Goal: Task Accomplishment & Management: Complete application form

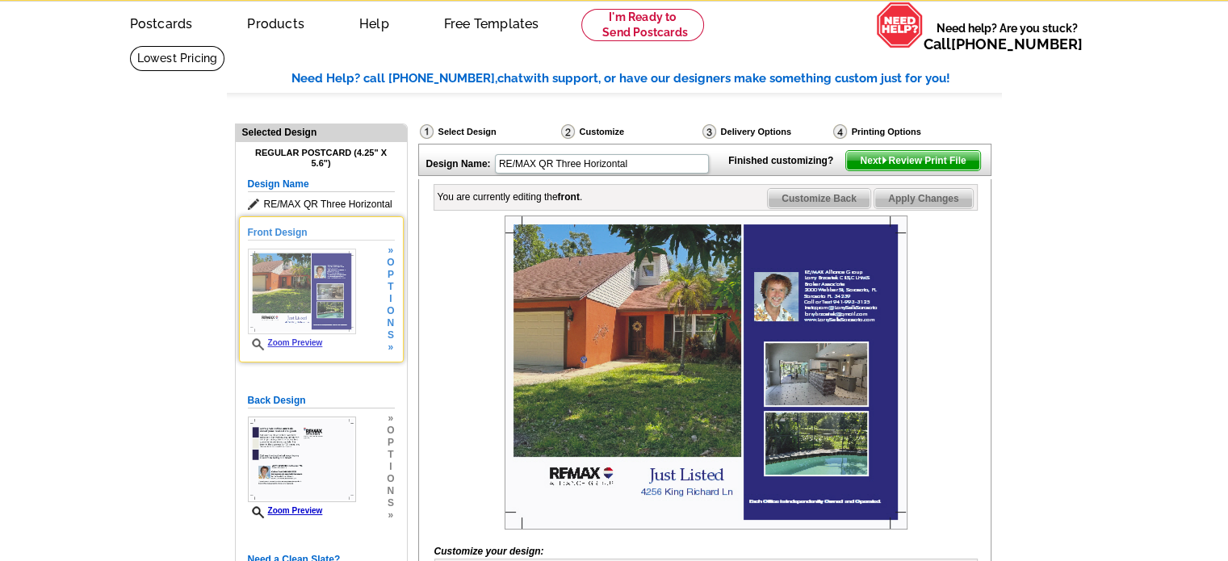
scroll to position [161, 0]
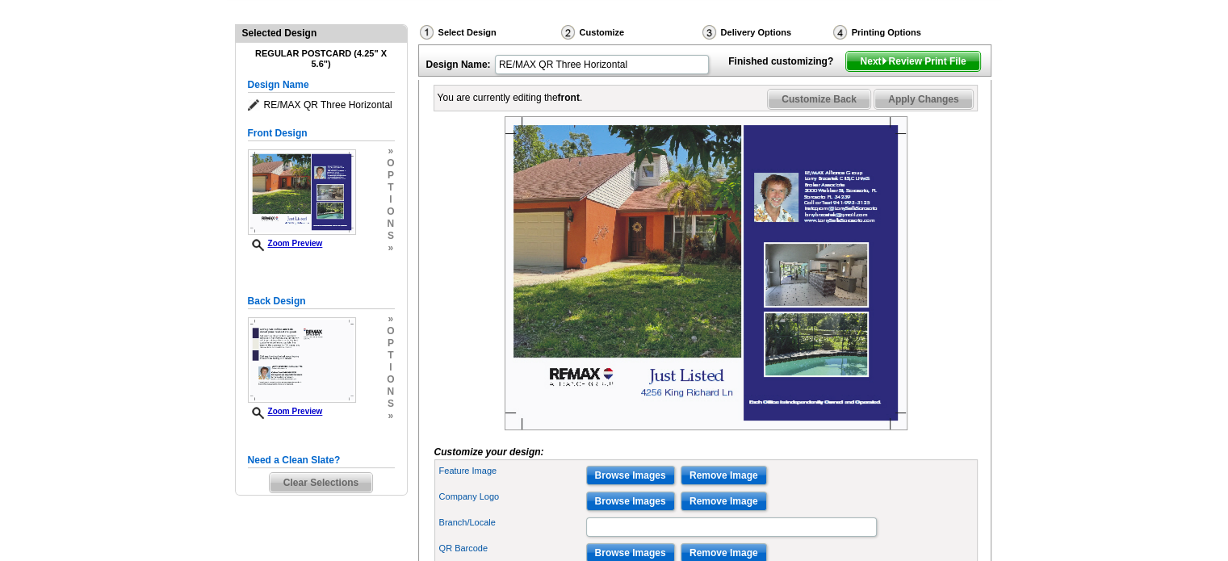
click at [325, 492] on span "Clear Selections" at bounding box center [321, 482] width 103 height 19
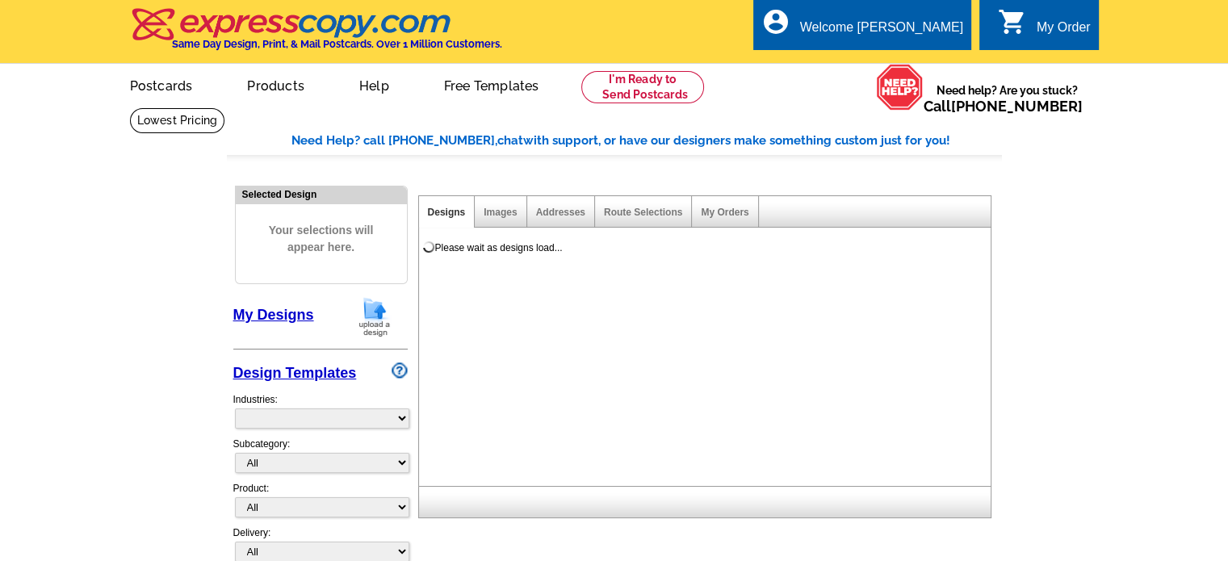
select select "785"
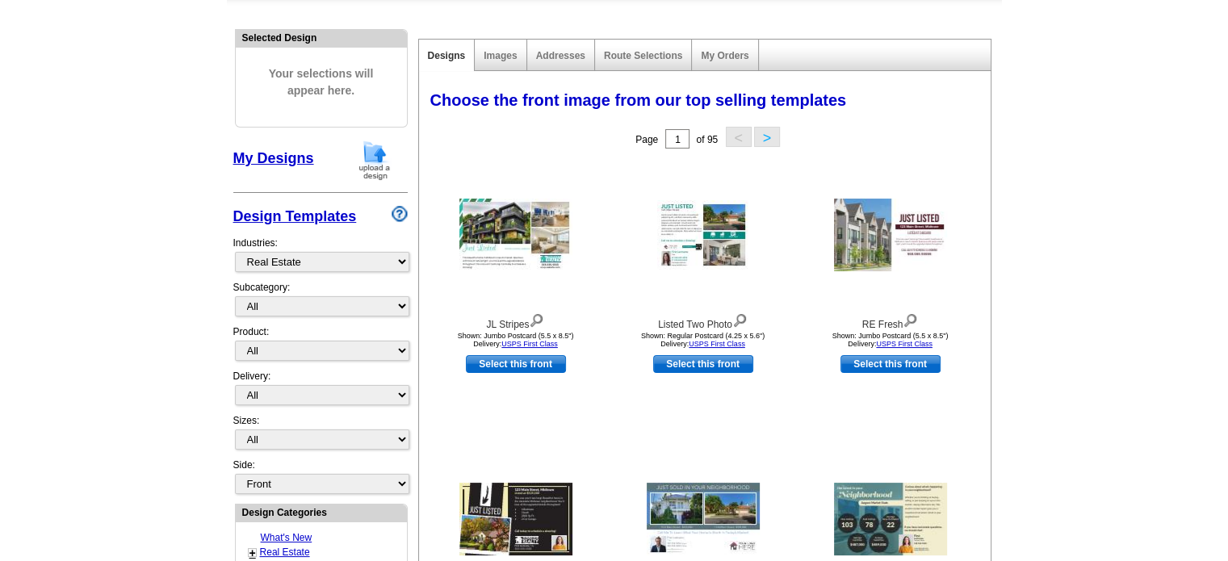
scroll to position [161, 0]
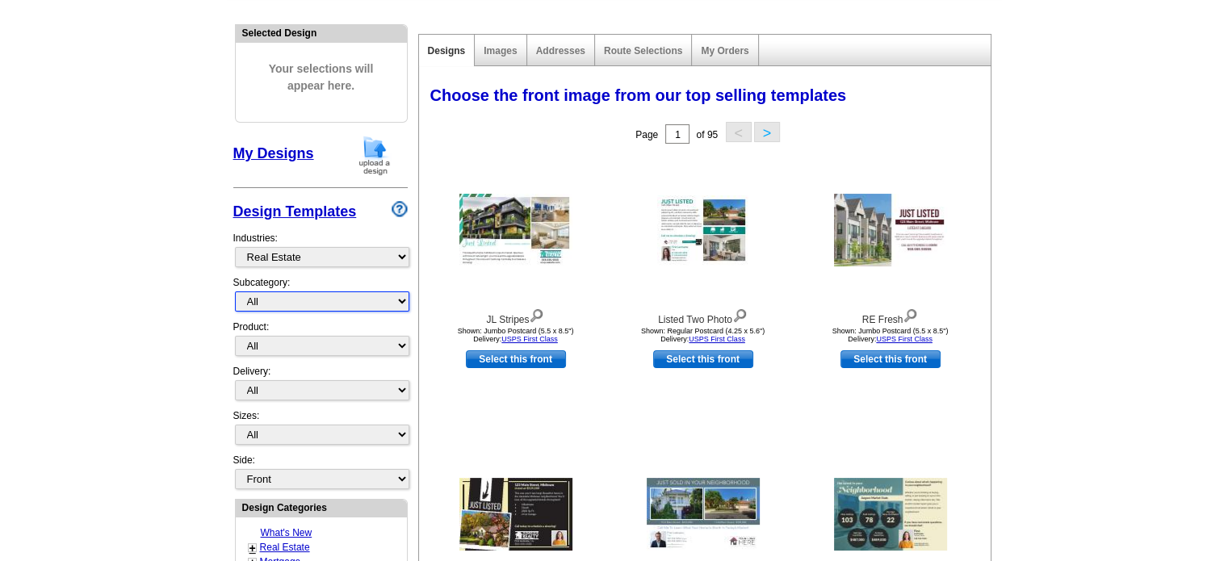
click at [387, 300] on select "All RE/MAX® Referrals Keller Williams® Berkshire Hathaway Home Services Century…" at bounding box center [322, 301] width 174 height 20
select select "788"
click at [235, 291] on select "All RE/MAX® Referrals Keller Williams® Berkshire Hathaway Home Services Century…" at bounding box center [322, 301] width 174 height 20
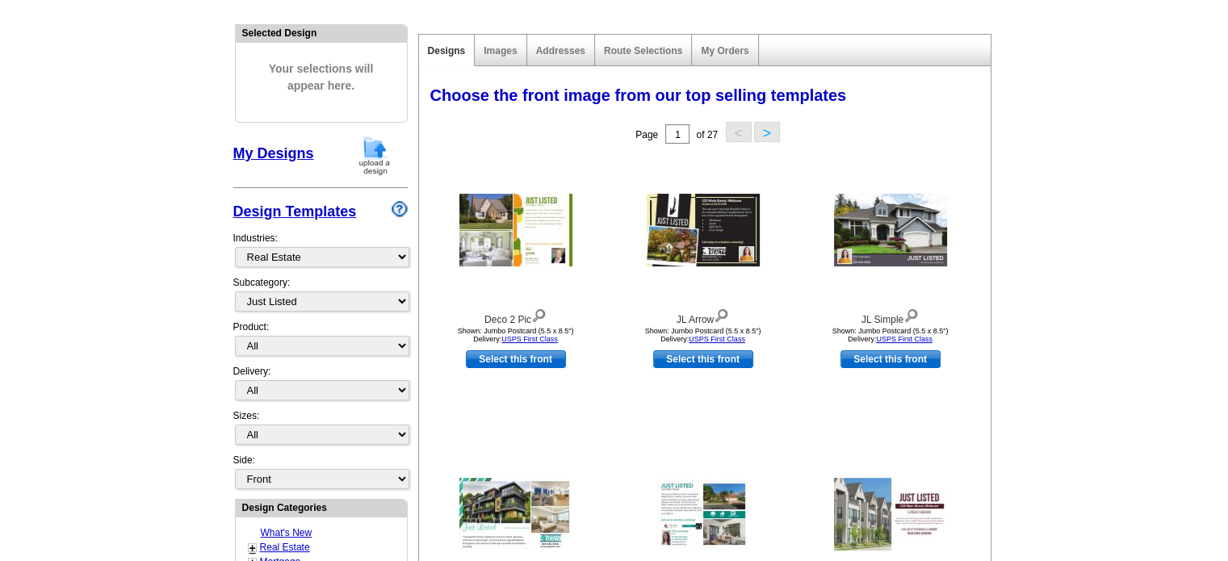
click at [373, 354] on div "Product: All Postcards Letters and flyers Business Cards Door Hangers Greeting …" at bounding box center [320, 342] width 174 height 44
click at [397, 340] on select "All Postcards Letters and flyers Business Cards Door Hangers Greeting Cards" at bounding box center [322, 346] width 174 height 20
select select "1"
click at [235, 336] on select "All Postcards Letters and flyers Business Cards Door Hangers Greeting Cards" at bounding box center [322, 346] width 174 height 20
click at [392, 387] on select "All First Class Mail Shipped to Me EDDM Save 66% on Postage" at bounding box center [322, 390] width 174 height 20
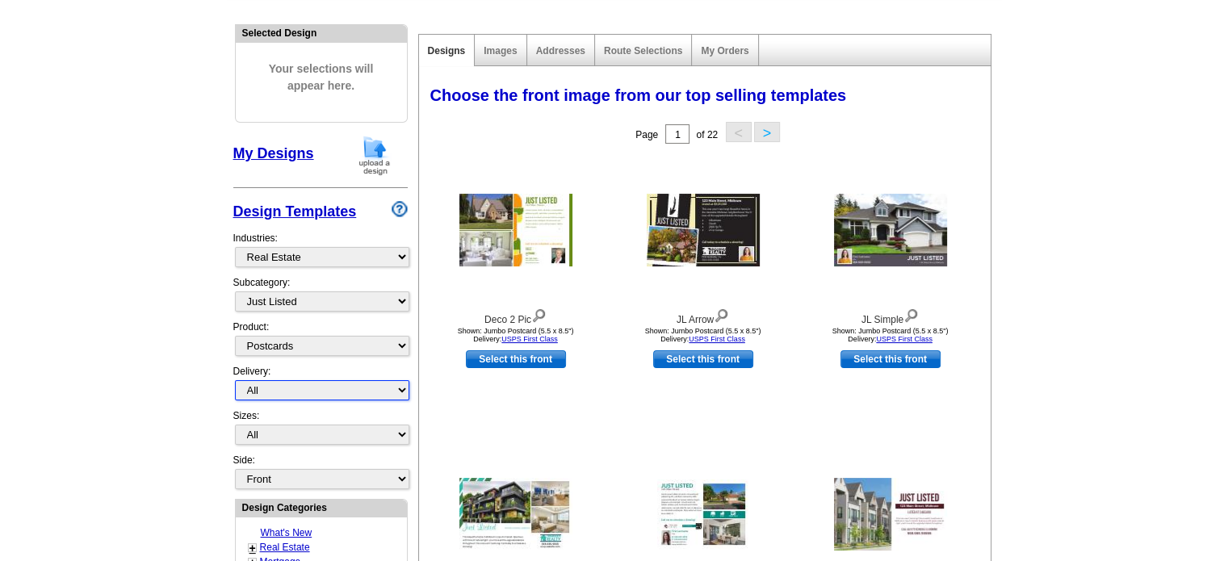
select select "1"
click at [235, 380] on select "All First Class Mail Shipped to Me EDDM Save 66% on Postage" at bounding box center [322, 390] width 174 height 20
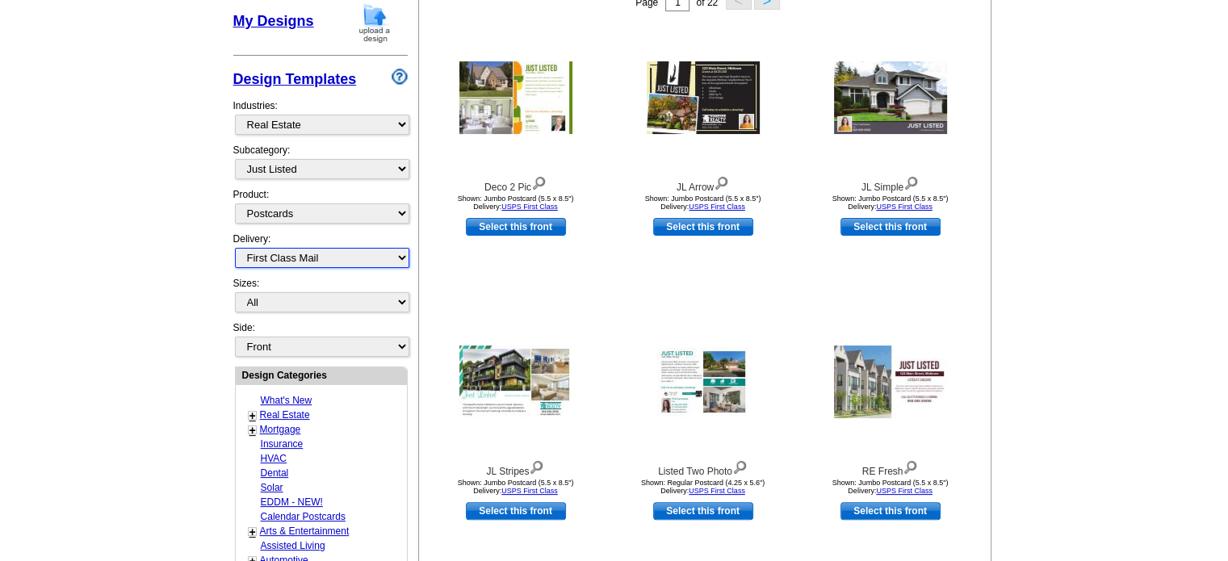
scroll to position [323, 0]
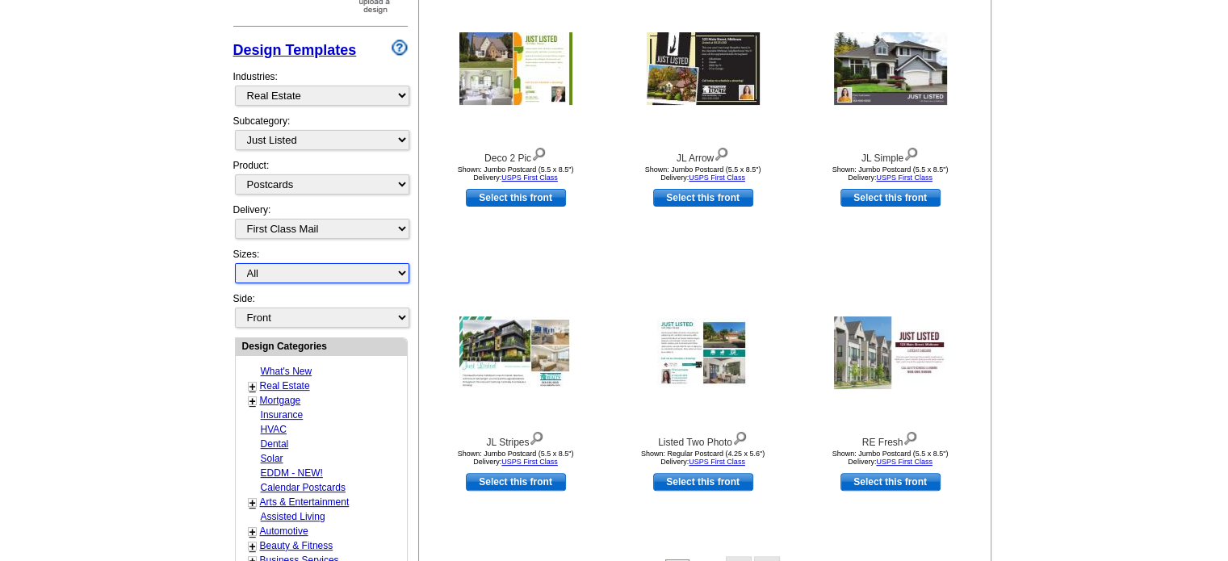
click at [393, 269] on select "All Jumbo Postcard (5.5" x 8.5") Regular Postcard (4.25" x 5.6") Panoramic Post…" at bounding box center [322, 273] width 174 height 20
select select "1"
click at [235, 263] on select "All Jumbo Postcard (5.5" x 8.5") Regular Postcard (4.25" x 5.6") Panoramic Post…" at bounding box center [322, 273] width 174 height 20
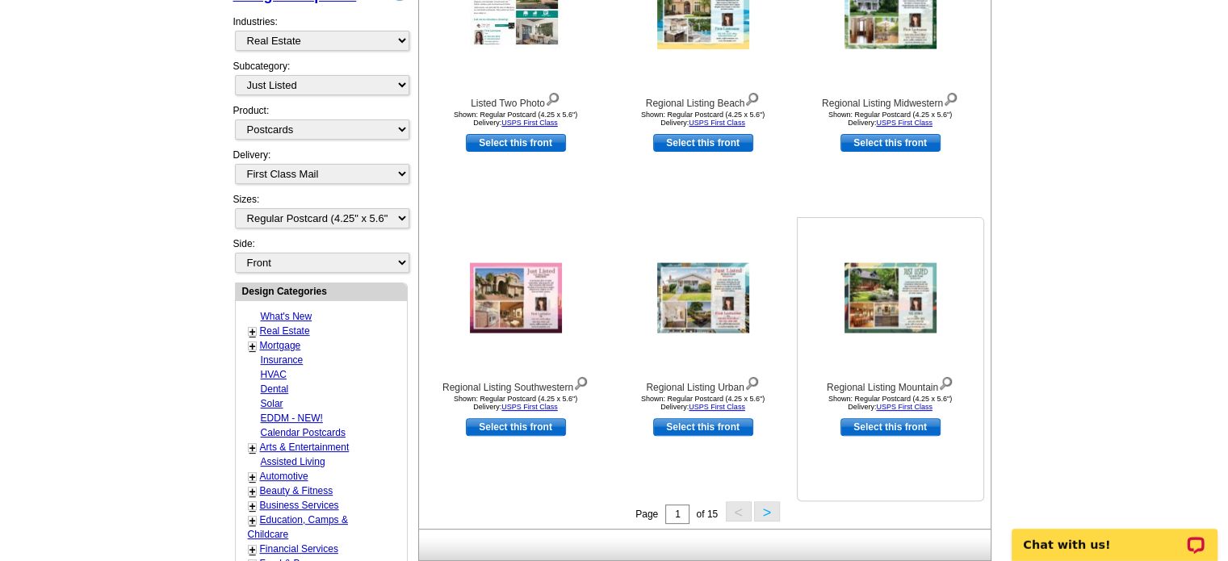
scroll to position [238, 0]
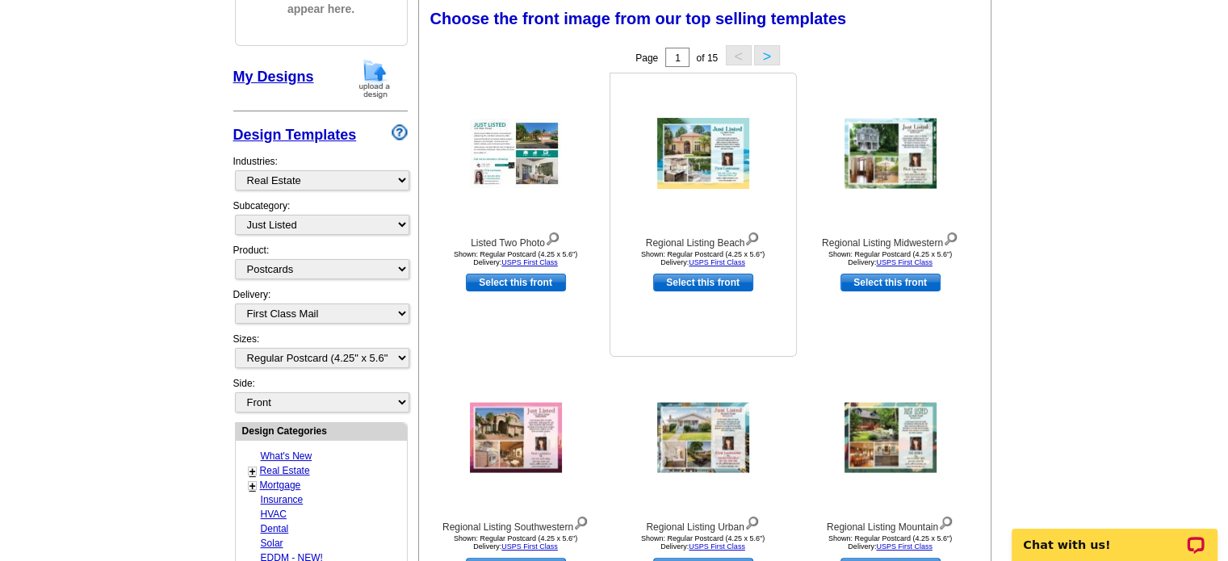
click at [753, 236] on img at bounding box center [751, 237] width 15 height 18
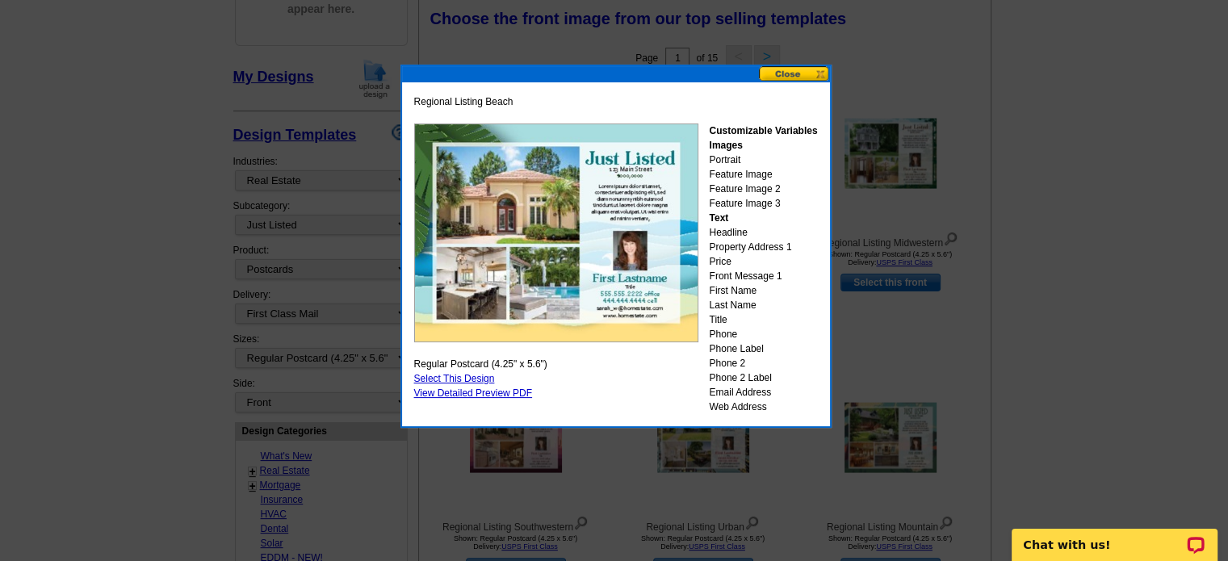
click at [456, 377] on link "Select This Design" at bounding box center [454, 378] width 81 height 11
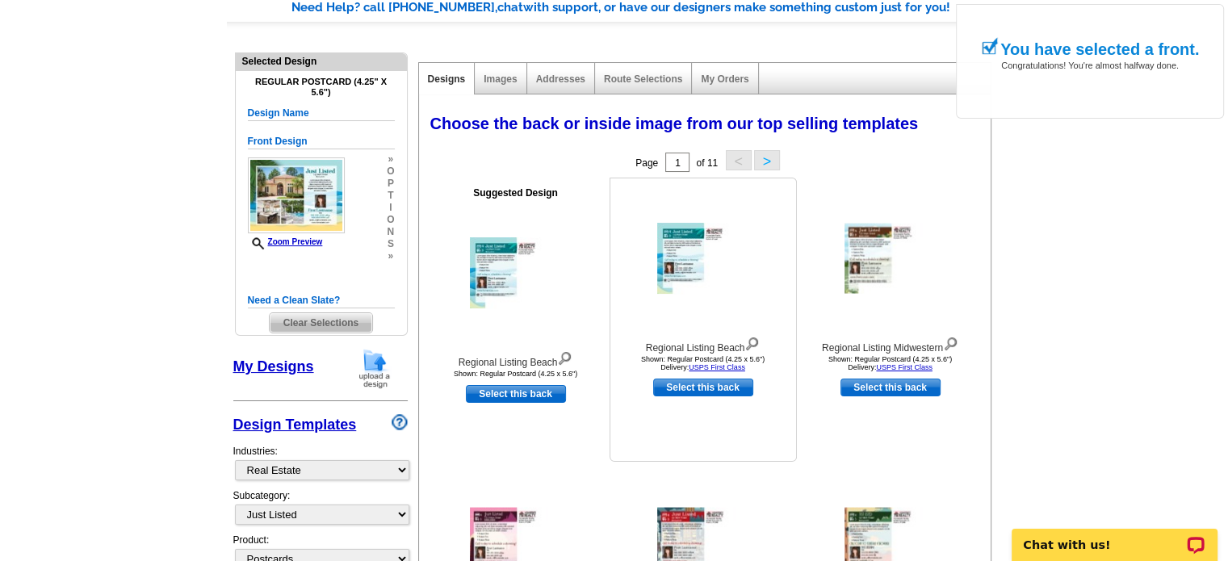
scroll to position [161, 0]
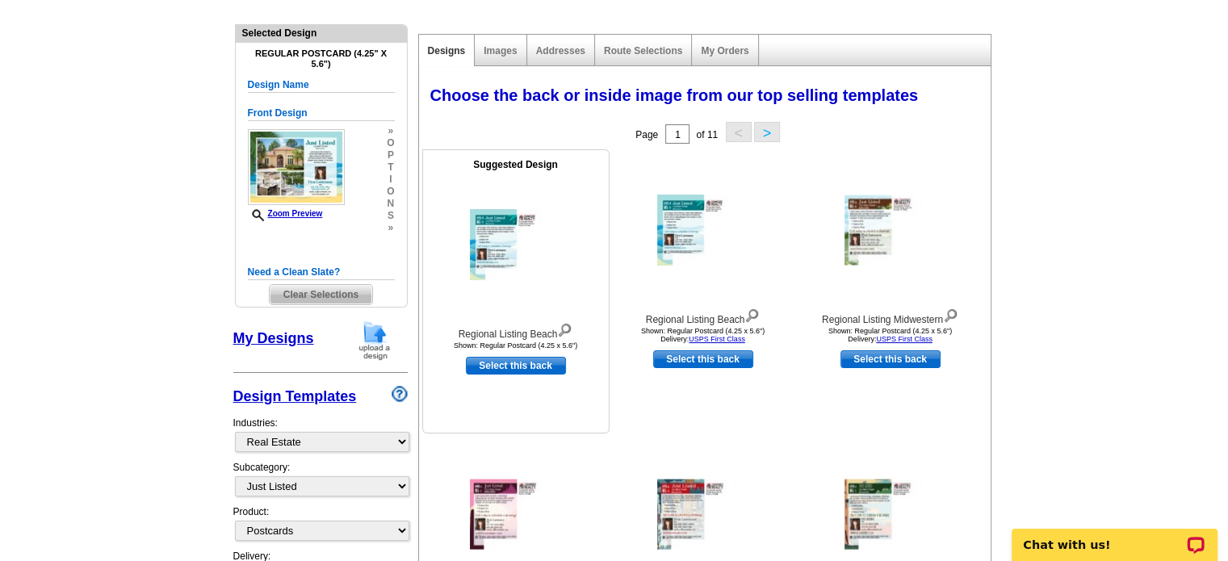
click at [522, 364] on link "Select this back" at bounding box center [516, 366] width 100 height 18
select select "front"
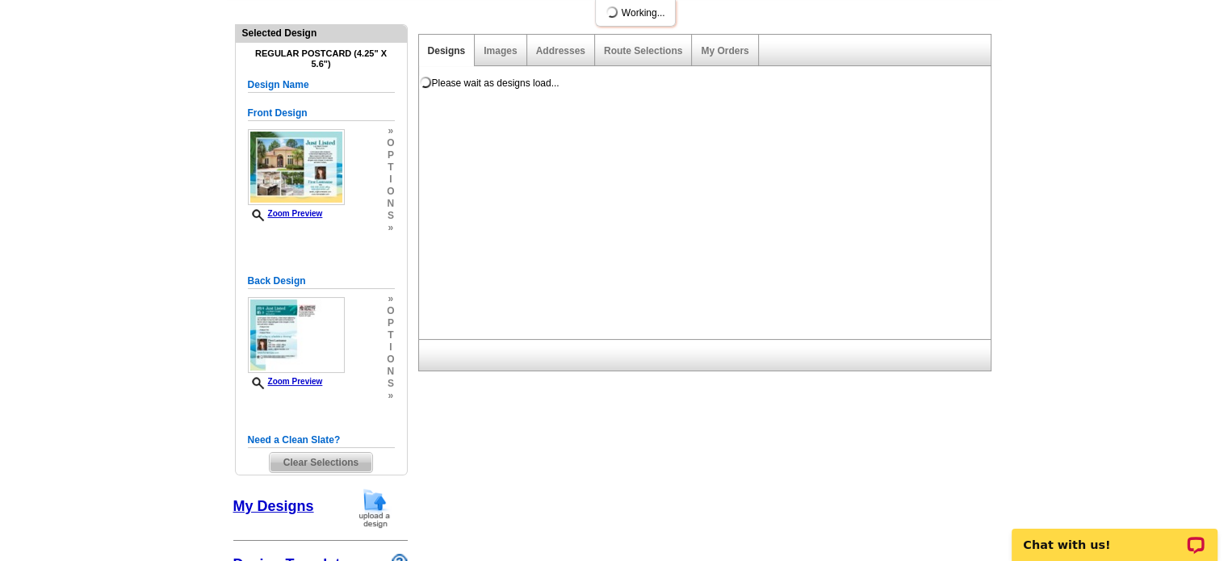
scroll to position [0, 0]
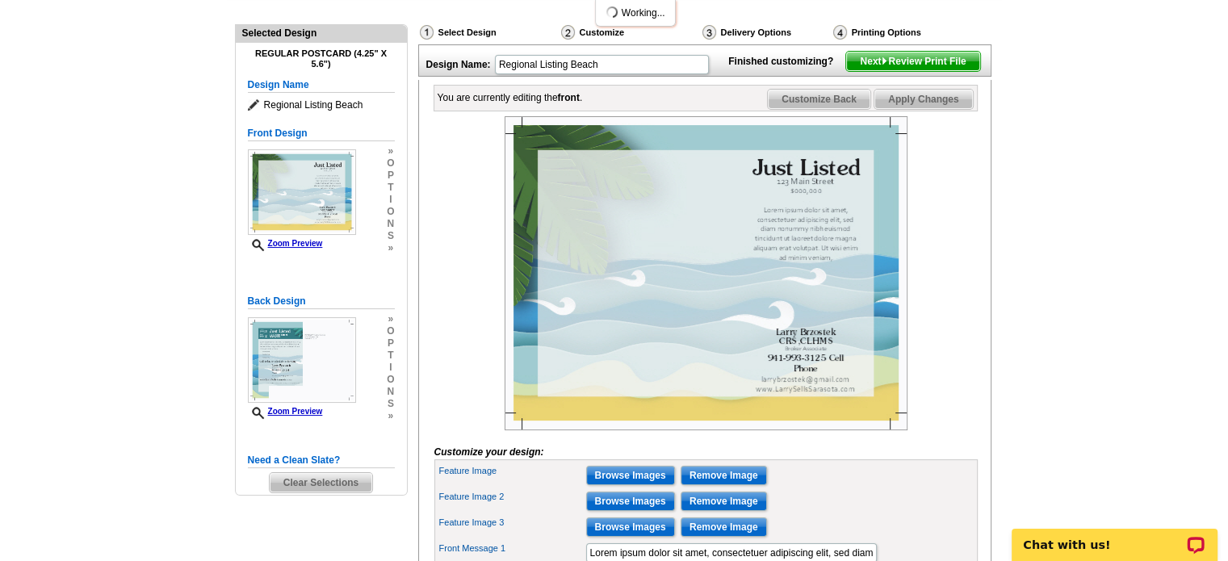
scroll to position [242, 0]
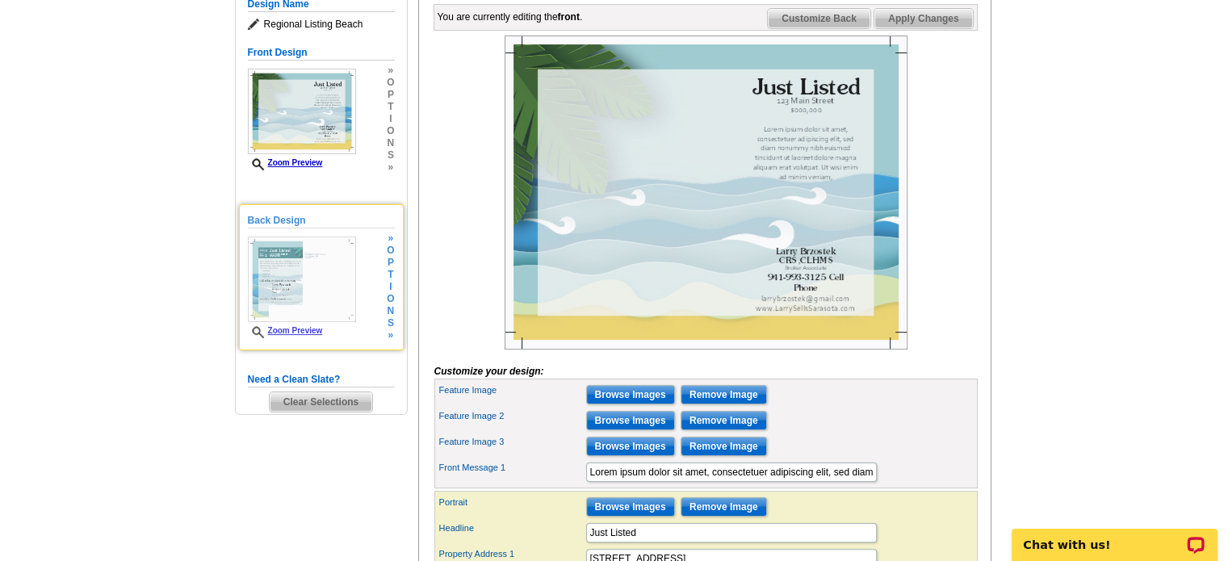
click at [297, 329] on link "Zoom Preview" at bounding box center [285, 330] width 75 height 9
click at [306, 330] on link "Zoom Preview" at bounding box center [285, 330] width 75 height 9
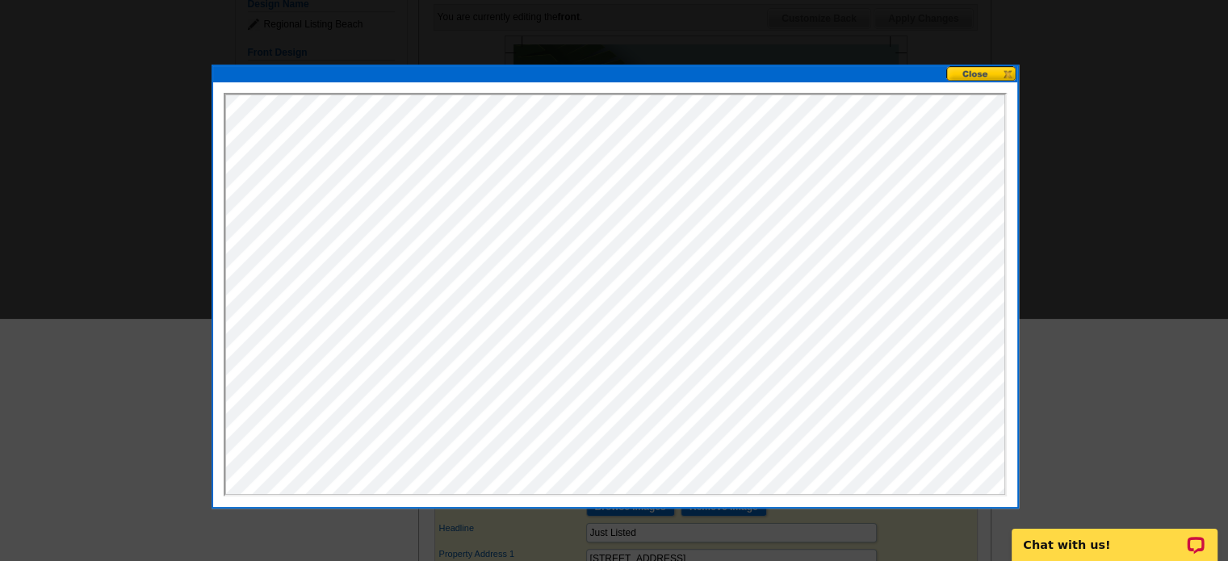
scroll to position [0, 0]
click at [975, 73] on button at bounding box center [981, 73] width 71 height 15
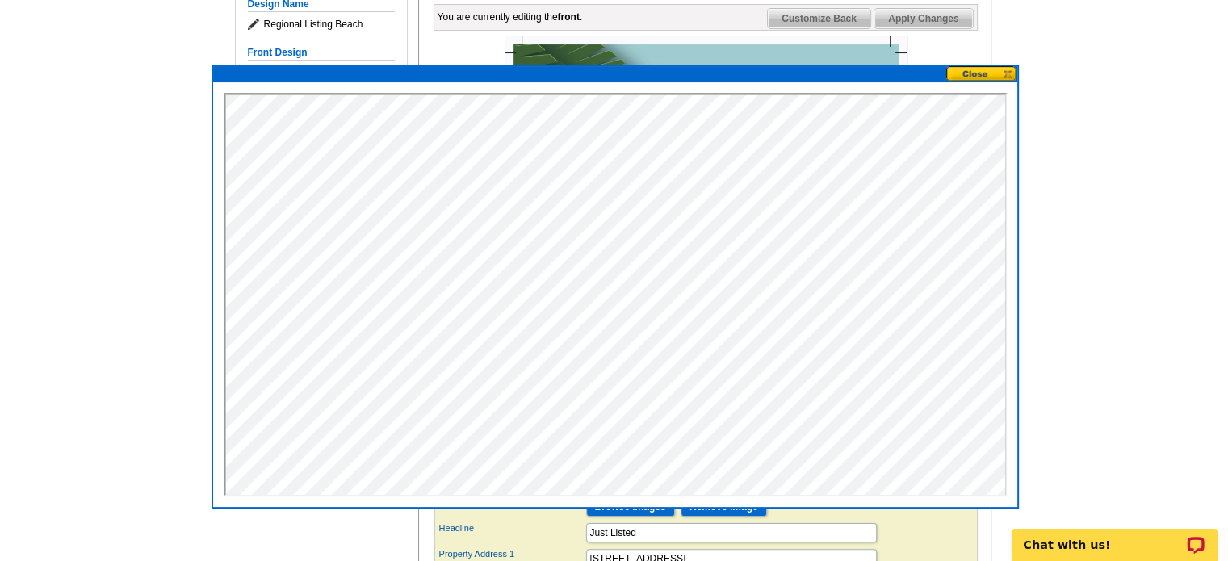
click at [975, 73] on button at bounding box center [981, 73] width 71 height 15
click at [978, 73] on button at bounding box center [981, 73] width 71 height 15
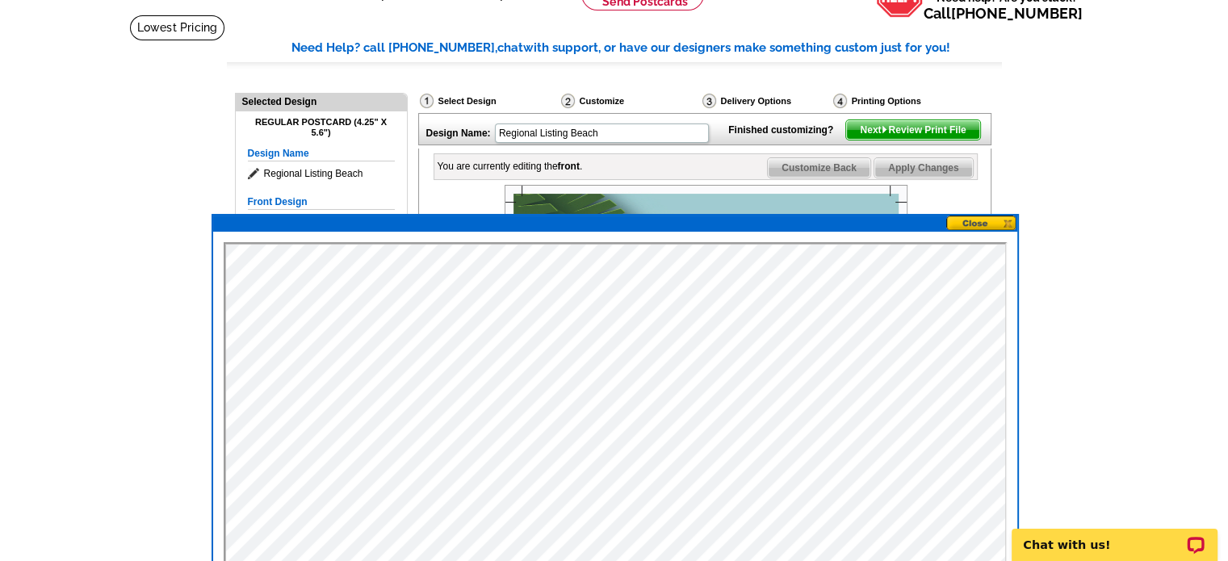
scroll to position [81, 0]
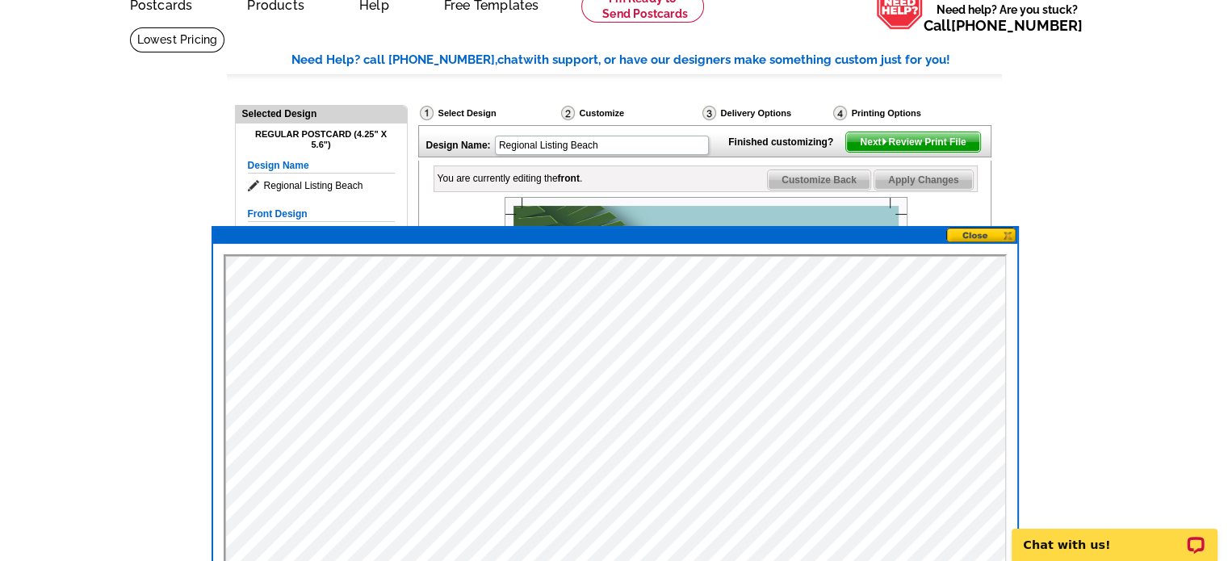
click at [969, 233] on button at bounding box center [981, 235] width 71 height 15
click at [1006, 232] on button at bounding box center [981, 235] width 71 height 15
click at [965, 228] on button at bounding box center [981, 235] width 71 height 15
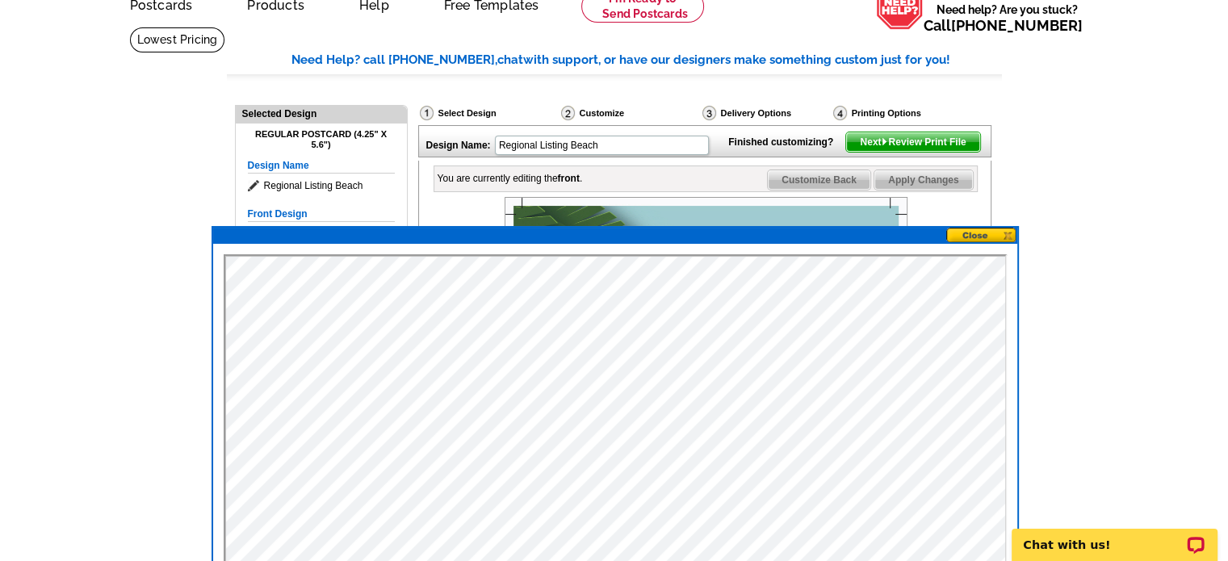
click at [973, 232] on button at bounding box center [981, 235] width 71 height 15
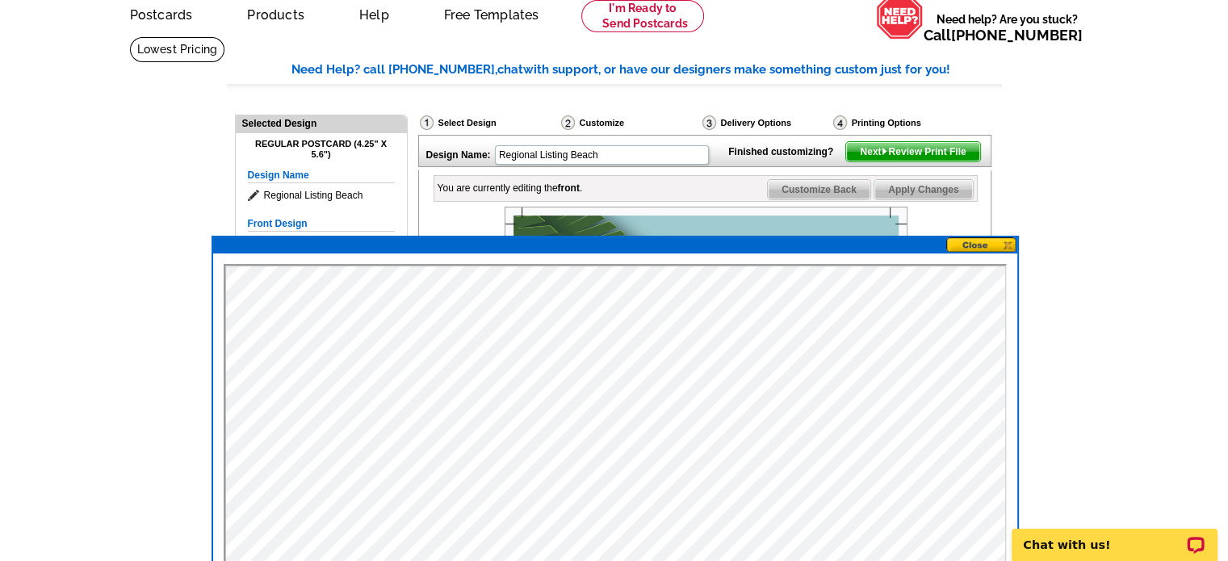
scroll to position [0, 0]
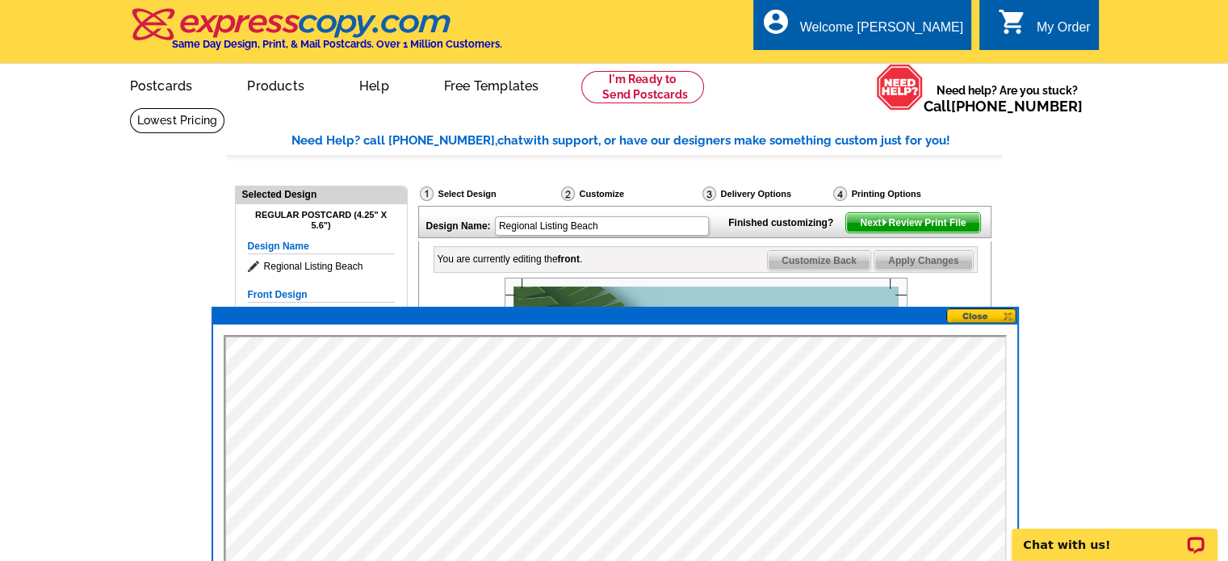
click at [981, 312] on button at bounding box center [981, 315] width 71 height 15
click at [994, 309] on button at bounding box center [981, 315] width 71 height 15
click at [980, 311] on button at bounding box center [981, 315] width 71 height 15
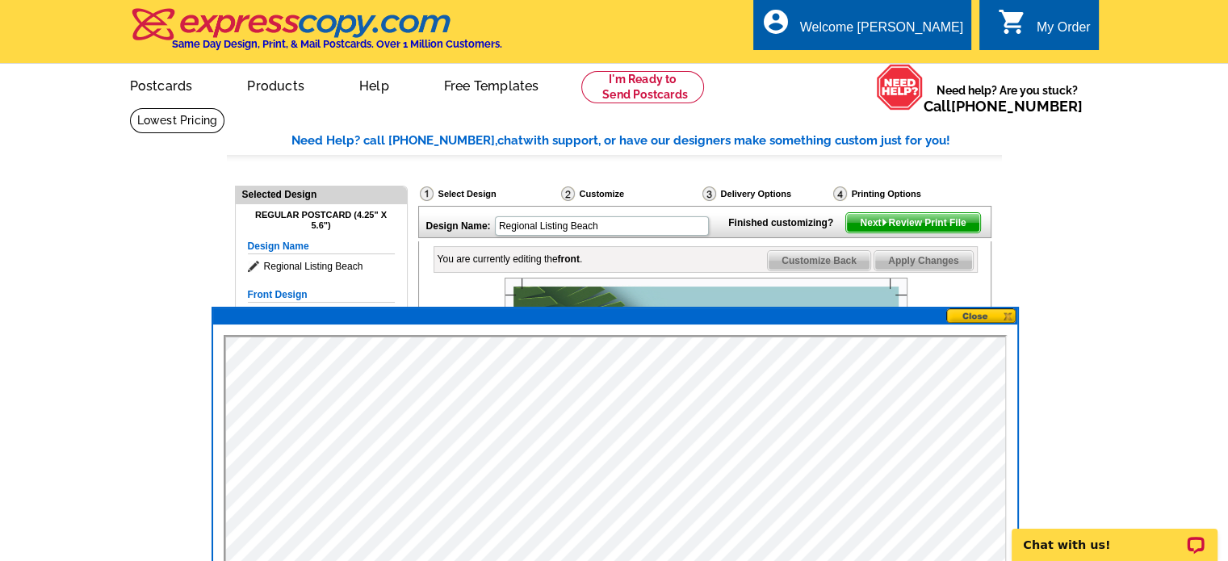
click at [980, 311] on button at bounding box center [981, 315] width 71 height 15
click at [976, 312] on button at bounding box center [981, 315] width 71 height 15
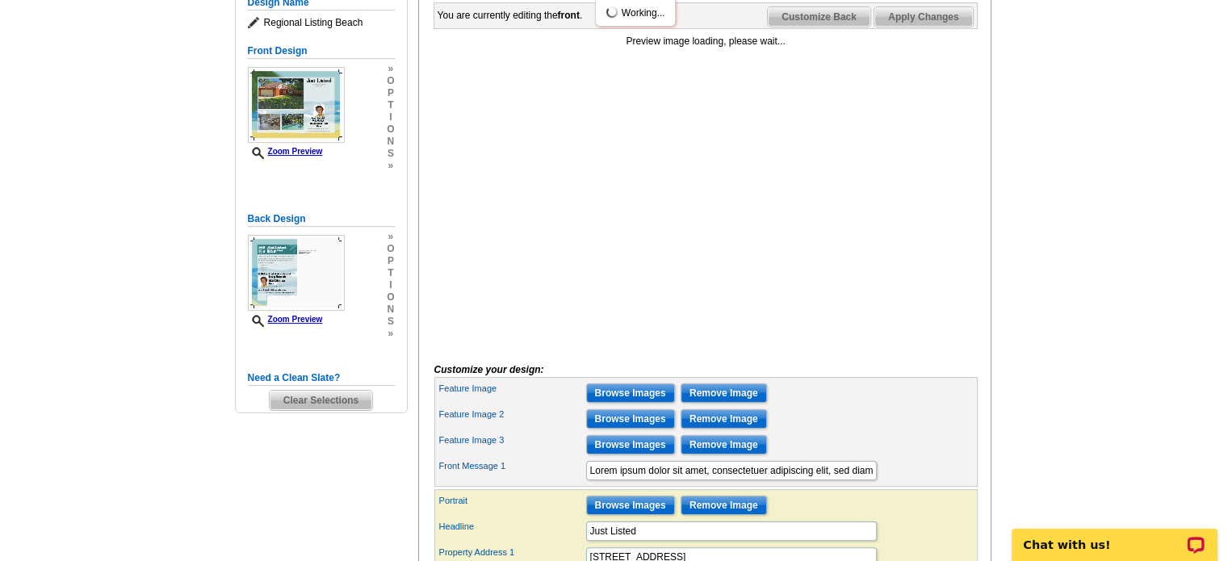
scroll to position [323, 0]
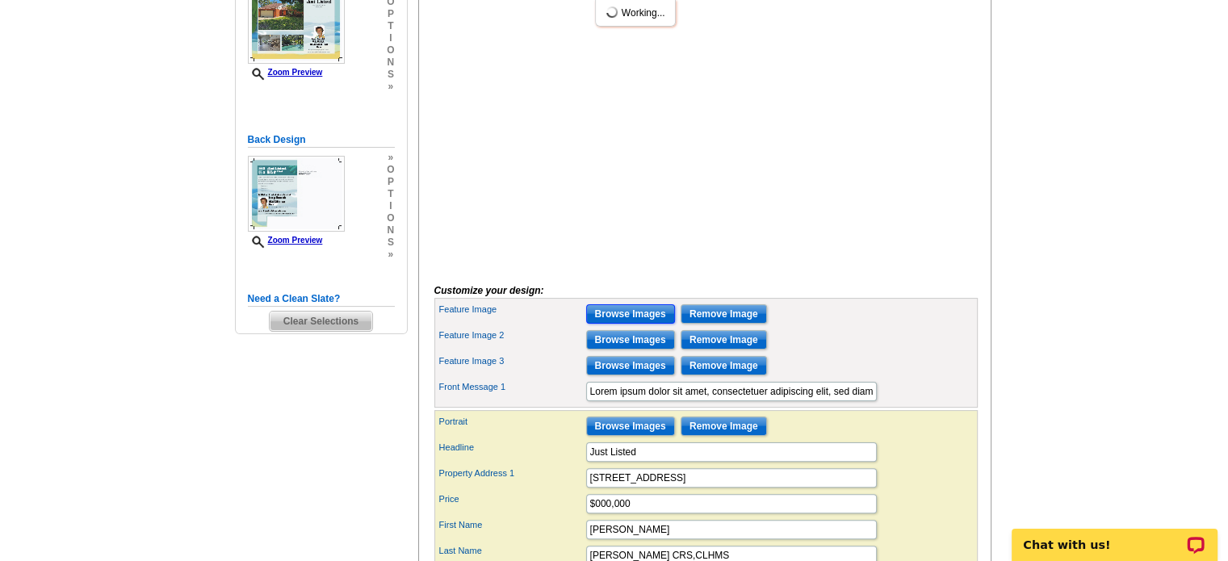
click at [617, 324] on input "Browse Images" at bounding box center [630, 313] width 89 height 19
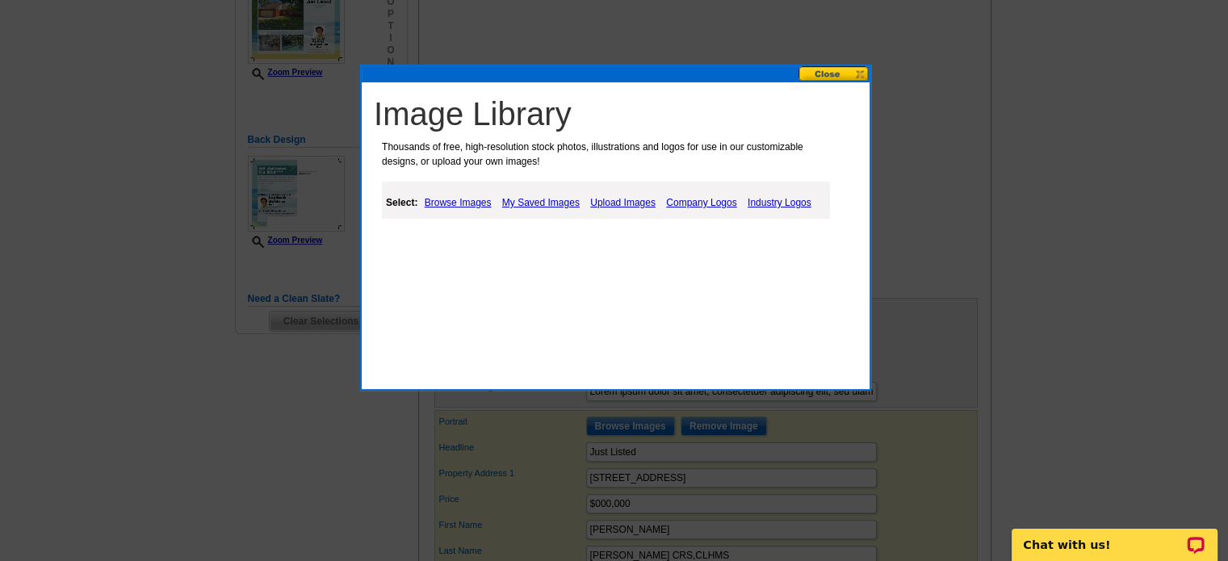
click at [536, 200] on link "My Saved Images" at bounding box center [541, 202] width 86 height 19
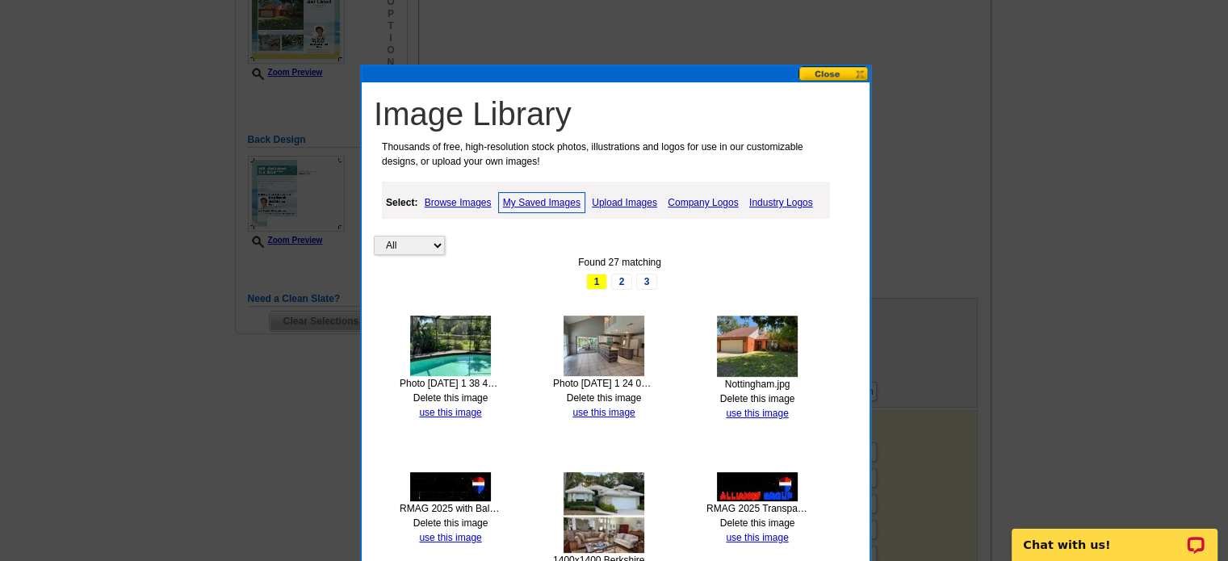
click at [769, 345] on img at bounding box center [757, 346] width 81 height 61
click at [759, 409] on link "use this image" at bounding box center [757, 413] width 62 height 11
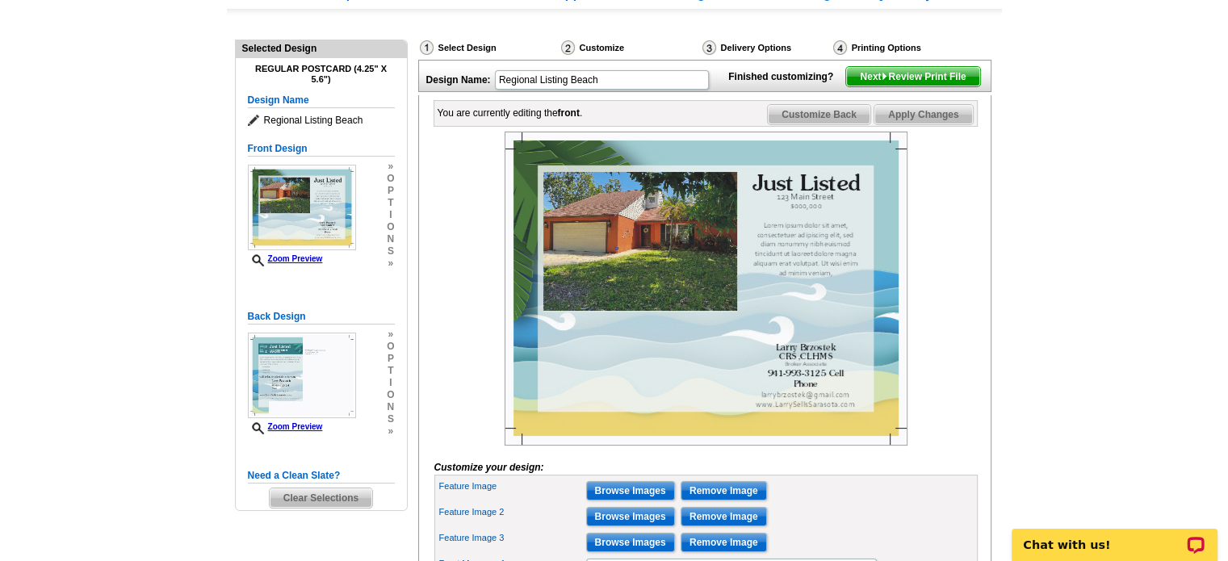
scroll to position [242, 0]
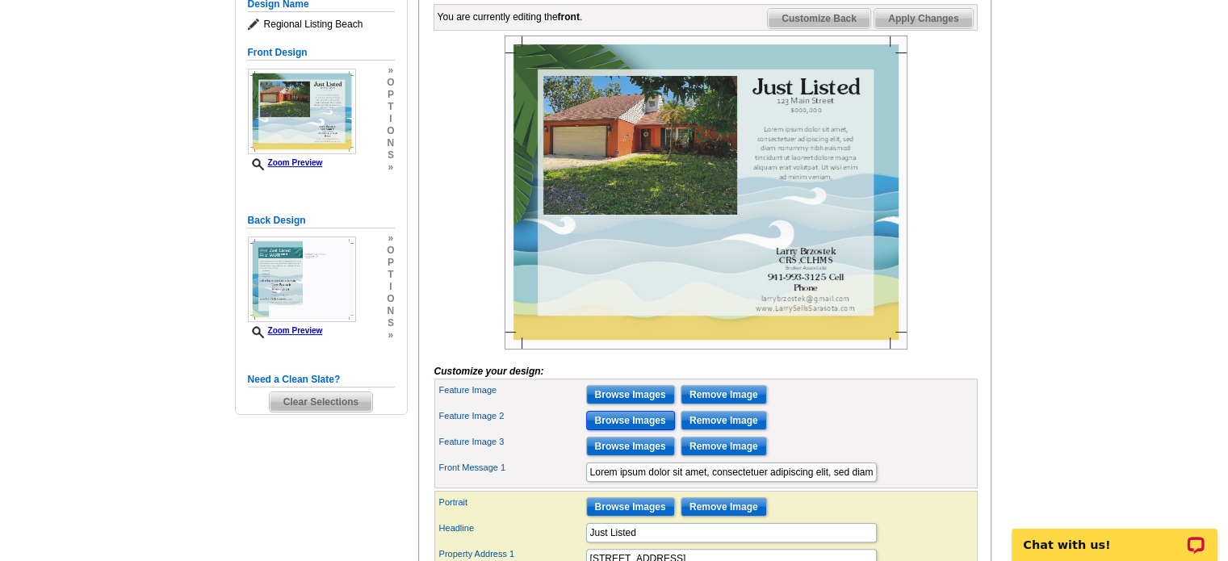
click at [647, 430] on input "Browse Images" at bounding box center [630, 420] width 89 height 19
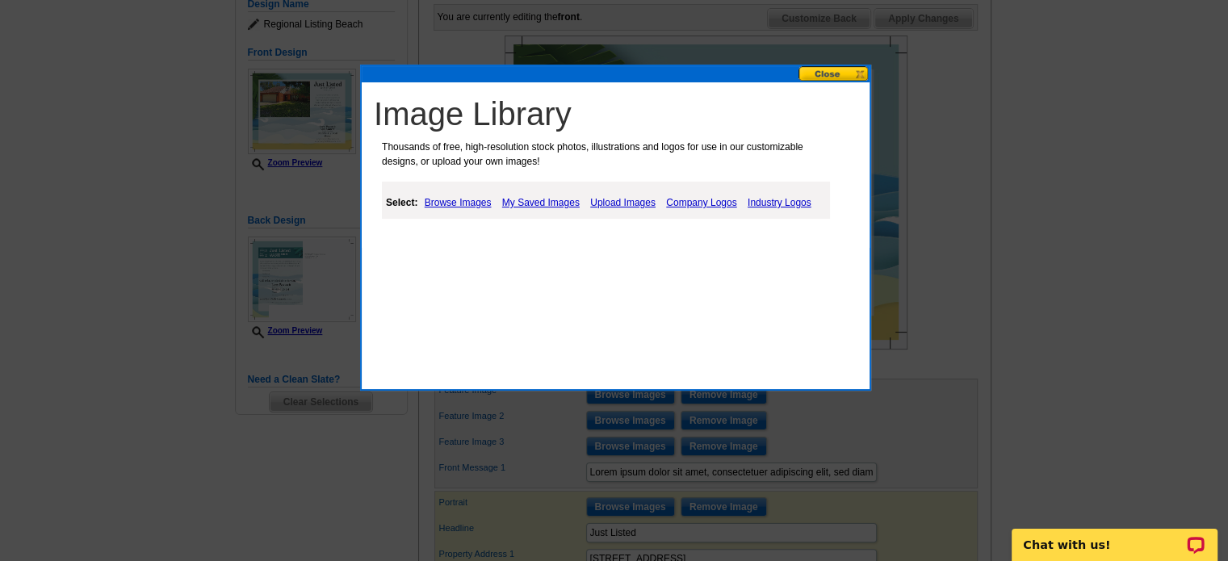
click at [536, 203] on link "My Saved Images" at bounding box center [541, 202] width 86 height 19
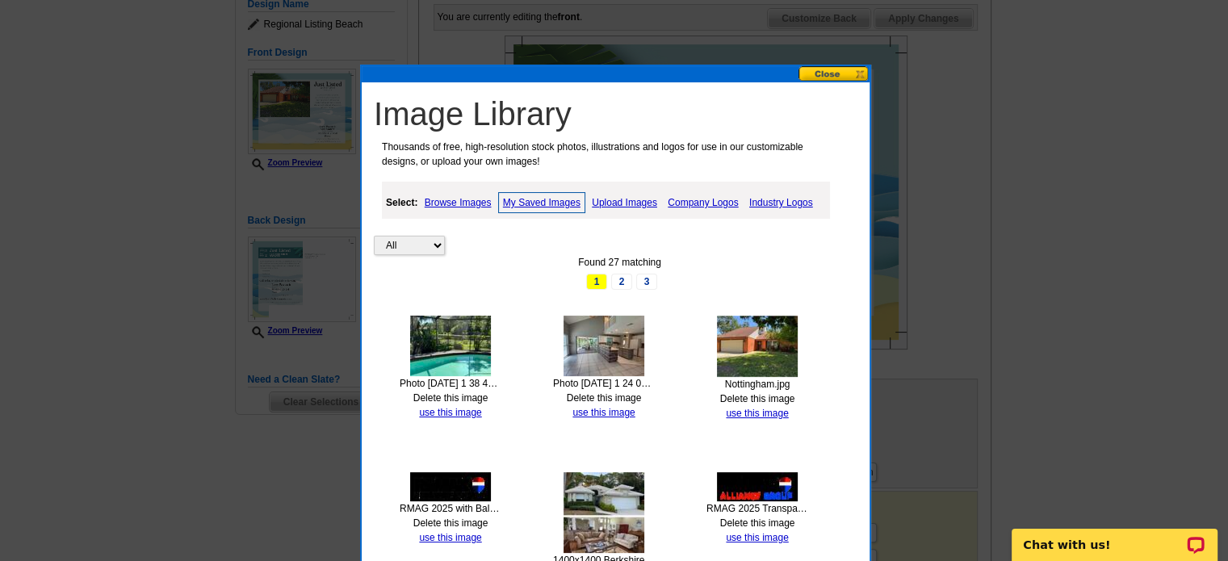
click at [593, 338] on img at bounding box center [603, 346] width 81 height 61
click at [605, 410] on link "use this image" at bounding box center [603, 412] width 62 height 11
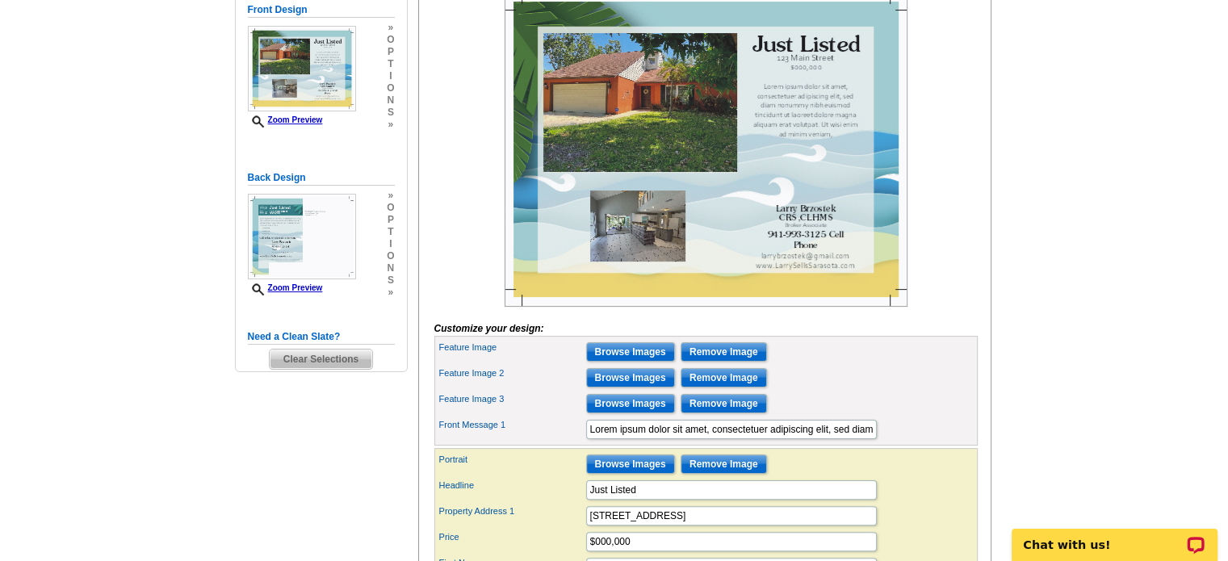
scroll to position [323, 0]
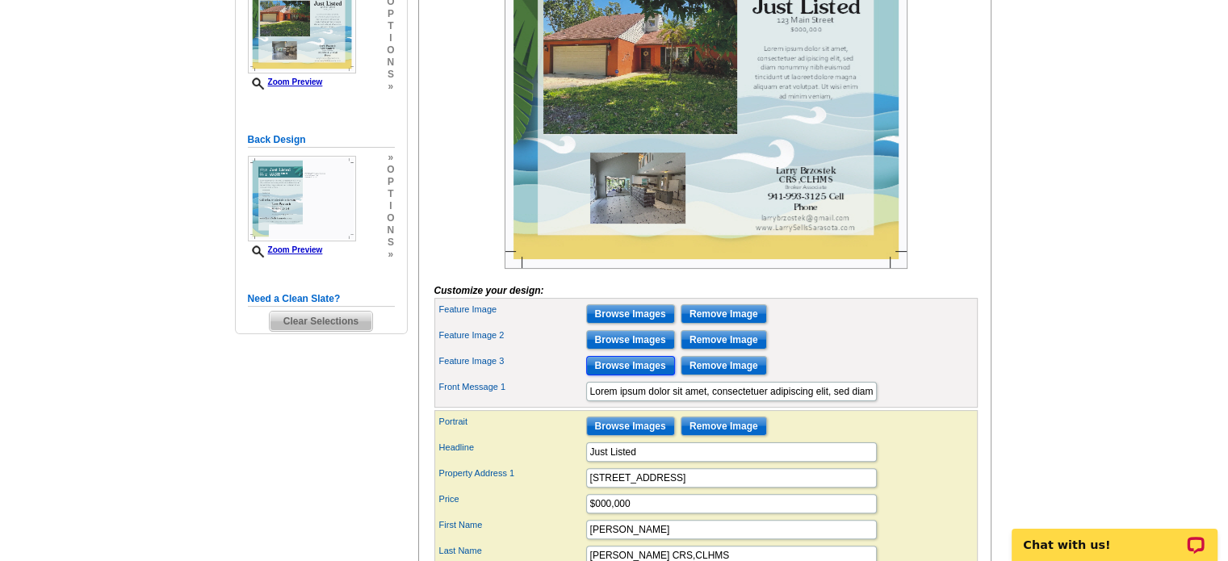
click at [626, 375] on input "Browse Images" at bounding box center [630, 365] width 89 height 19
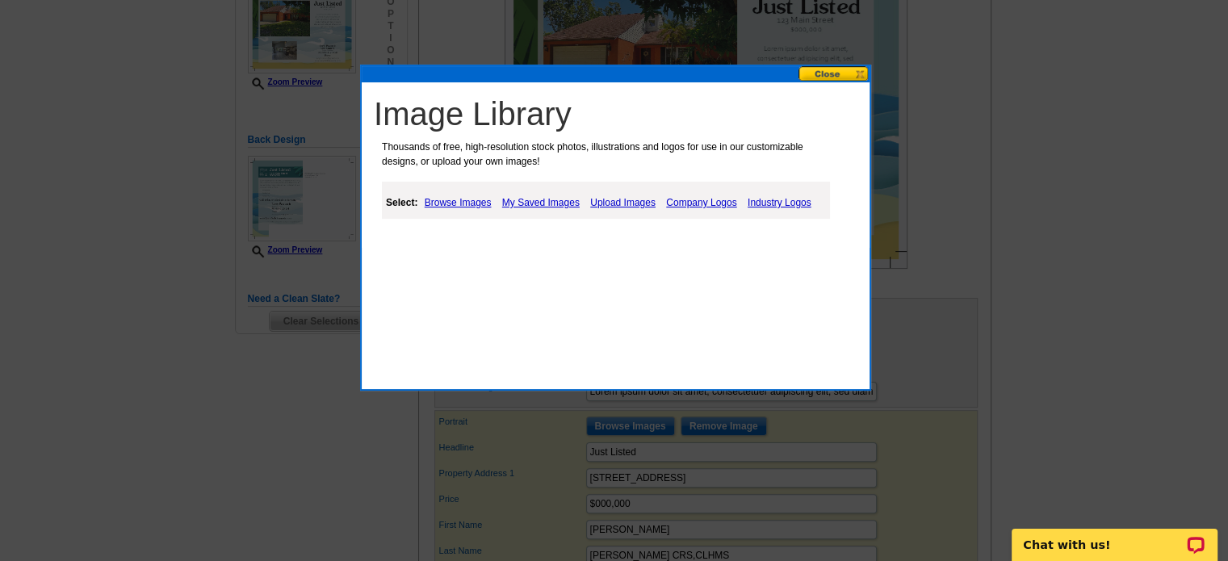
click at [536, 199] on link "My Saved Images" at bounding box center [541, 202] width 86 height 19
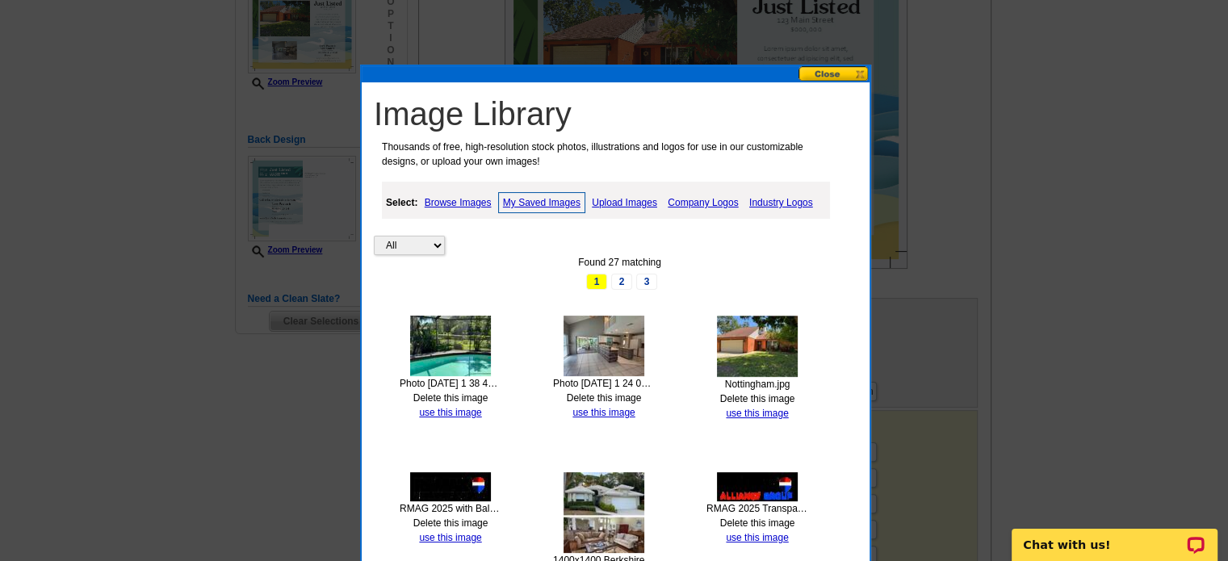
click at [436, 340] on img at bounding box center [450, 346] width 81 height 61
click at [454, 408] on link "use this image" at bounding box center [450, 412] width 62 height 11
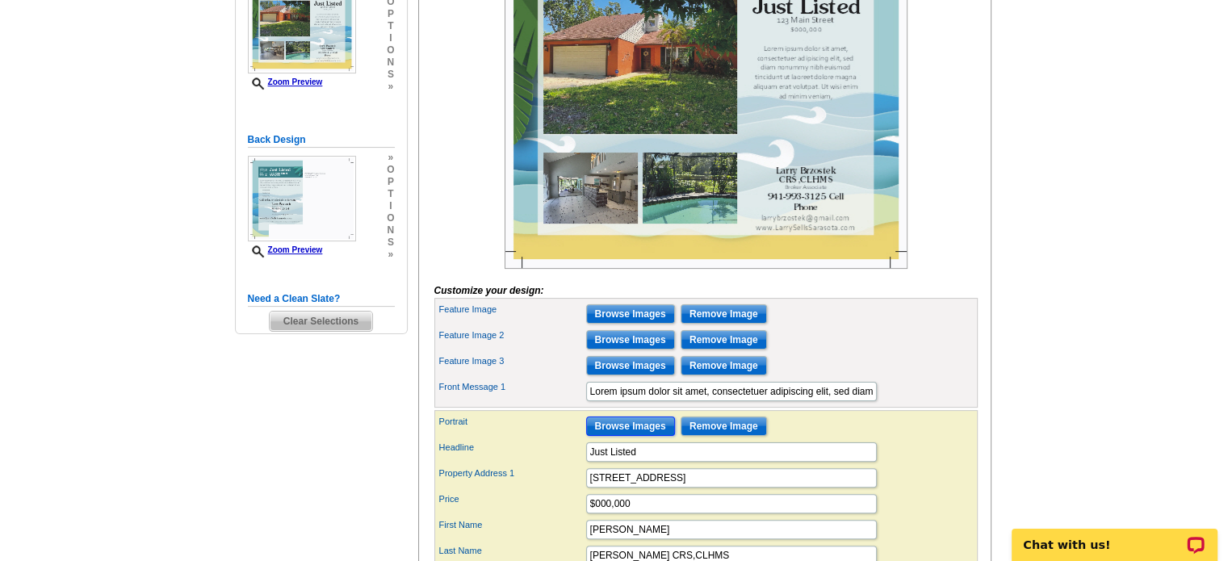
click at [629, 436] on input "Browse Images" at bounding box center [630, 426] width 89 height 19
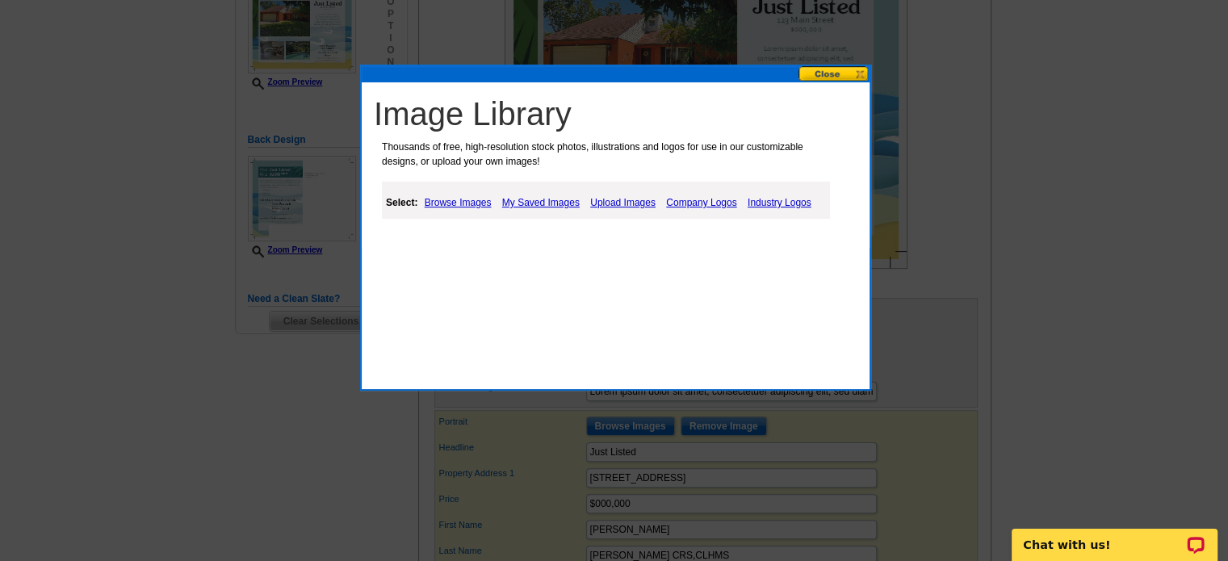
click at [548, 197] on link "My Saved Images" at bounding box center [541, 202] width 86 height 19
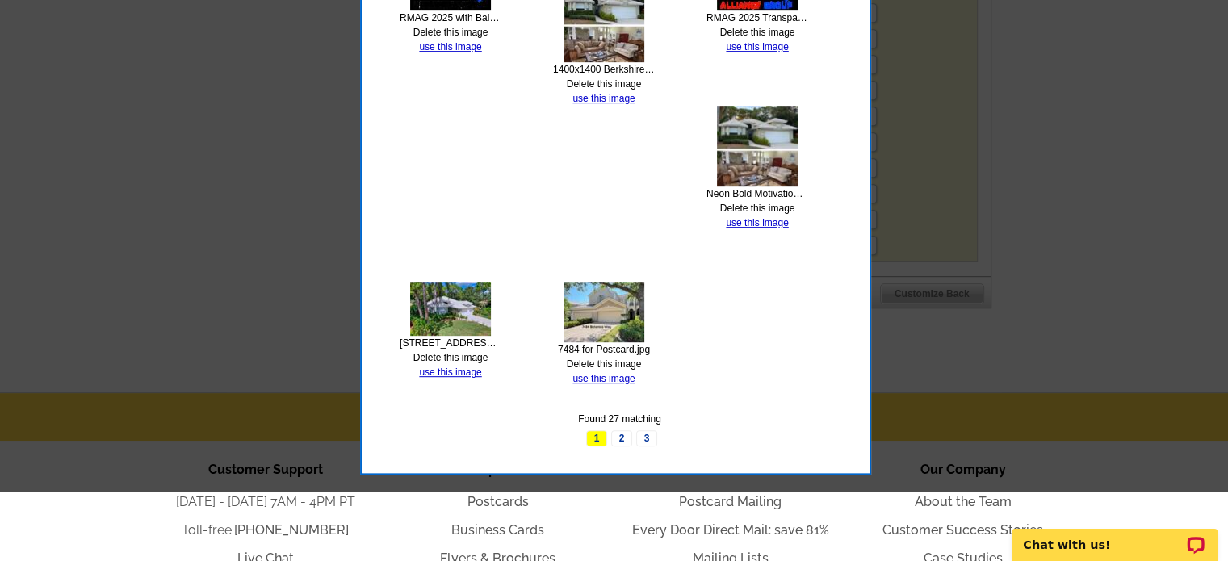
scroll to position [888, 0]
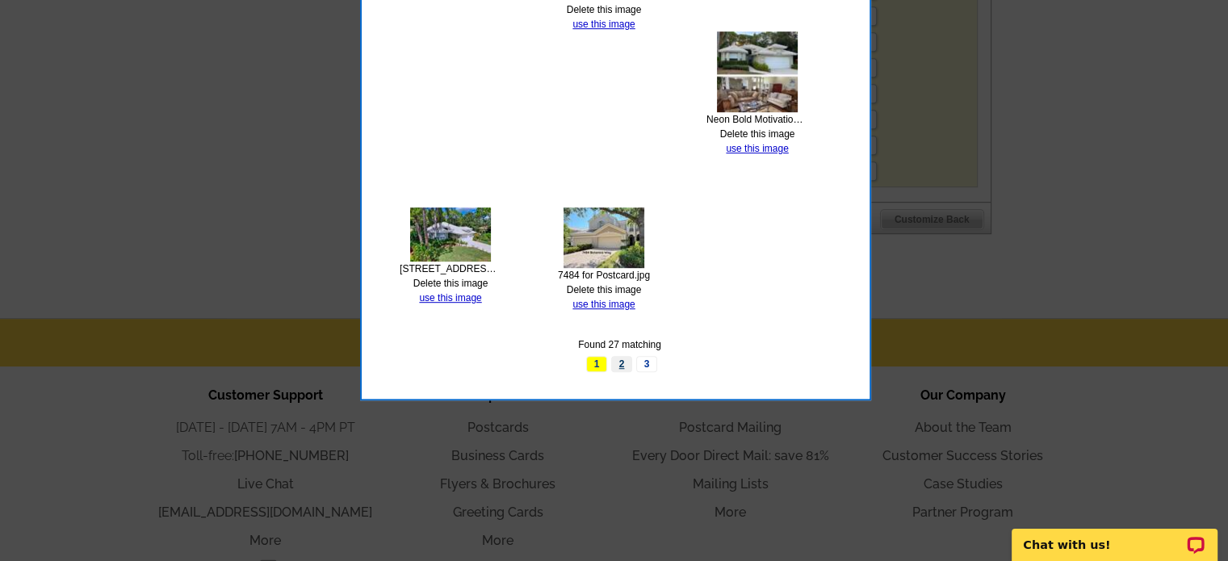
click at [623, 358] on link "2" at bounding box center [621, 364] width 21 height 16
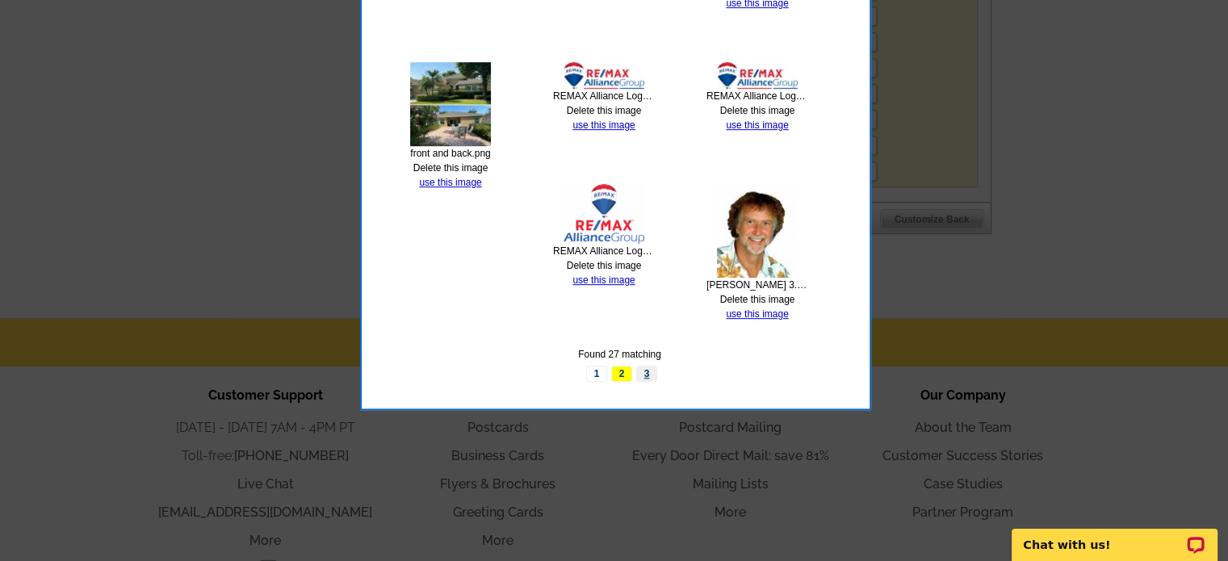
click at [645, 370] on link "3" at bounding box center [646, 374] width 21 height 16
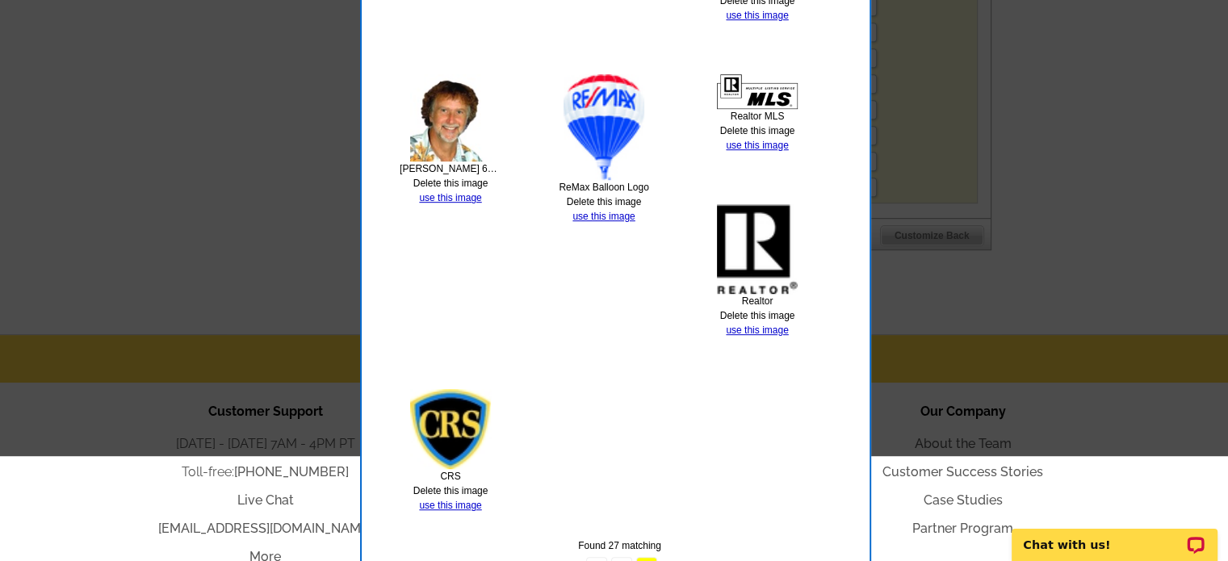
scroll to position [765, 0]
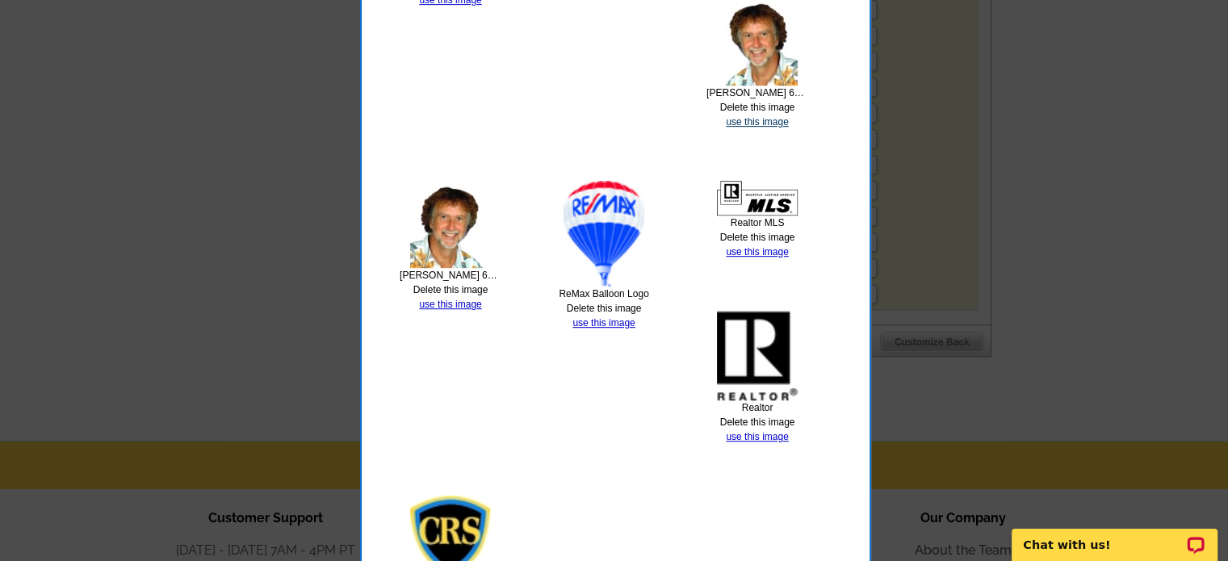
click at [761, 118] on link "use this image" at bounding box center [757, 121] width 62 height 11
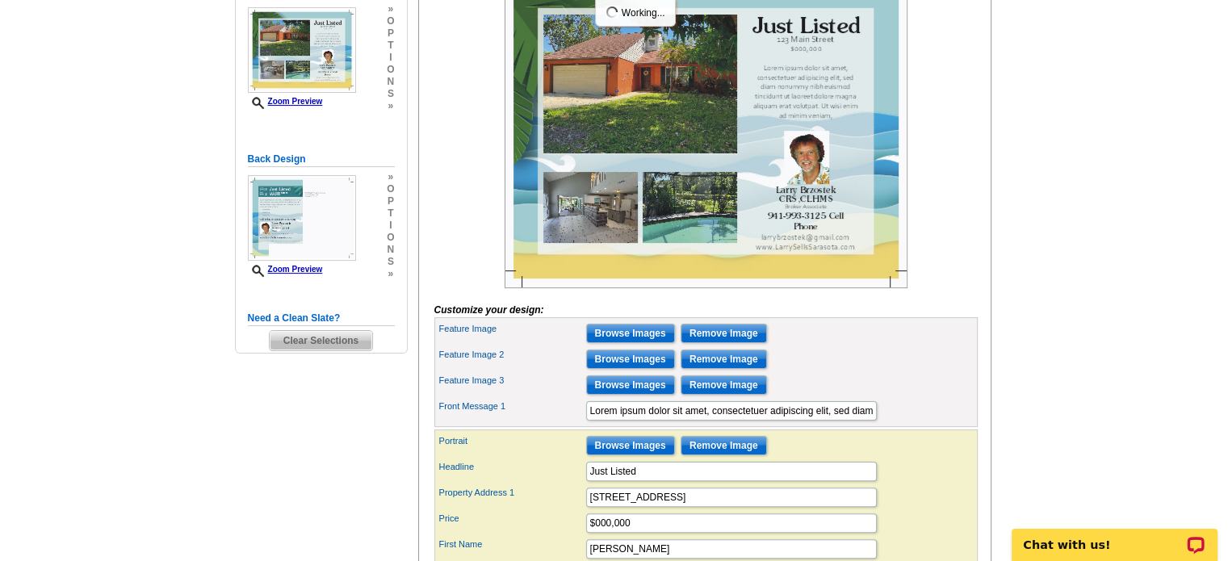
scroll to position [323, 0]
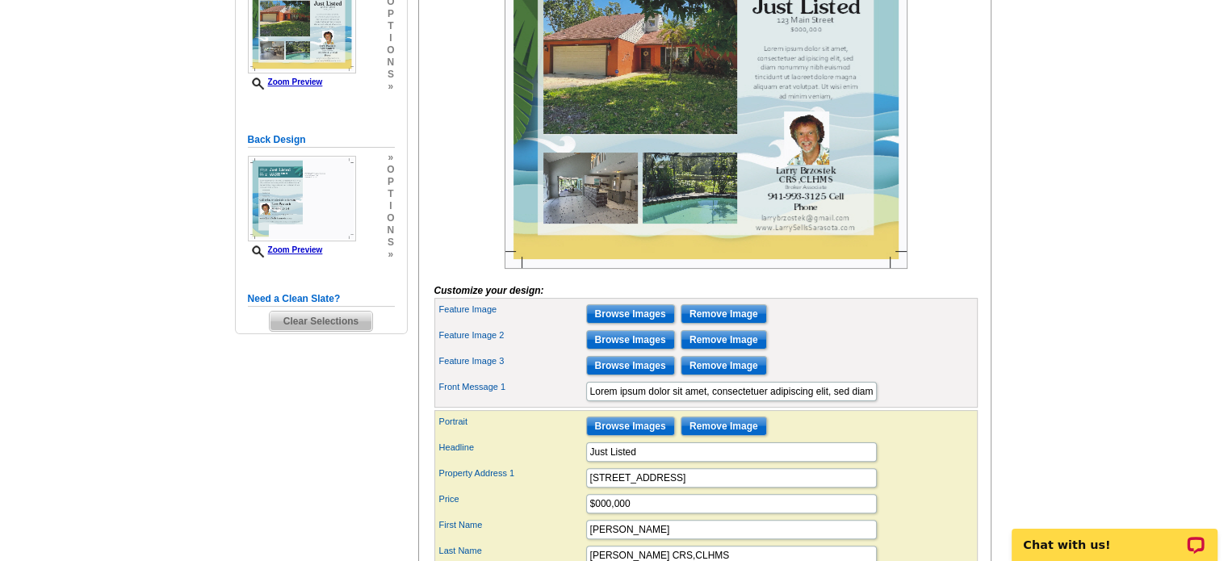
click at [904, 128] on img at bounding box center [706, 112] width 403 height 314
click at [943, 267] on div at bounding box center [705, 112] width 543 height 314
drag, startPoint x: 930, startPoint y: 259, endPoint x: 928, endPoint y: 222, distance: 37.2
click at [928, 224] on div at bounding box center [705, 112] width 543 height 314
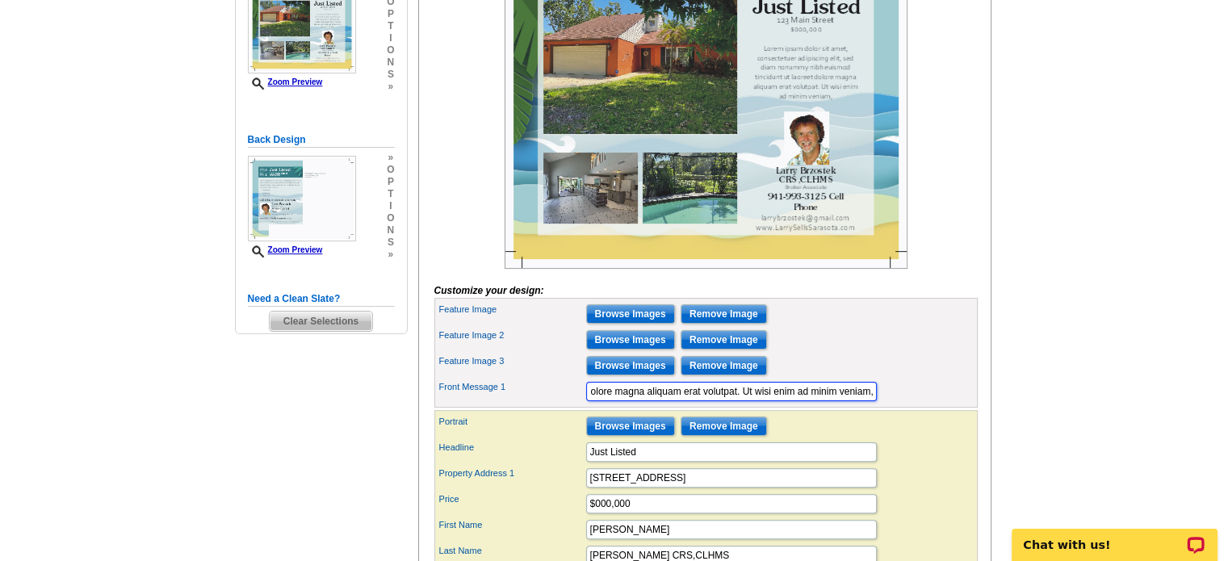
drag, startPoint x: 588, startPoint y: 419, endPoint x: 874, endPoint y: 402, distance: 287.1
click at [873, 400] on div "Feature Image Browse Images Remove Image Feature Image 2 Browse Images Remove I…" at bounding box center [705, 353] width 543 height 110
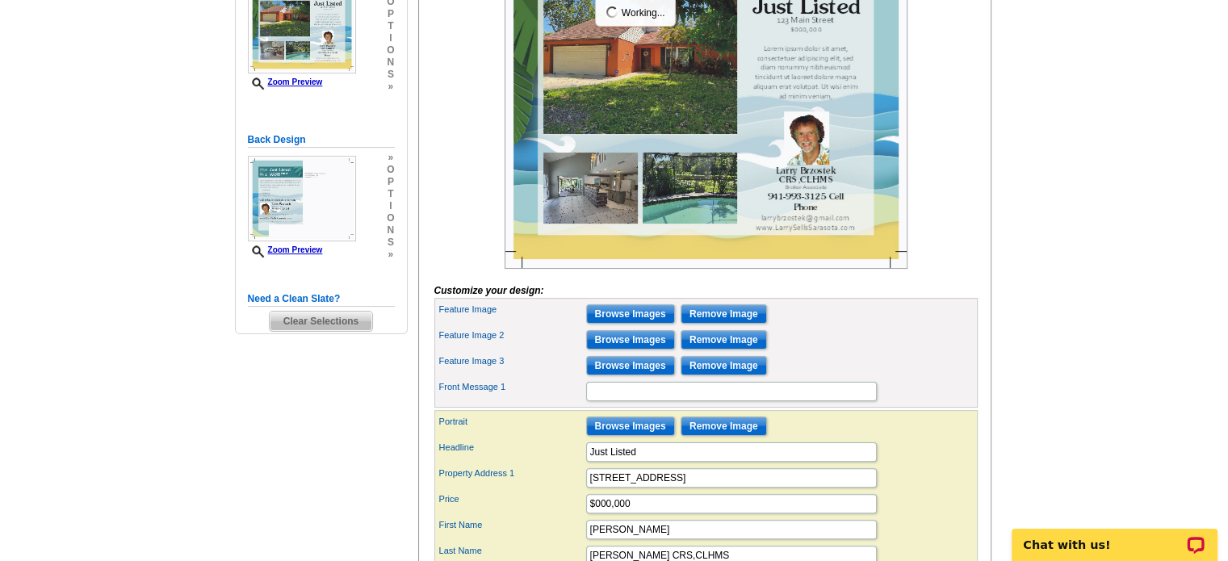
scroll to position [0, 0]
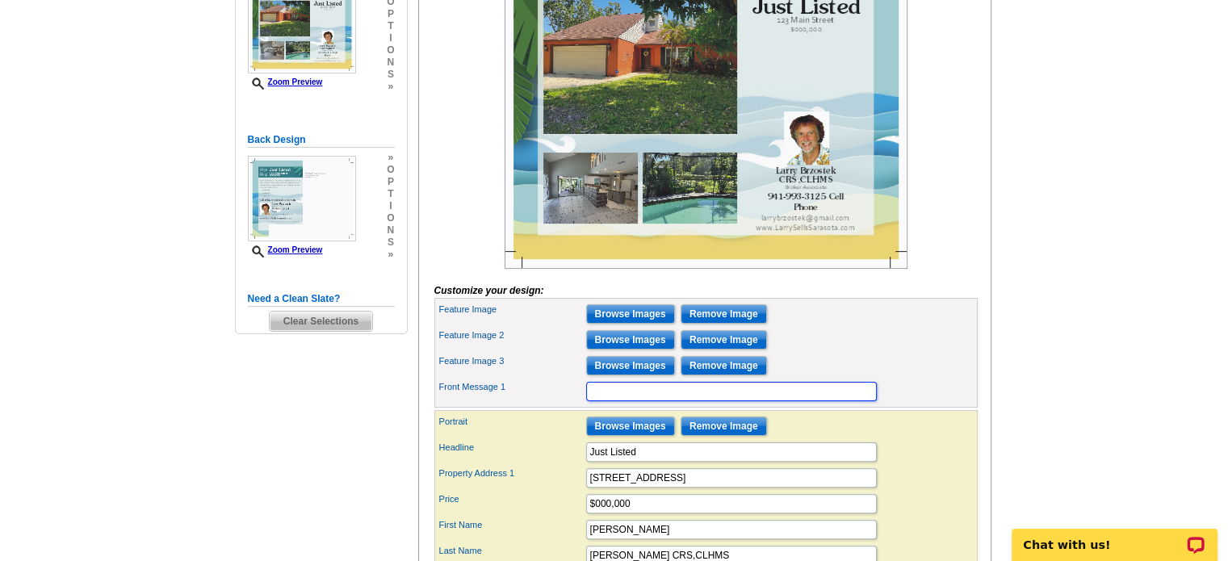
click at [614, 401] on input "Front Message 1" at bounding box center [731, 391] width 291 height 19
paste input "home is tucked away on a quiet cul-de-sac with 140 feet of sparkling lake front…"
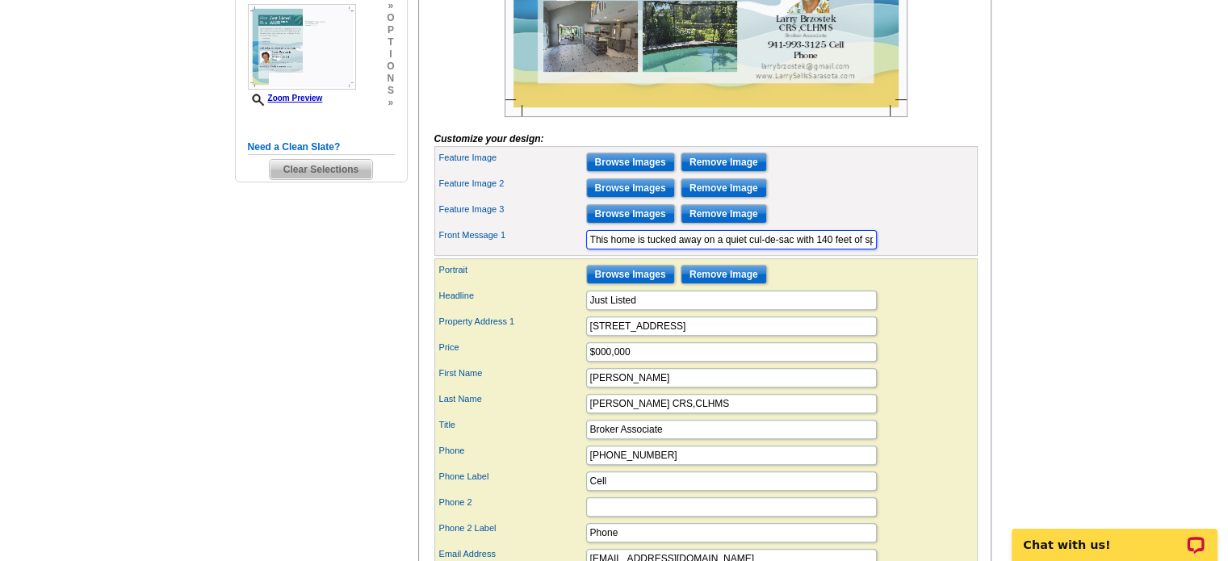
scroll to position [484, 0]
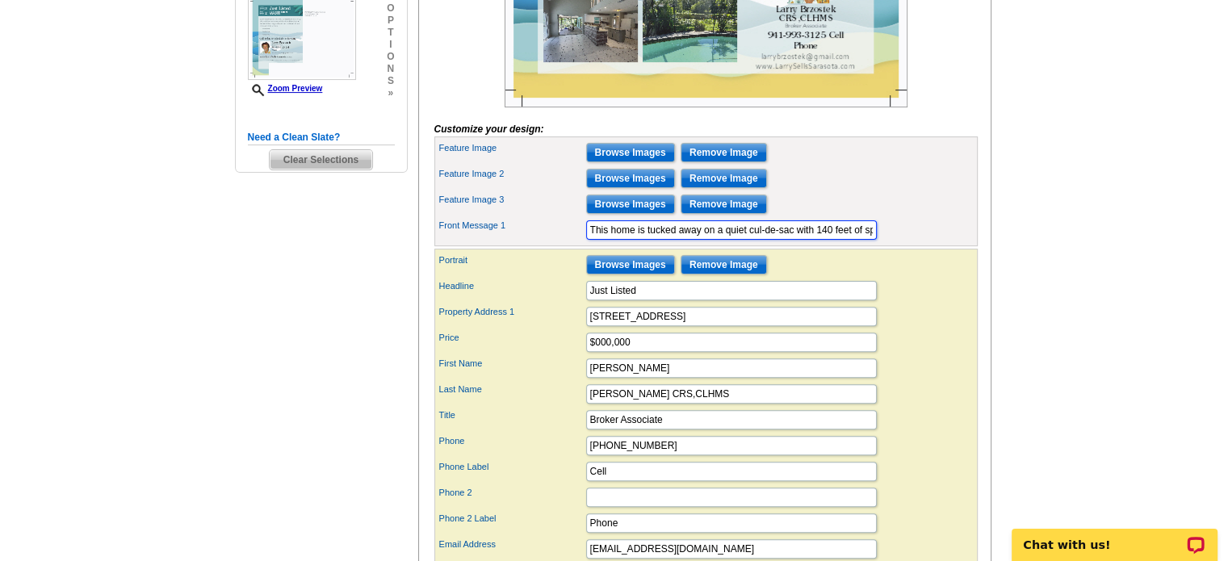
type input "This home is tucked away on a quiet cul-de-sac with 140 feet of sparkling lake …"
click at [697, 379] on div "First Name Larry" at bounding box center [706, 368] width 537 height 26
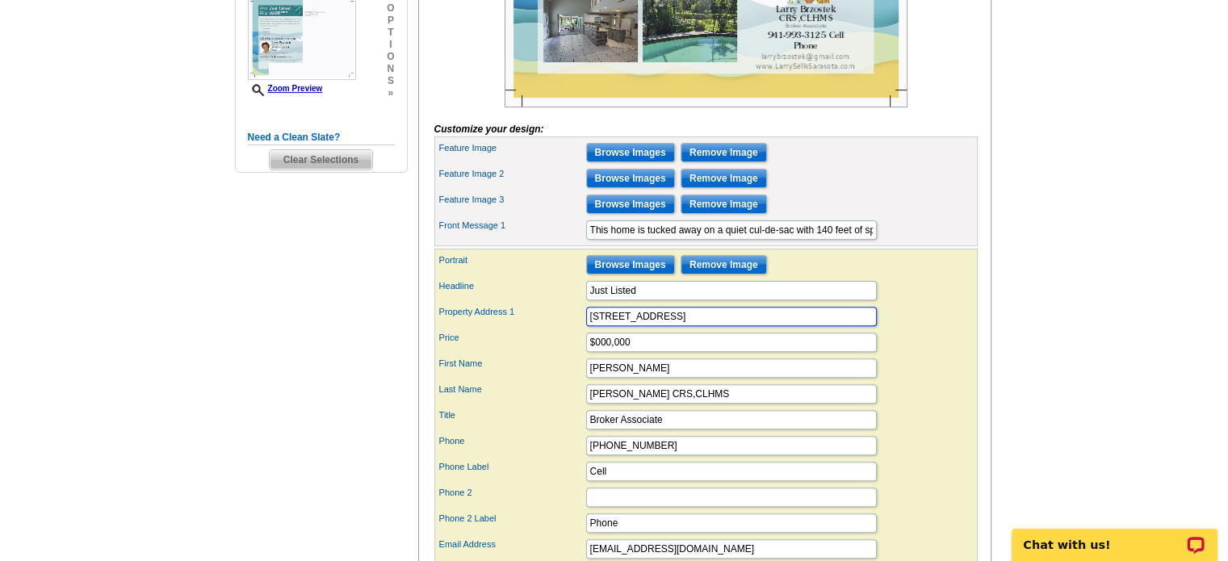
drag, startPoint x: 678, startPoint y: 339, endPoint x: 563, endPoint y: 338, distance: 115.4
click at [563, 329] on div "Property Address 1 123 Main Street" at bounding box center [706, 317] width 537 height 26
paste input "[STREET_ADDRESS][PERSON_NAME]"
type input "[STREET_ADDRESS][PERSON_NAME]"
click at [634, 352] on input "$000,000" at bounding box center [731, 342] width 291 height 19
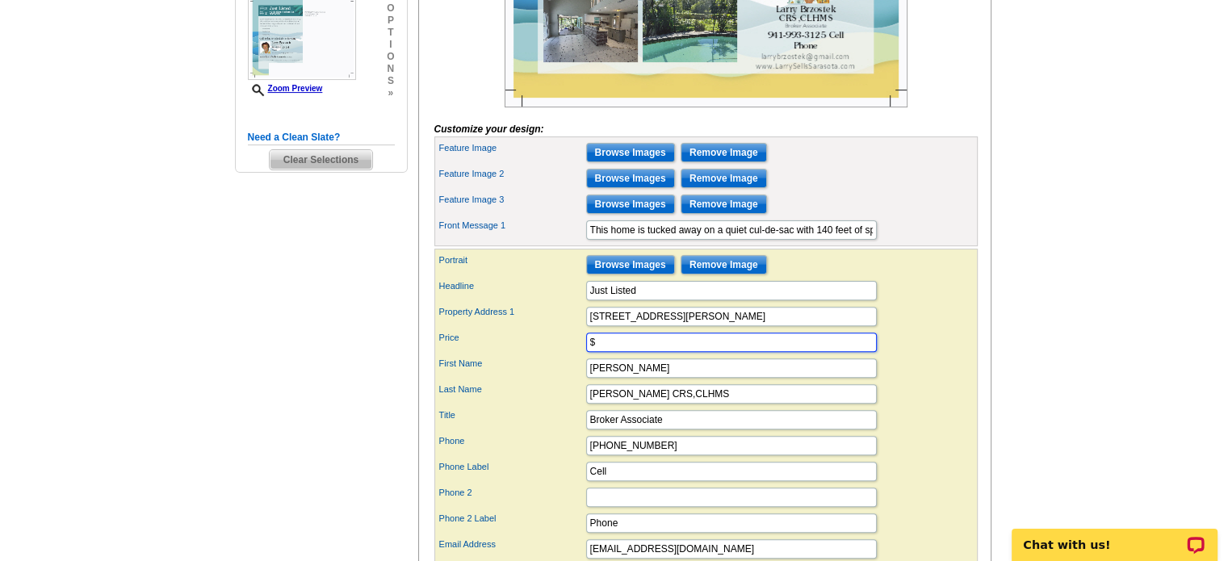
paste input "489,000"
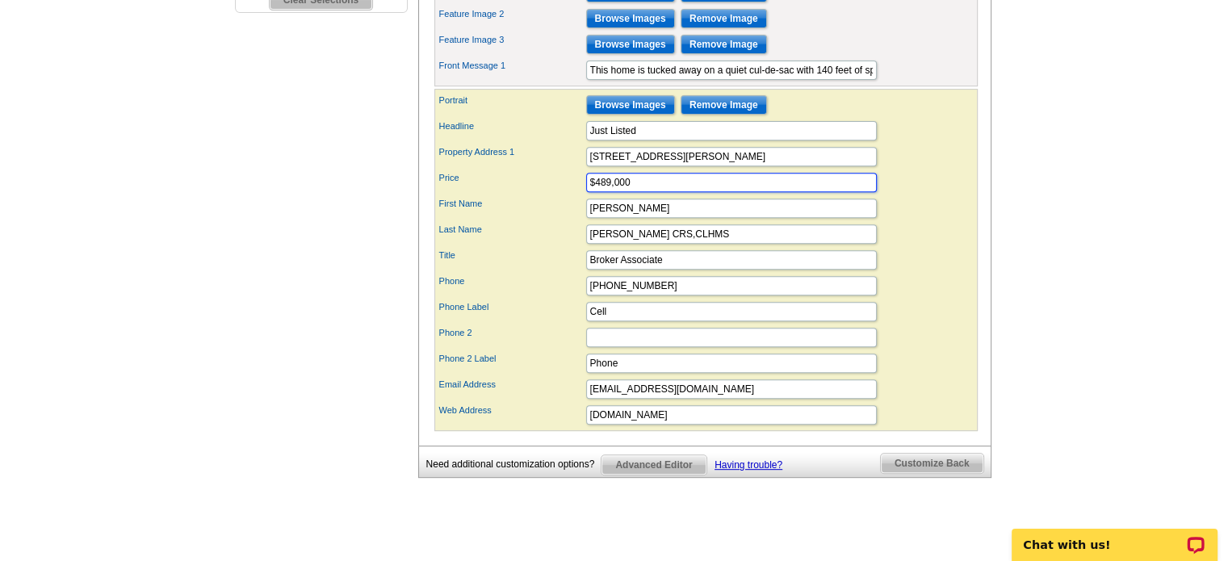
scroll to position [646, 0]
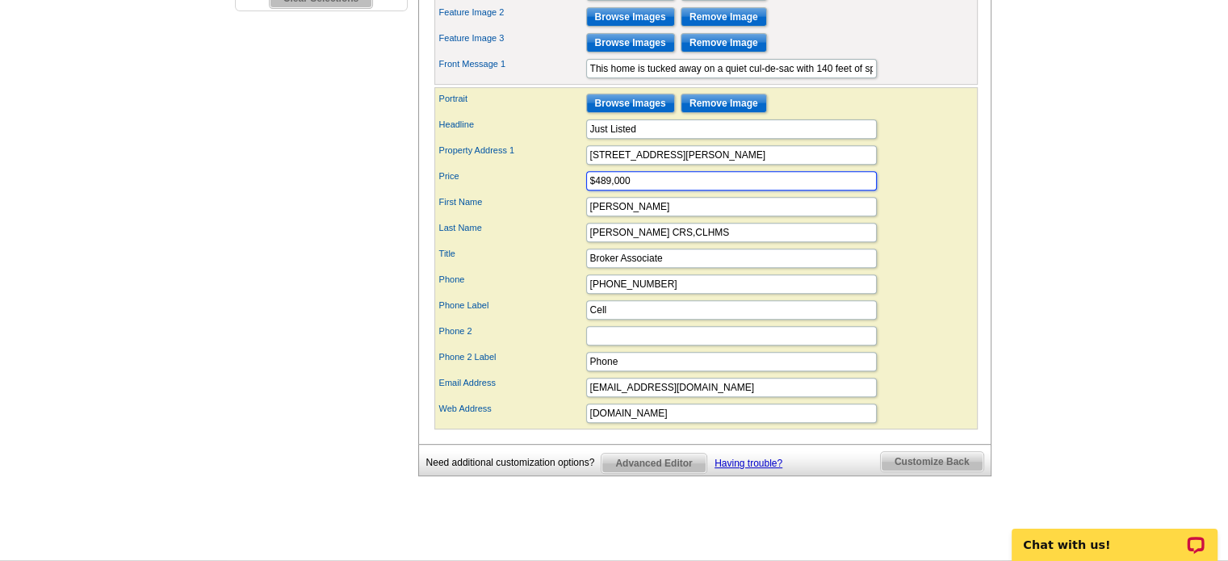
type input "$489,000"
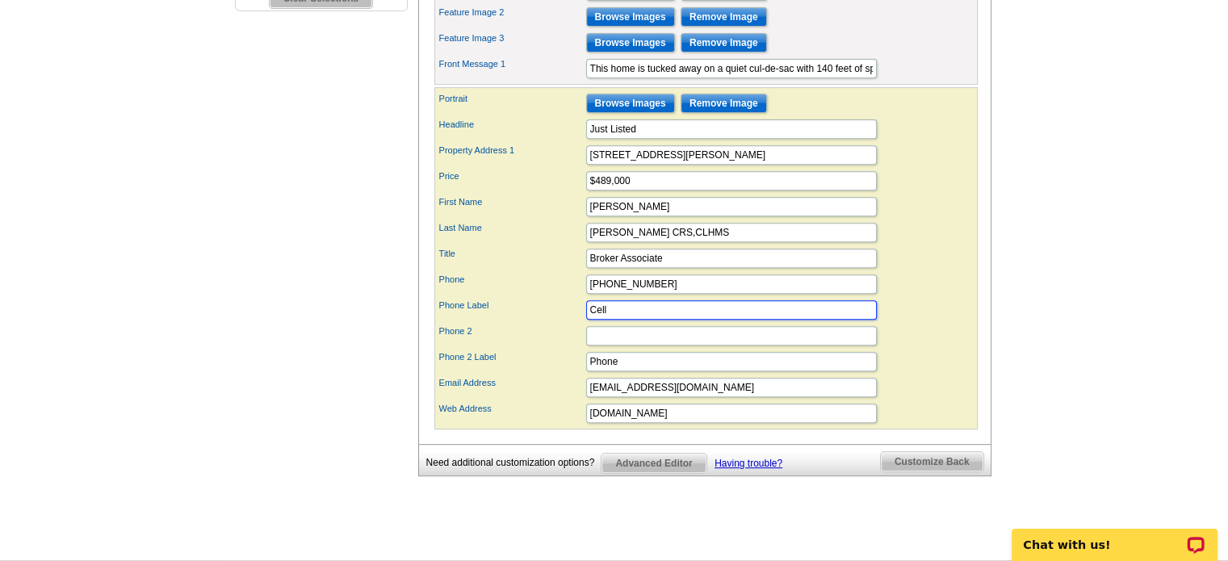
click at [614, 320] on input "Cell" at bounding box center [731, 309] width 291 height 19
type input "Call or Text: [PHONE_NUMBER]"
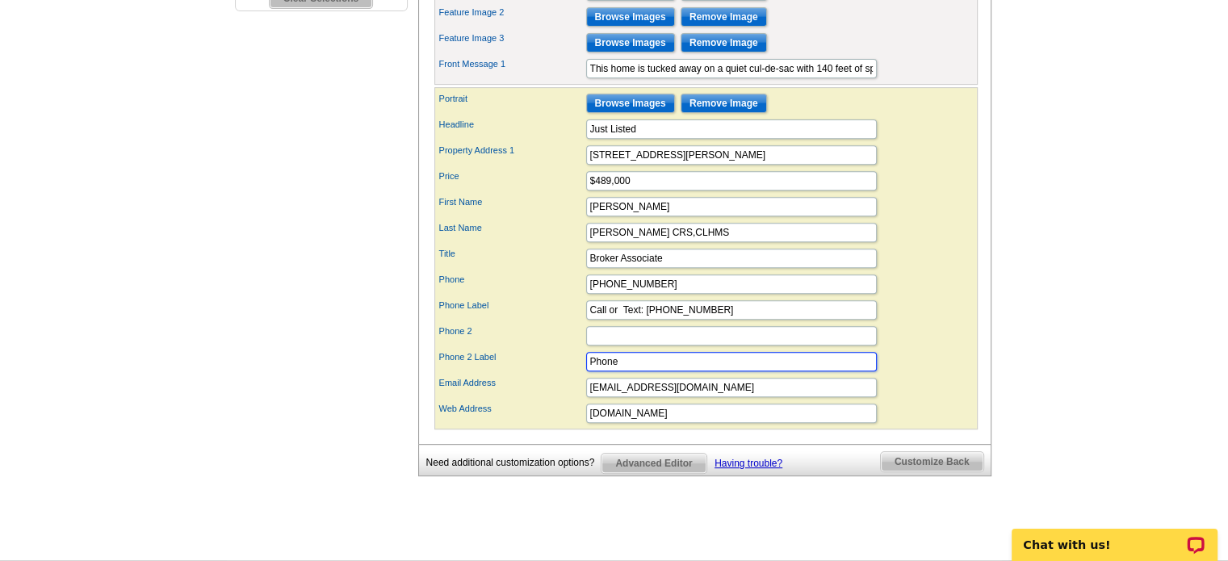
click at [625, 371] on input "Phone" at bounding box center [731, 361] width 291 height 19
type input "P"
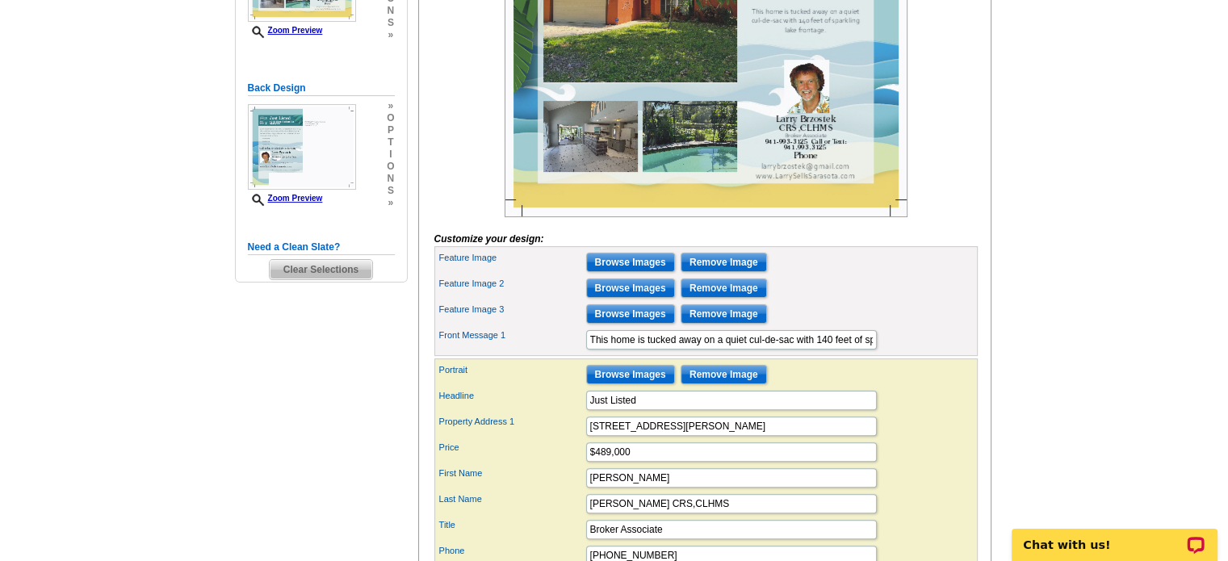
scroll to position [404, 0]
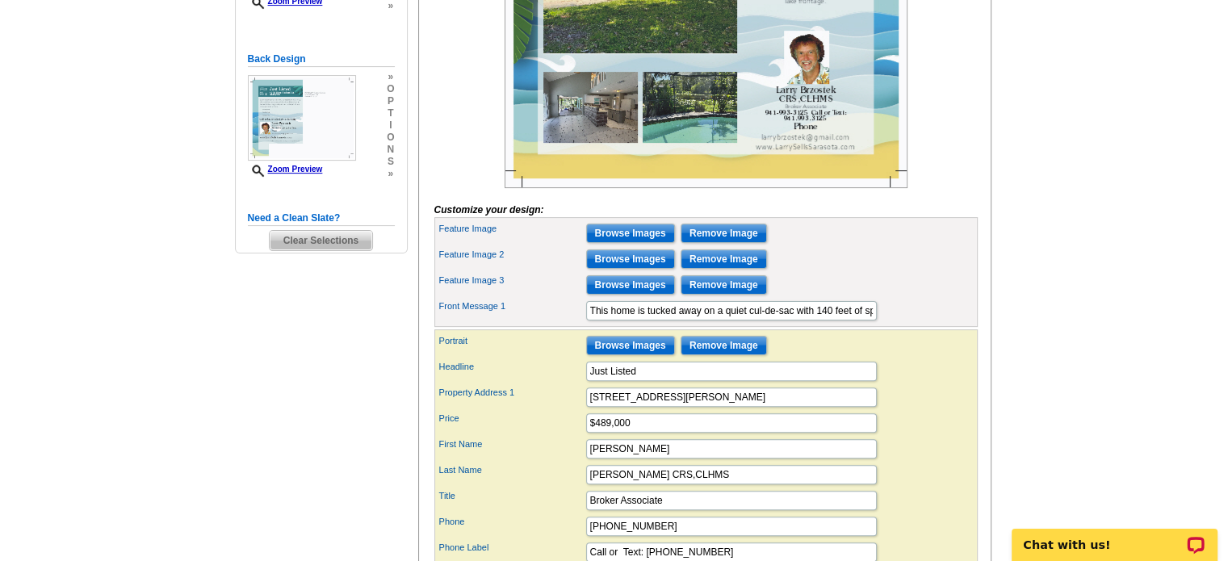
type input "Instagram: @LarrySellsSarasota"
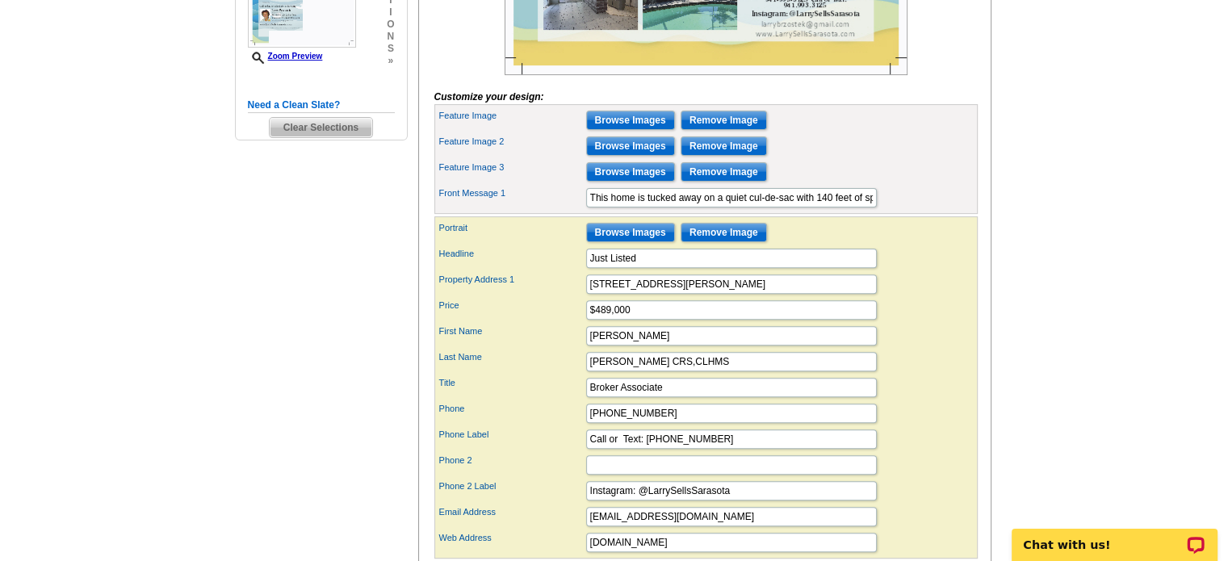
scroll to position [565, 0]
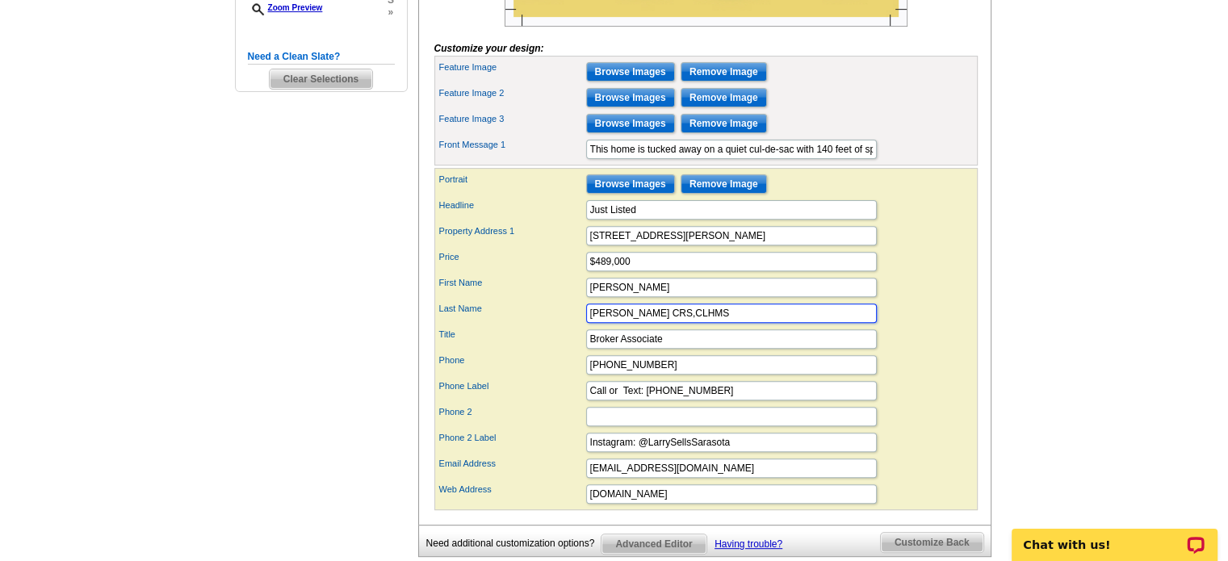
click at [780, 323] on input "[PERSON_NAME] CRS,CLHMS" at bounding box center [731, 313] width 291 height 19
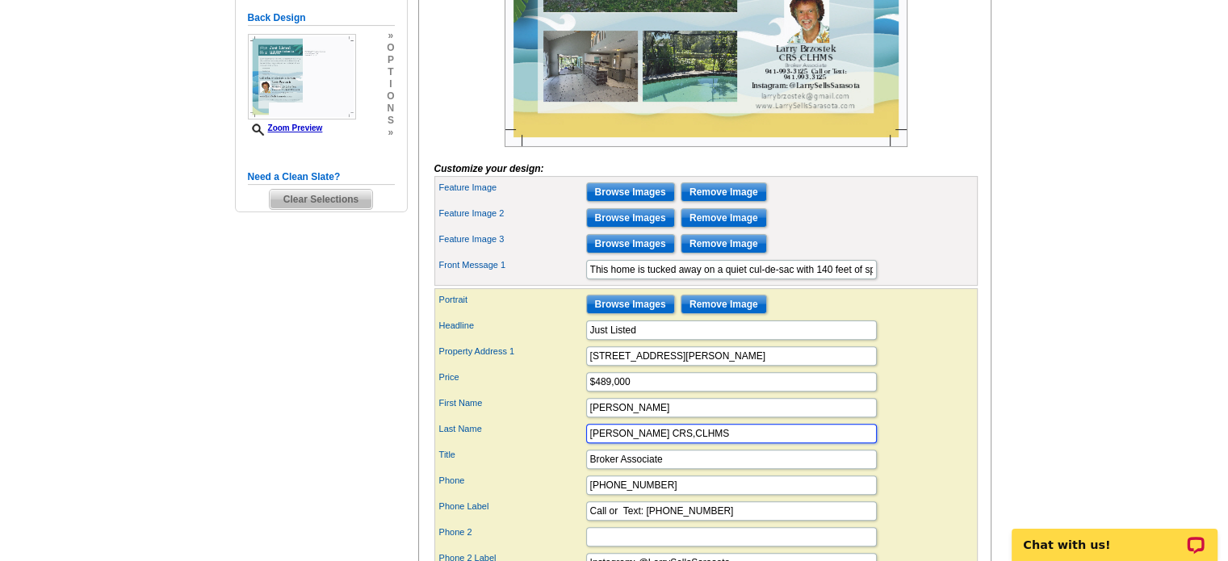
scroll to position [404, 0]
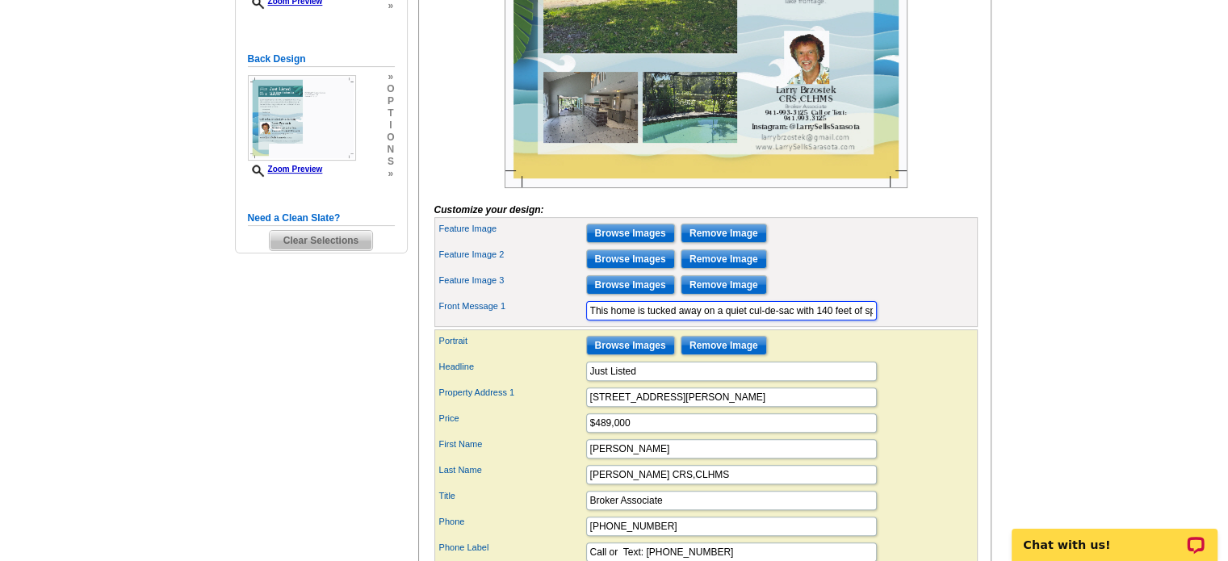
click at [835, 320] on input "This home is tucked away on a quiet cul-de-sac with 140 feet of sparkling lake …" at bounding box center [731, 310] width 291 height 19
paste input "Freshly painted and move-in ready—just waiting for your touch!"
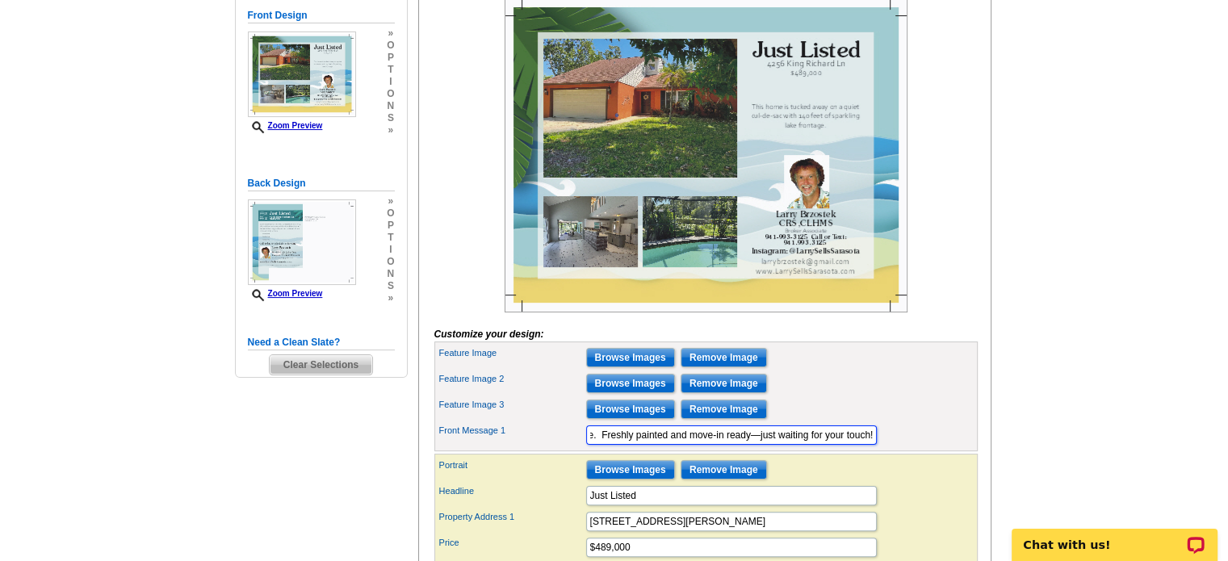
scroll to position [0, 0]
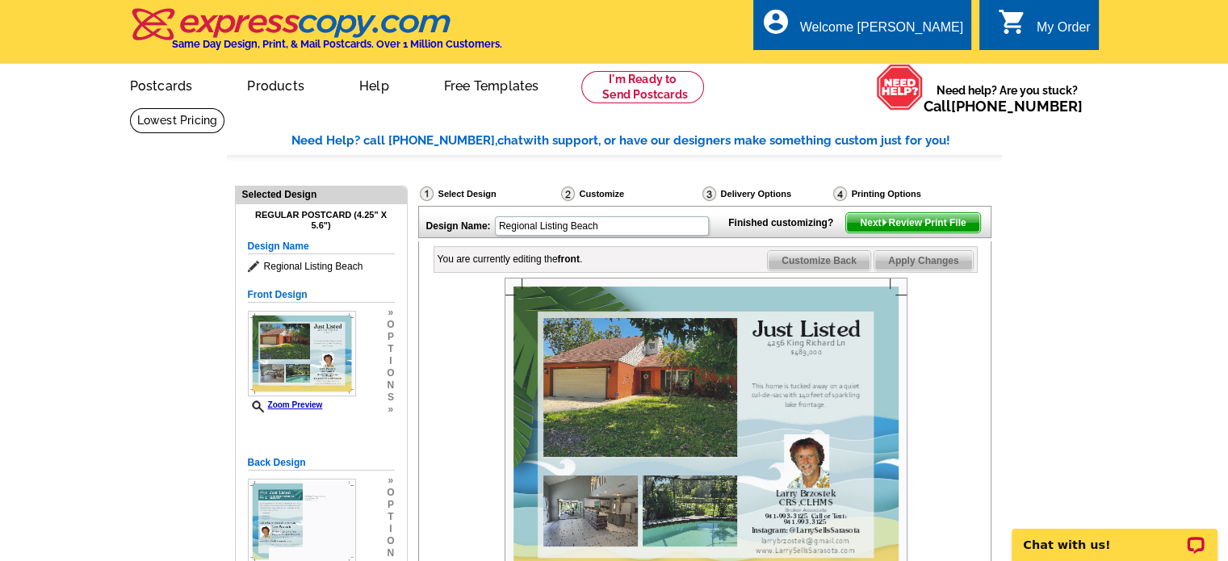
type input "This home is tucked away on a quiet cul-de-sac with 140 feet of sparkling lake …"
click at [923, 270] on span "Apply Changes" at bounding box center [923, 260] width 98 height 19
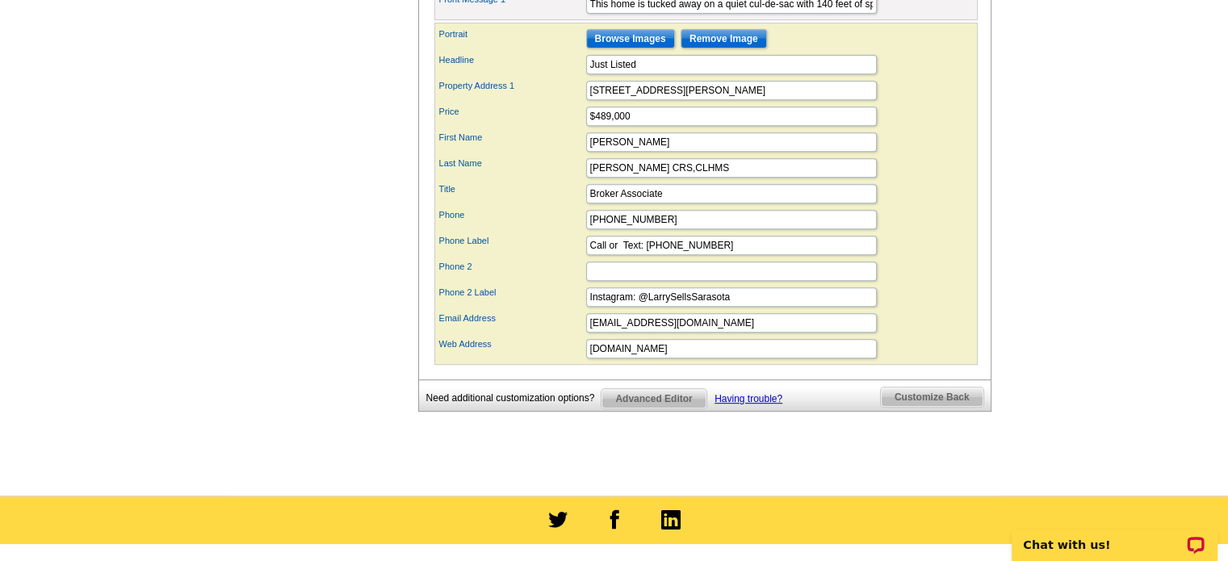
scroll to position [727, 0]
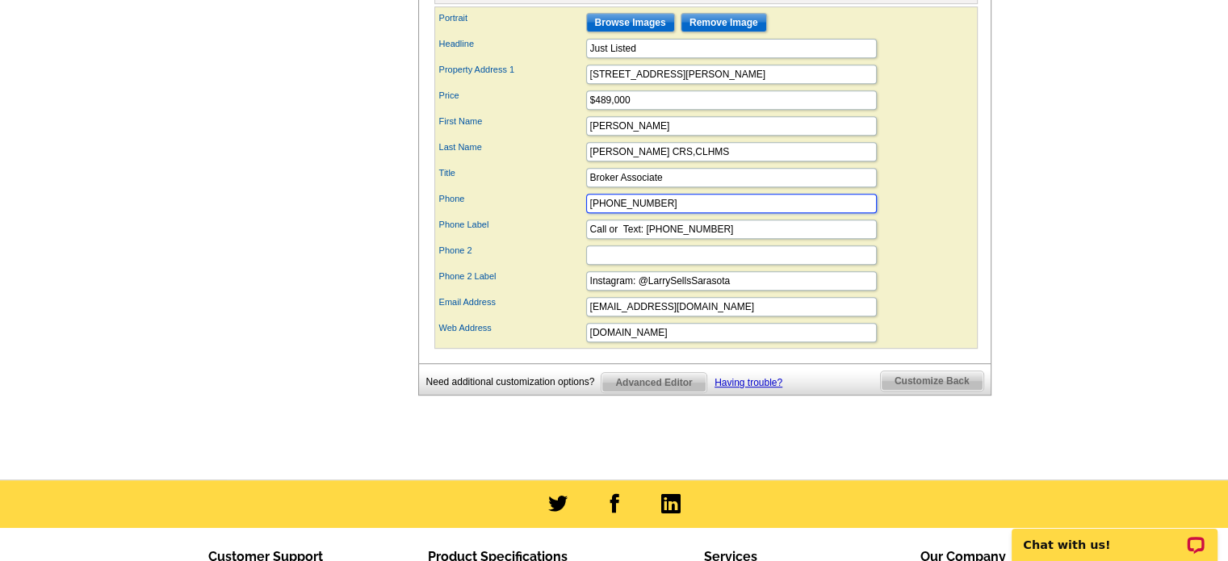
click at [655, 213] on input "941-993-3125" at bounding box center [731, 203] width 291 height 19
type input "9"
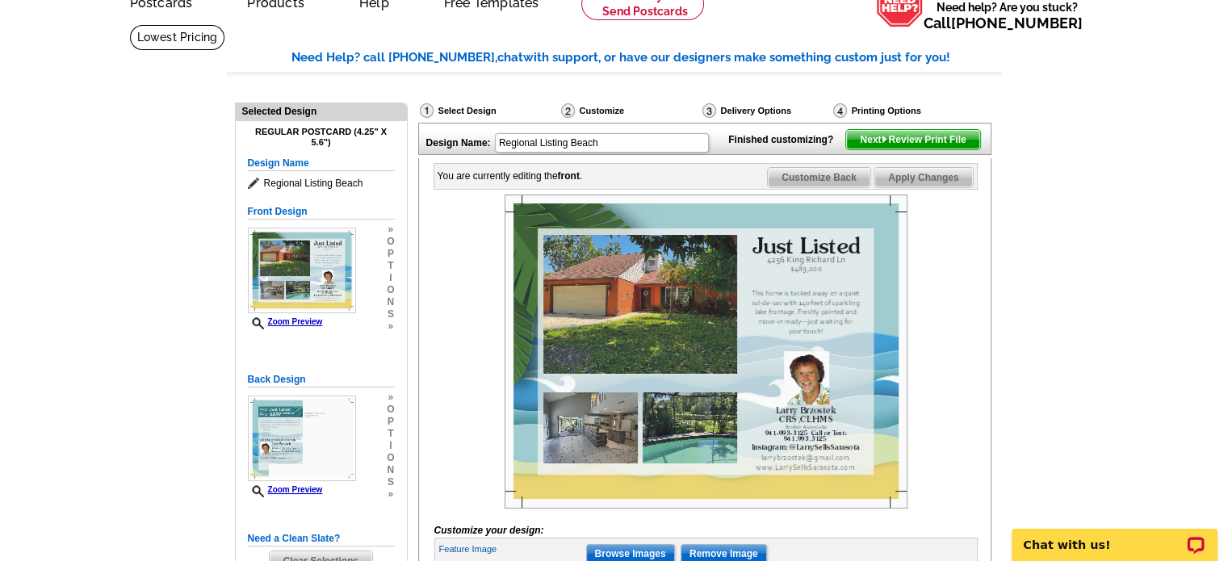
scroll to position [81, 0]
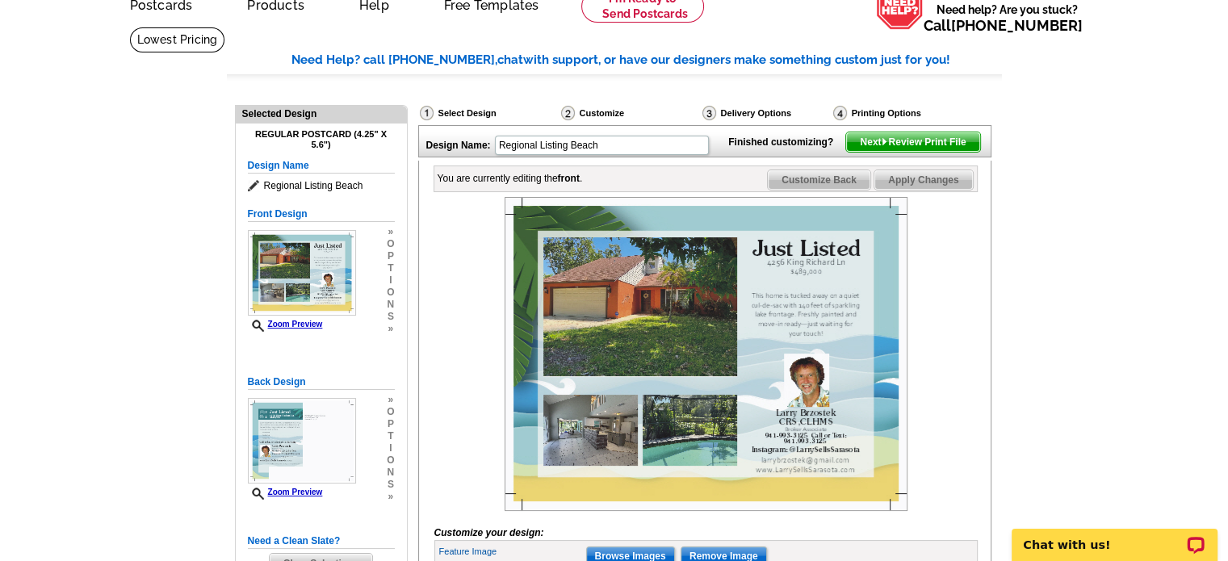
click at [917, 190] on span "Apply Changes" at bounding box center [923, 179] width 98 height 19
click at [815, 190] on span "Customize Back" at bounding box center [819, 179] width 103 height 19
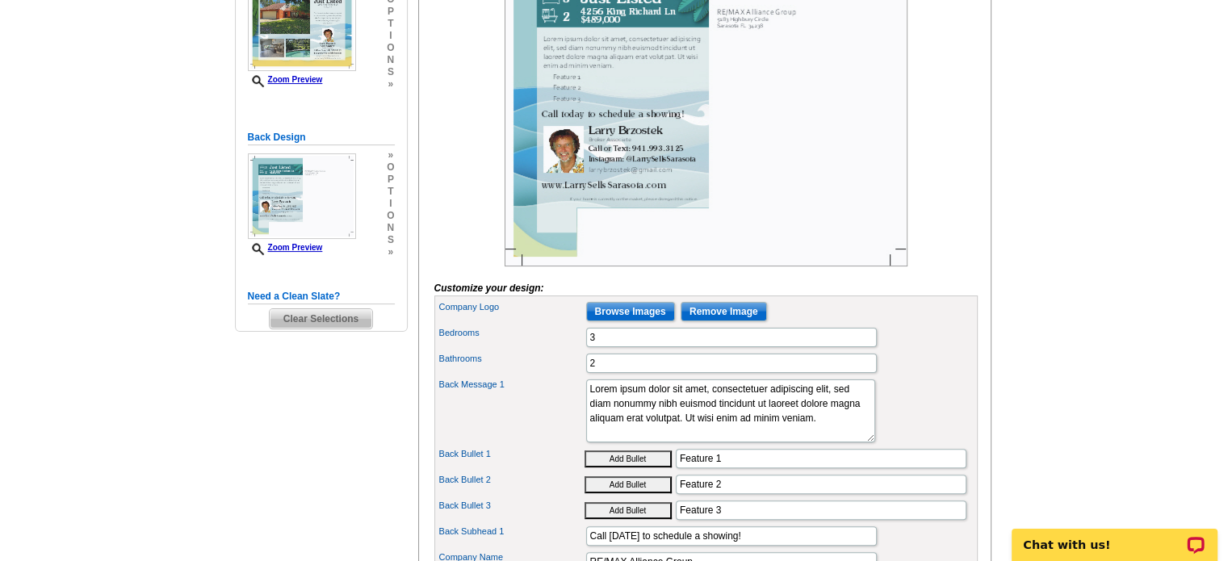
scroll to position [323, 0]
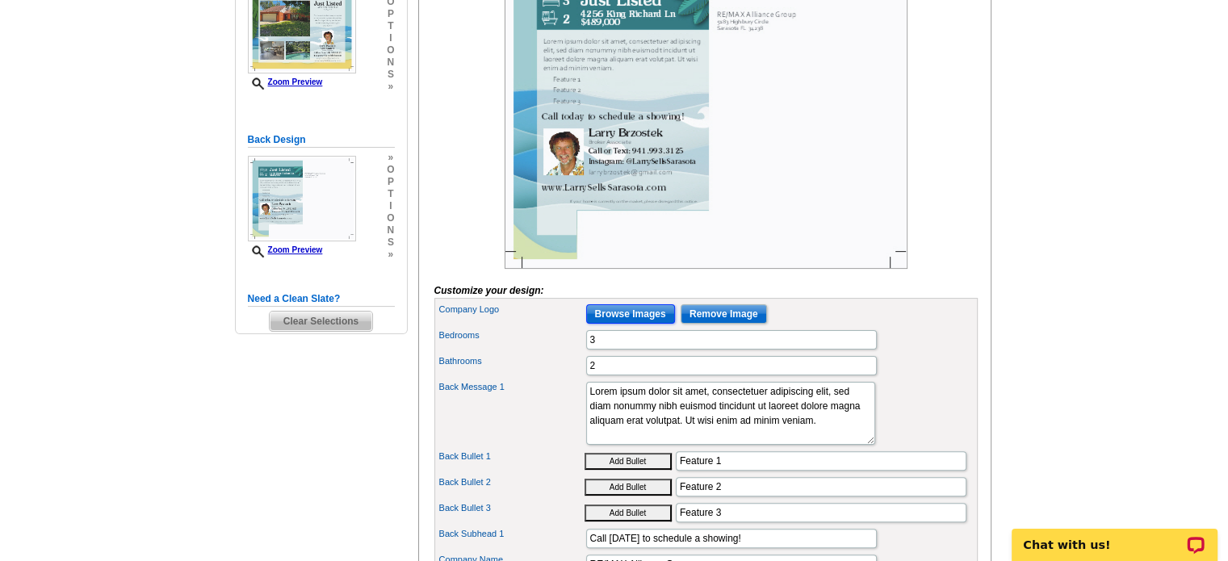
click at [630, 324] on input "Browse Images" at bounding box center [630, 313] width 89 height 19
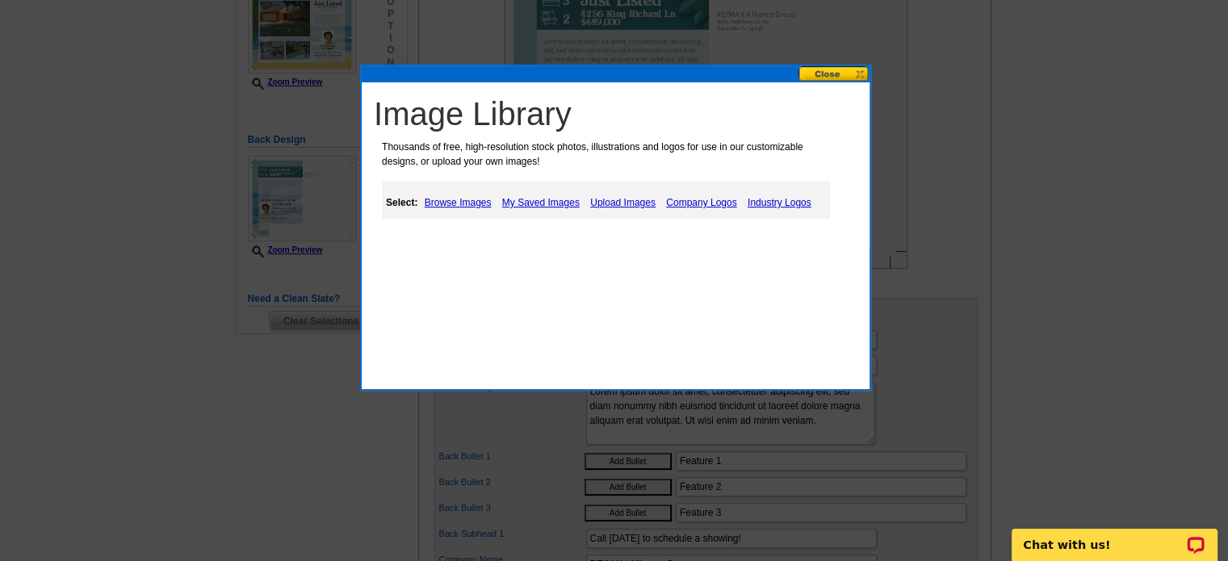
click at [622, 203] on link "Upload Images" at bounding box center [622, 202] width 73 height 19
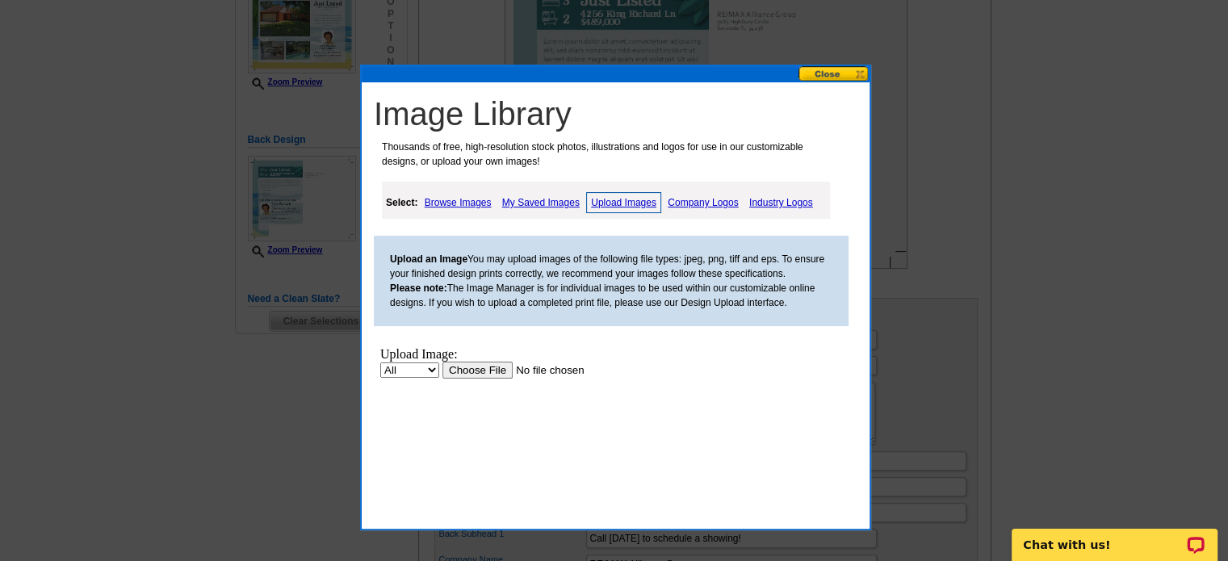
scroll to position [0, 0]
click at [487, 372] on input "file" at bounding box center [544, 370] width 204 height 17
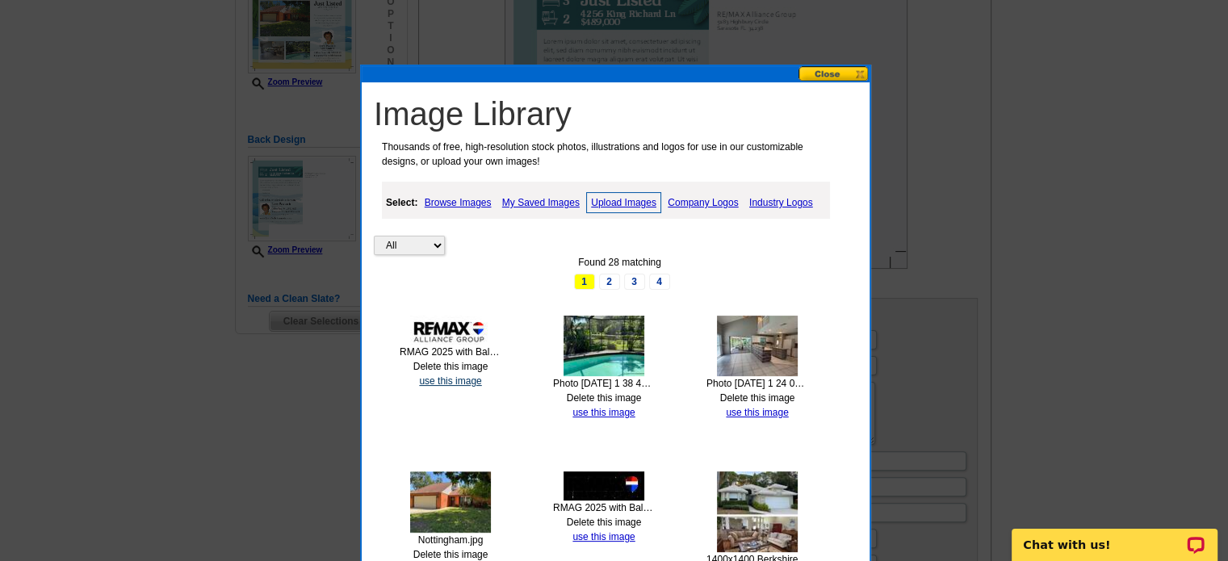
click at [442, 379] on link "use this image" at bounding box center [450, 380] width 62 height 11
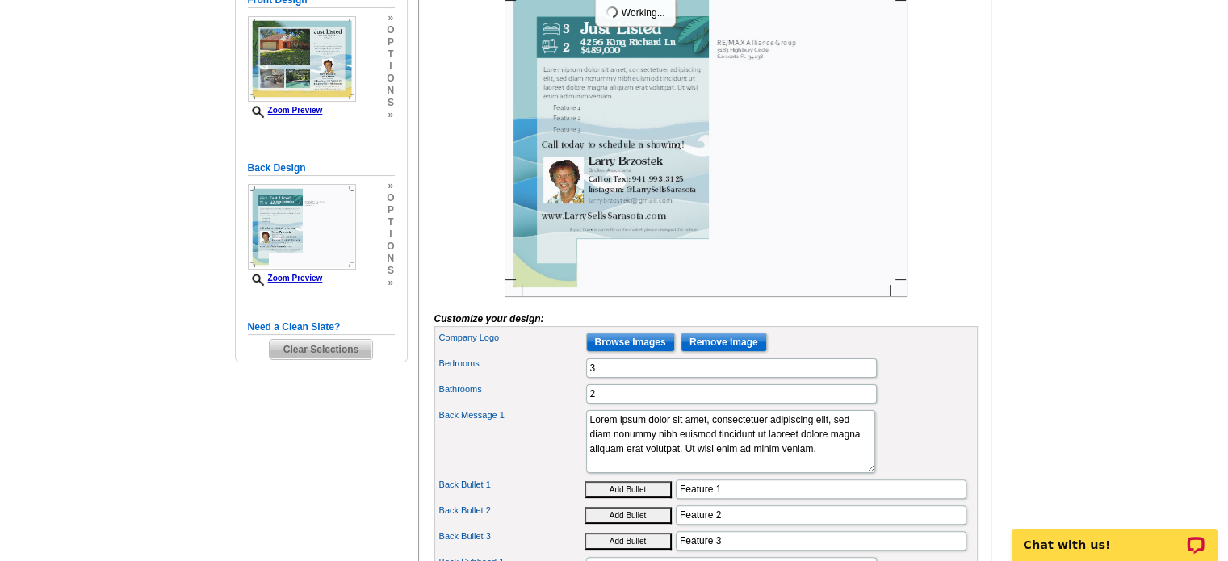
scroll to position [323, 0]
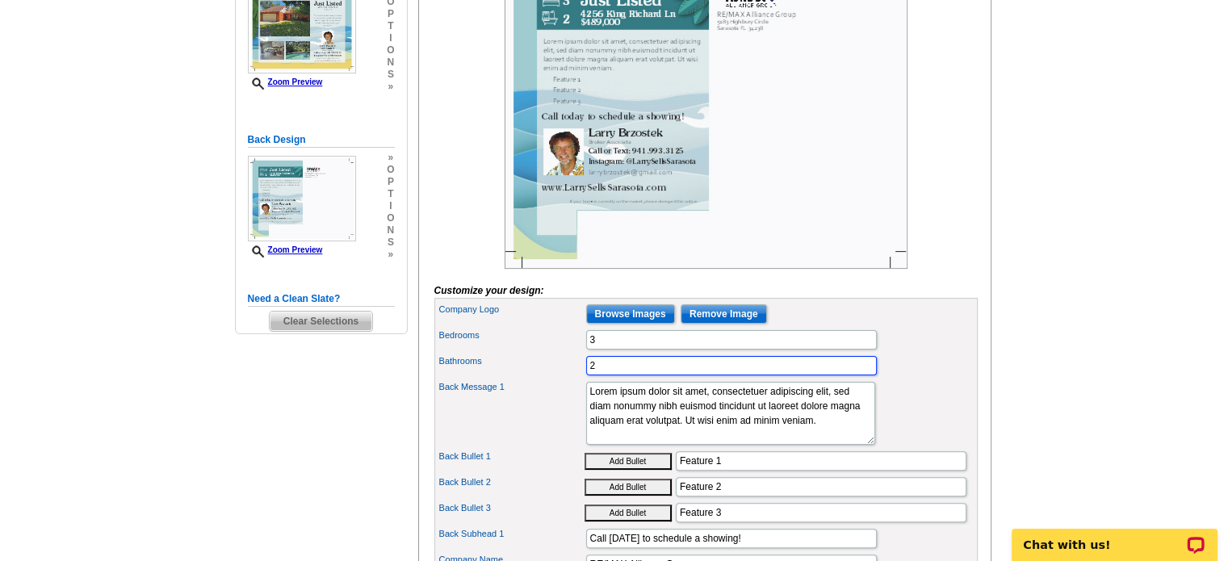
click at [594, 375] on input "2" at bounding box center [731, 365] width 291 height 19
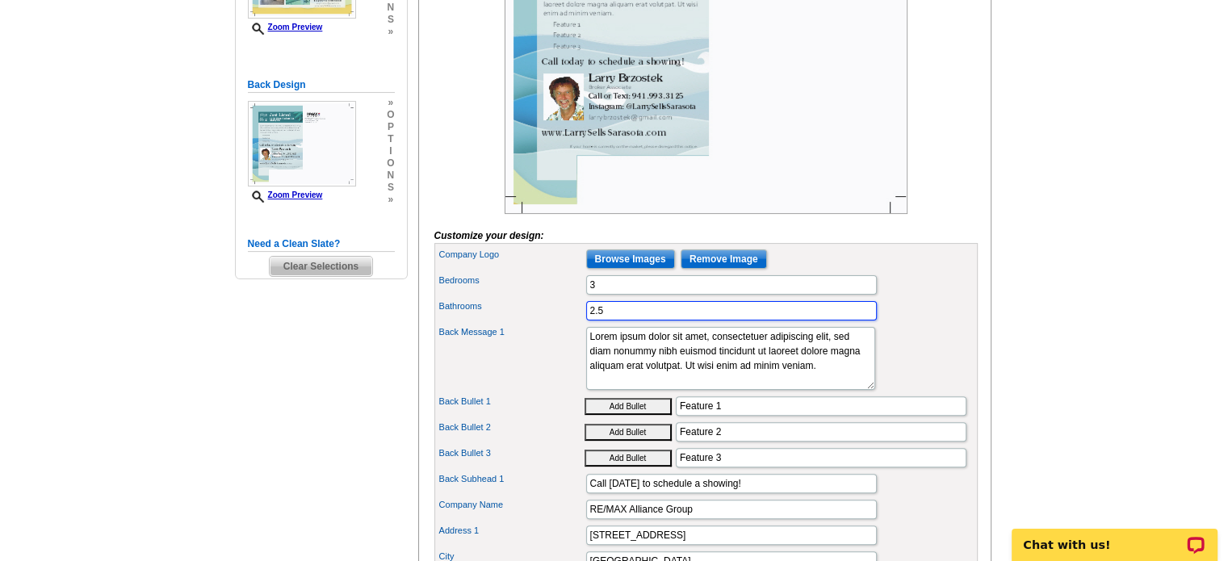
scroll to position [404, 0]
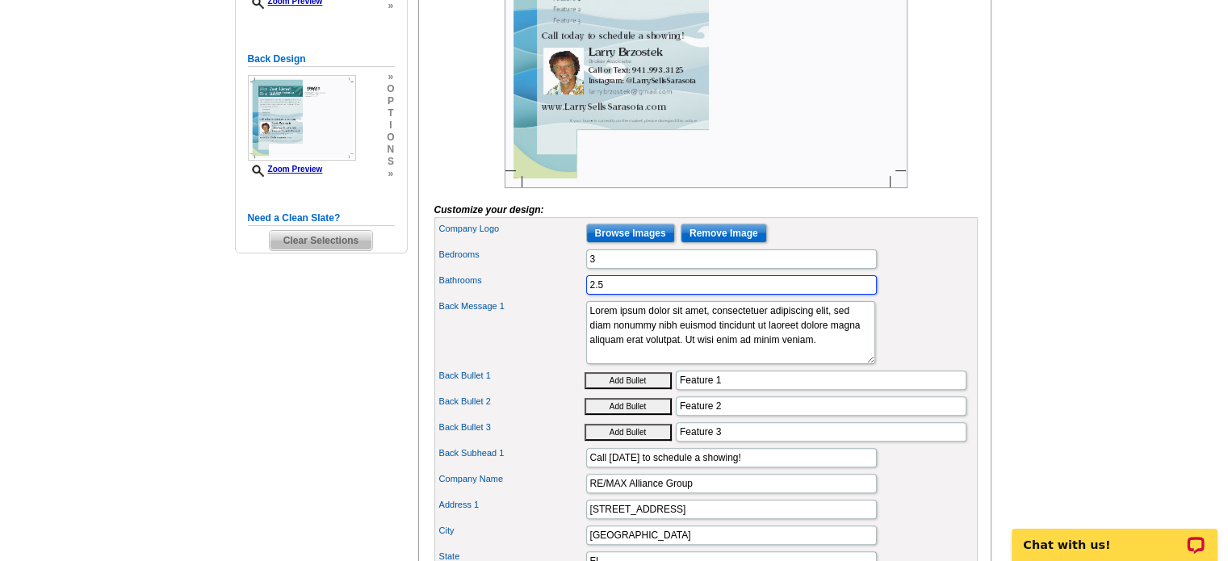
type input "2.5"
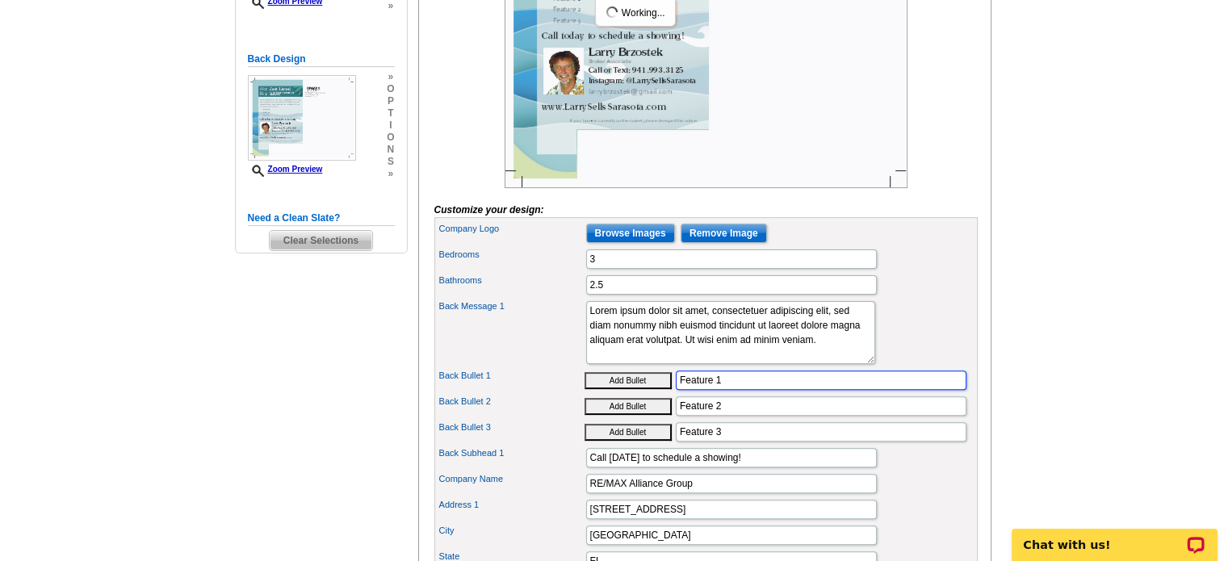
click at [713, 390] on input "Feature 1" at bounding box center [821, 380] width 291 height 19
drag, startPoint x: 713, startPoint y: 408, endPoint x: 705, endPoint y: 411, distance: 8.7
click at [705, 390] on input "Feature 1" at bounding box center [821, 380] width 291 height 19
click at [764, 416] on input "Feature 2" at bounding box center [821, 405] width 291 height 19
click at [722, 390] on input "Feature 1" at bounding box center [821, 380] width 291 height 19
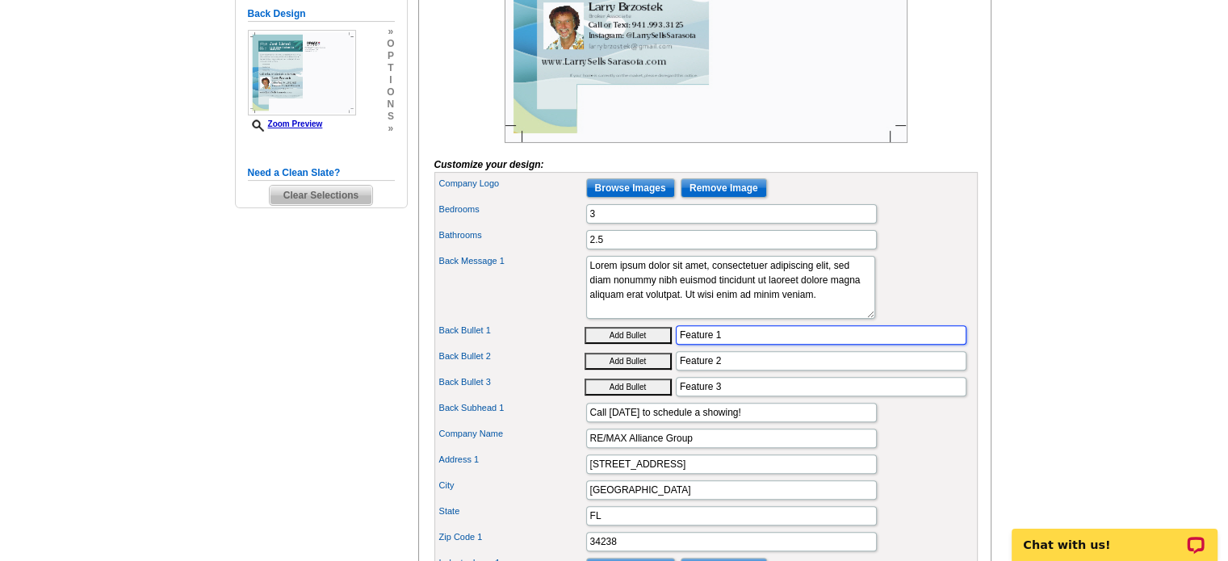
scroll to position [484, 0]
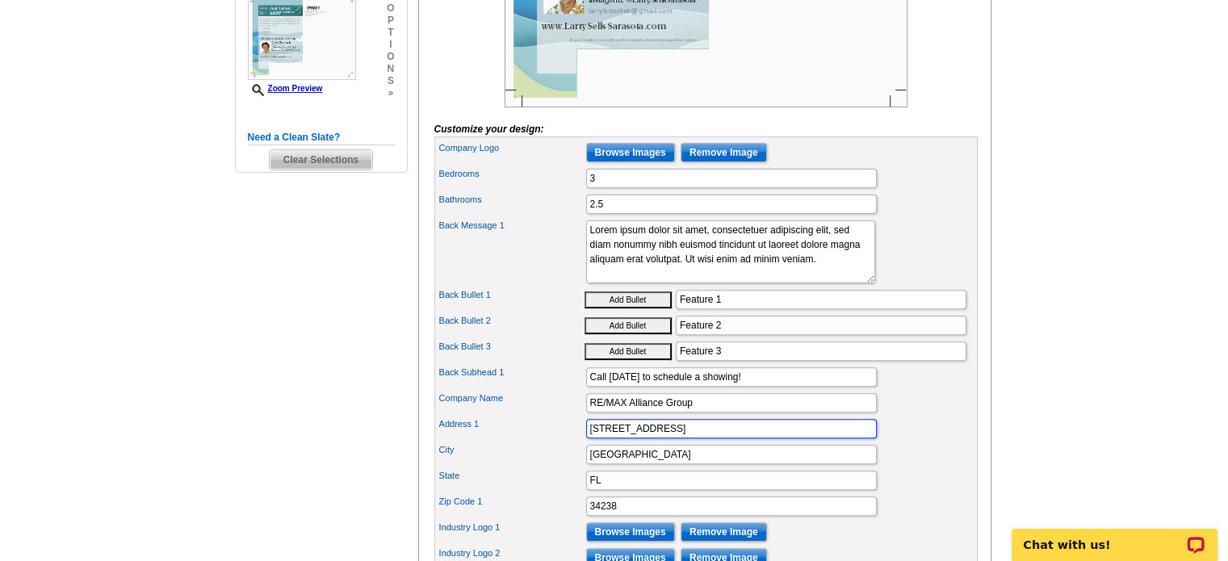
click at [689, 438] on input "5183 Highbury Circle" at bounding box center [731, 428] width 291 height 19
type input "5"
type input "2000 [PERSON_NAME] St"
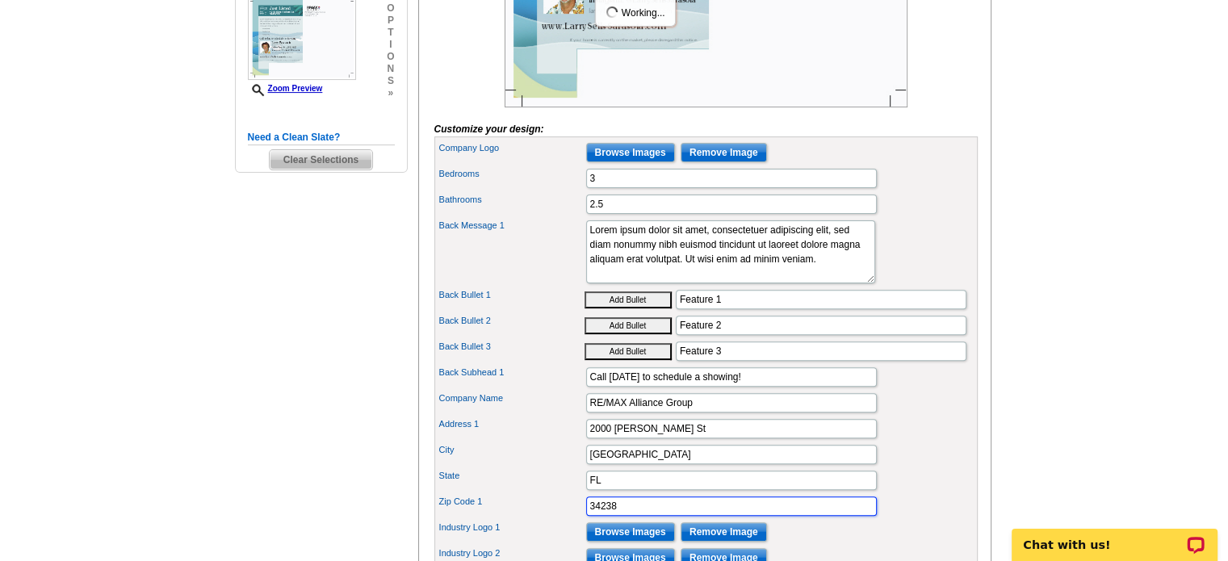
click at [626, 516] on input "34238" at bounding box center [731, 505] width 291 height 19
type input "34239"
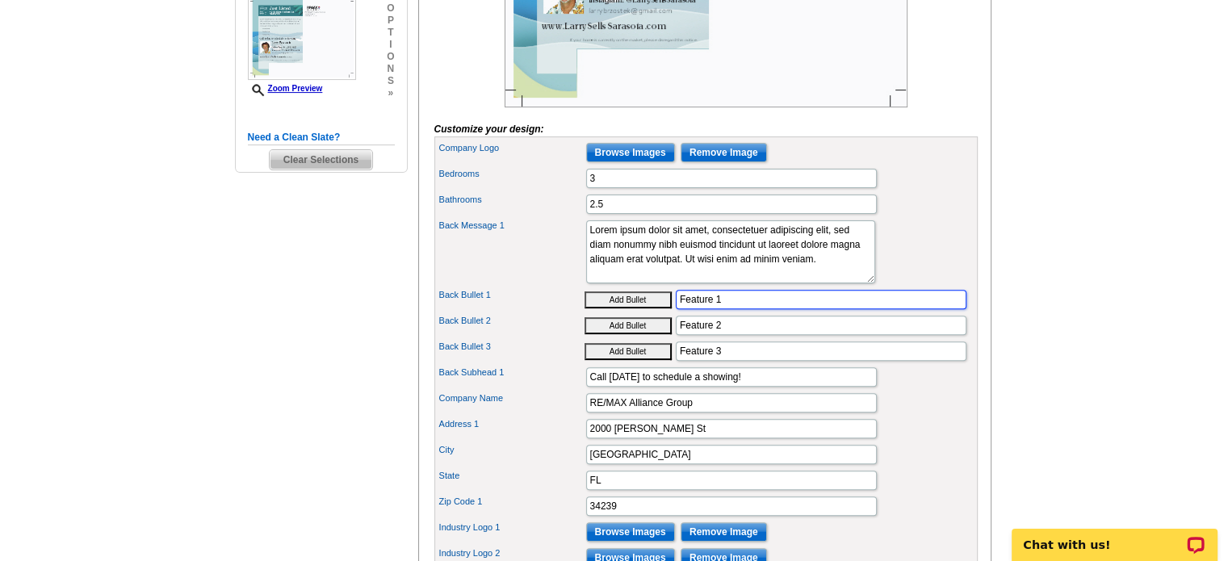
click at [725, 309] on input "Feature 1" at bounding box center [821, 299] width 291 height 19
type input "F"
type input "Fireplace"
click at [727, 335] on input "Feature 2" at bounding box center [821, 325] width 291 height 19
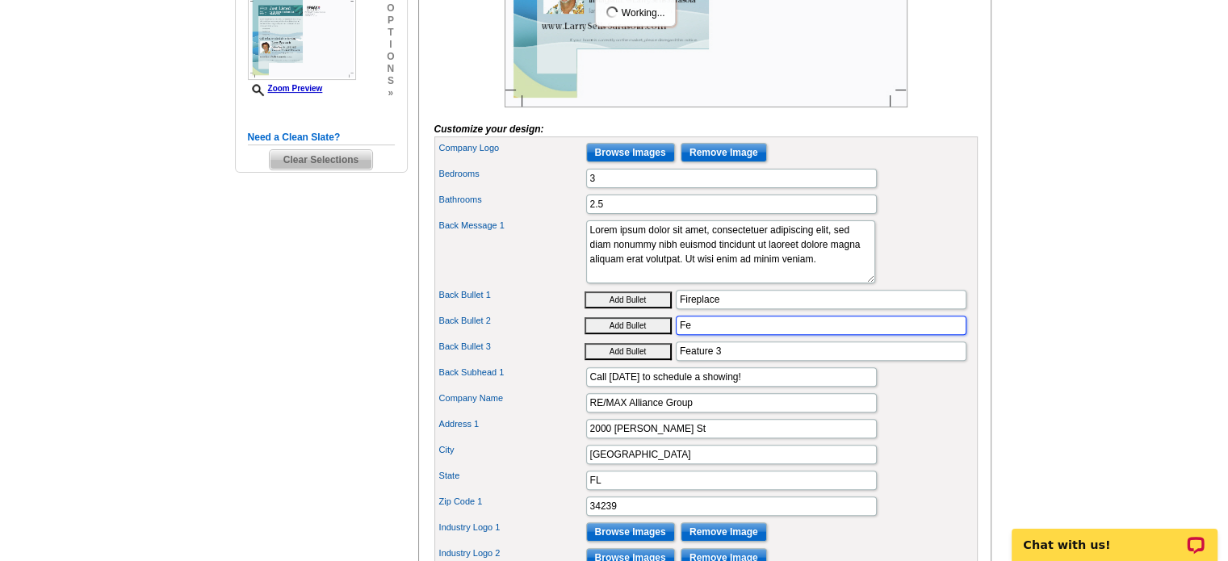
type input "F"
type input "Pool"
click at [727, 361] on input "Feature 3" at bounding box center [821, 350] width 291 height 19
type input "F"
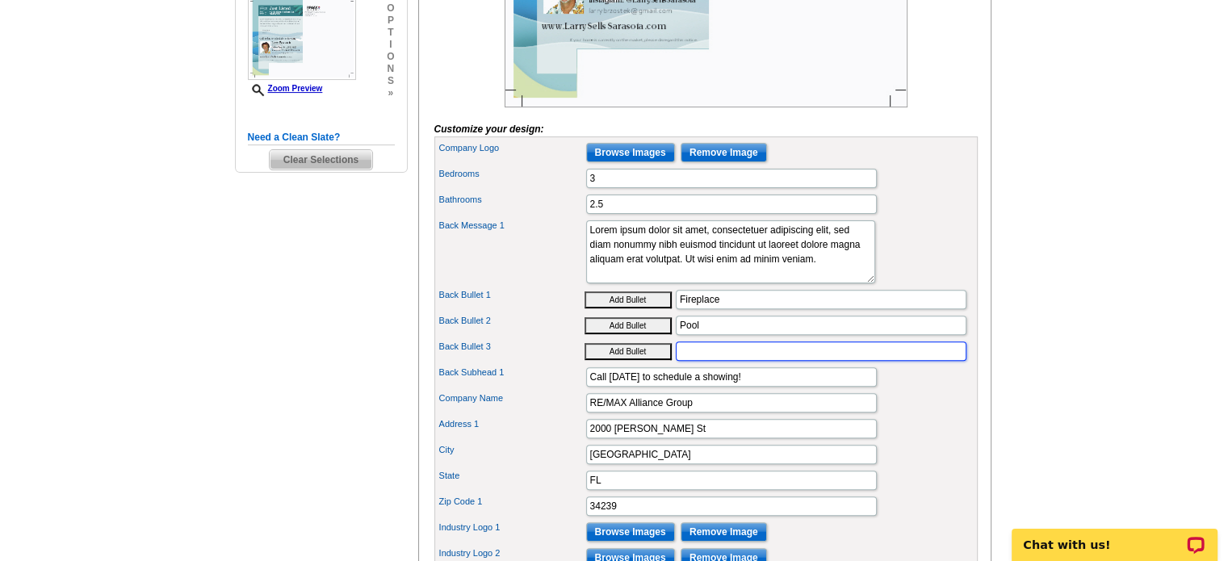
click at [677, 361] on input "Back Bullet 3" at bounding box center [821, 350] width 291 height 19
click at [694, 361] on input "140 ft of Lake Frontage" at bounding box center [821, 350] width 291 height 19
type input "140ft of Lake Frontage"
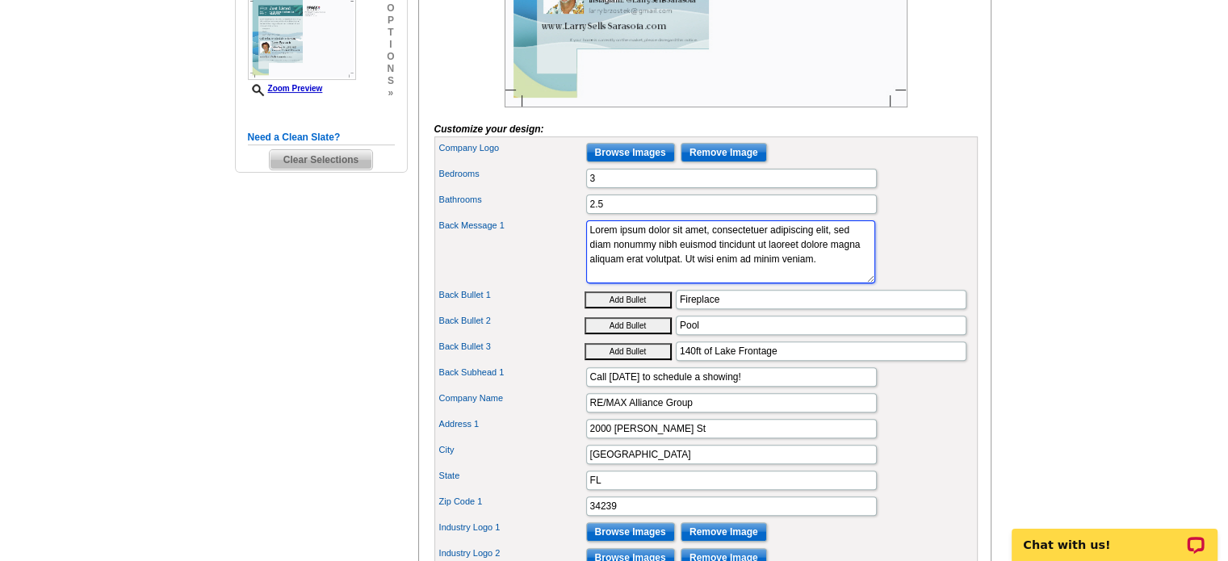
click at [723, 283] on textarea "Lorem ipsum dolor sit amet, consectetuer adipiscing elit, sed diam nonummy nibh…" at bounding box center [730, 251] width 289 height 63
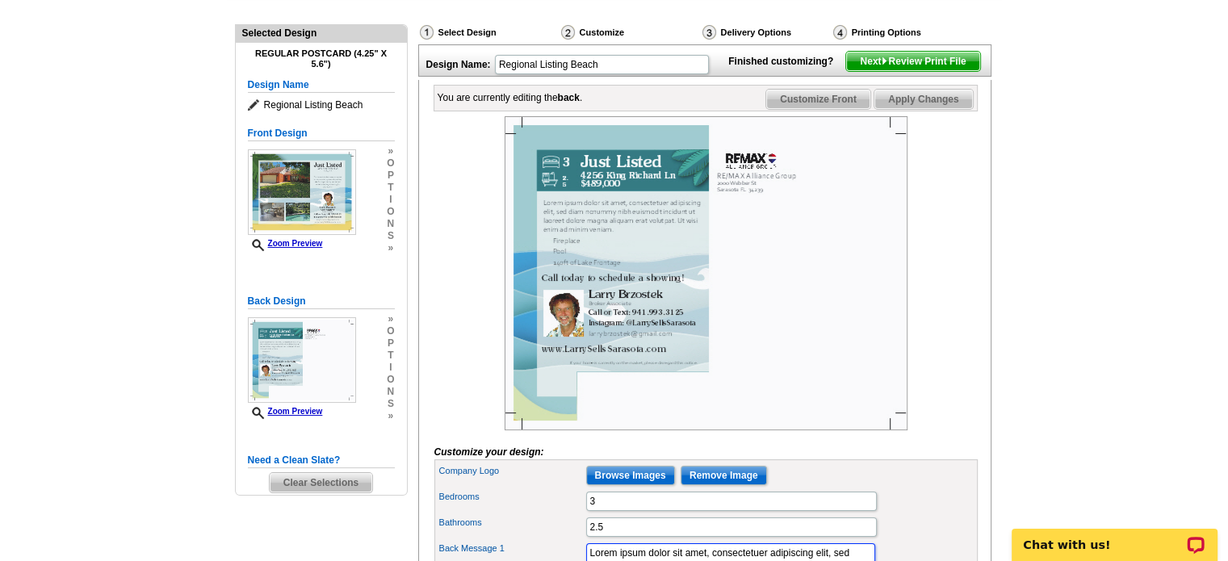
scroll to position [161, 0]
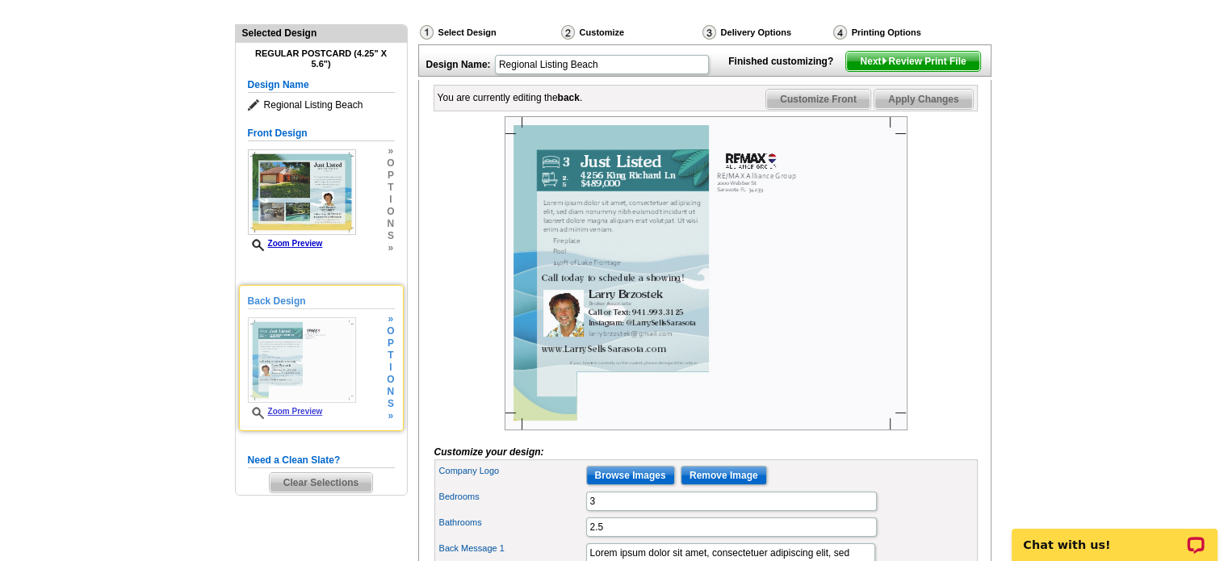
click at [297, 412] on link "Zoom Preview" at bounding box center [285, 411] width 75 height 9
click at [332, 375] on img at bounding box center [302, 360] width 108 height 86
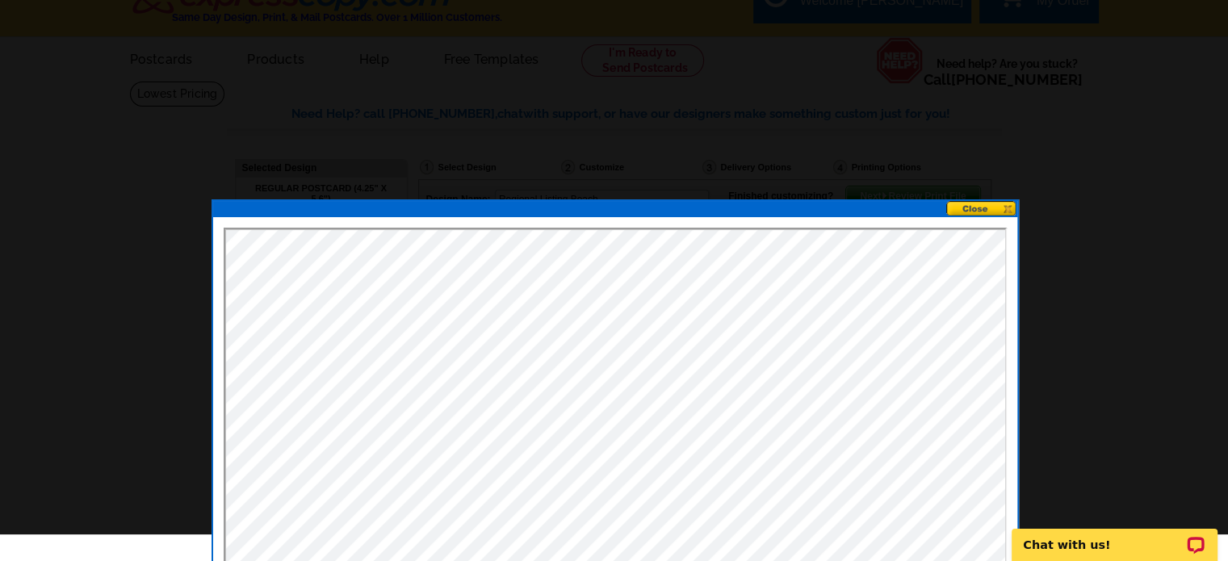
scroll to position [0, 0]
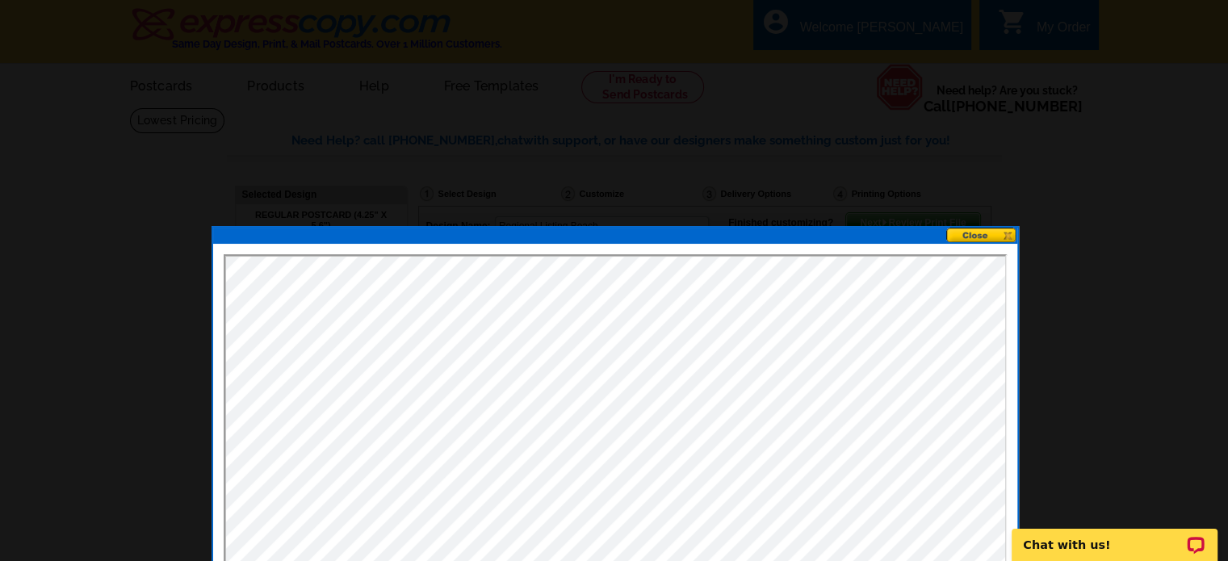
click at [978, 236] on button at bounding box center [981, 235] width 71 height 15
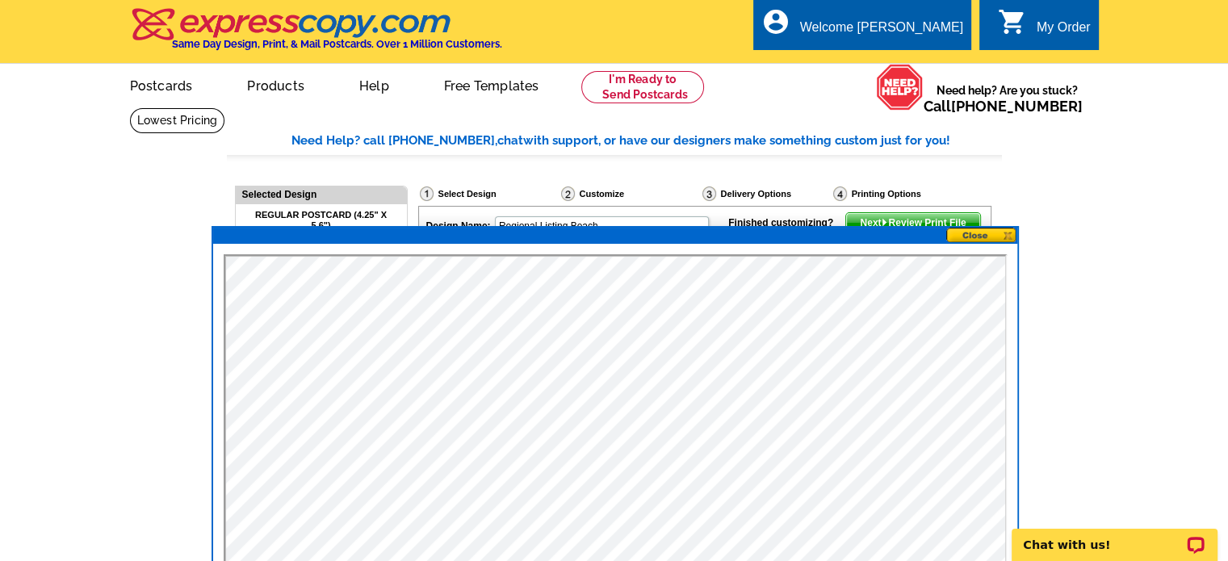
click at [1011, 233] on button at bounding box center [981, 235] width 71 height 15
click at [968, 231] on button at bounding box center [981, 235] width 71 height 15
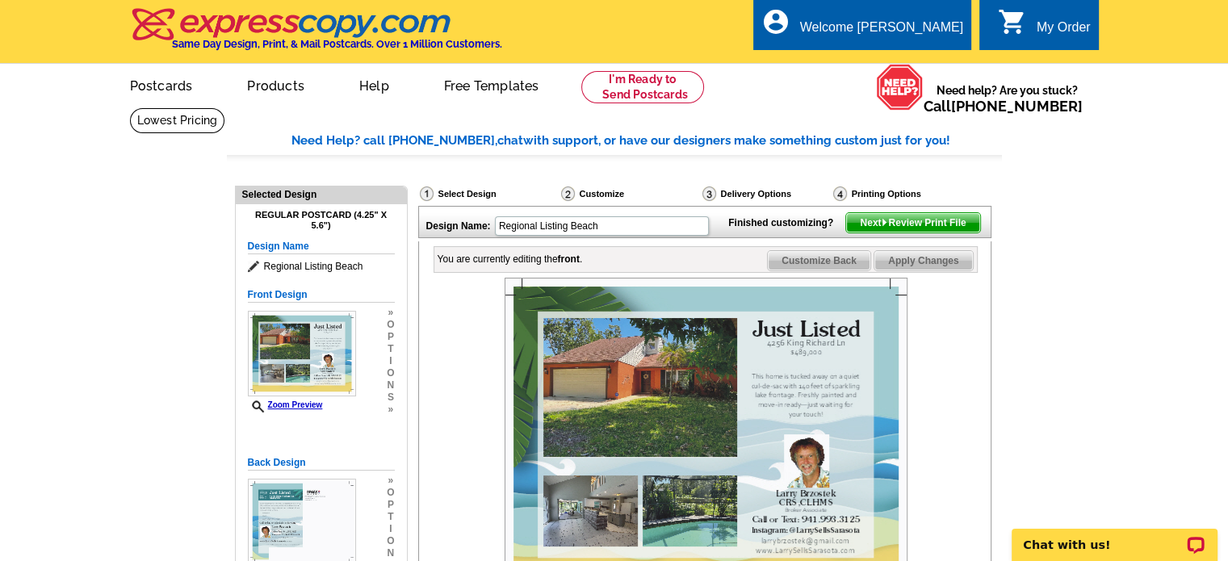
click at [830, 270] on span "Customize Back" at bounding box center [819, 260] width 103 height 19
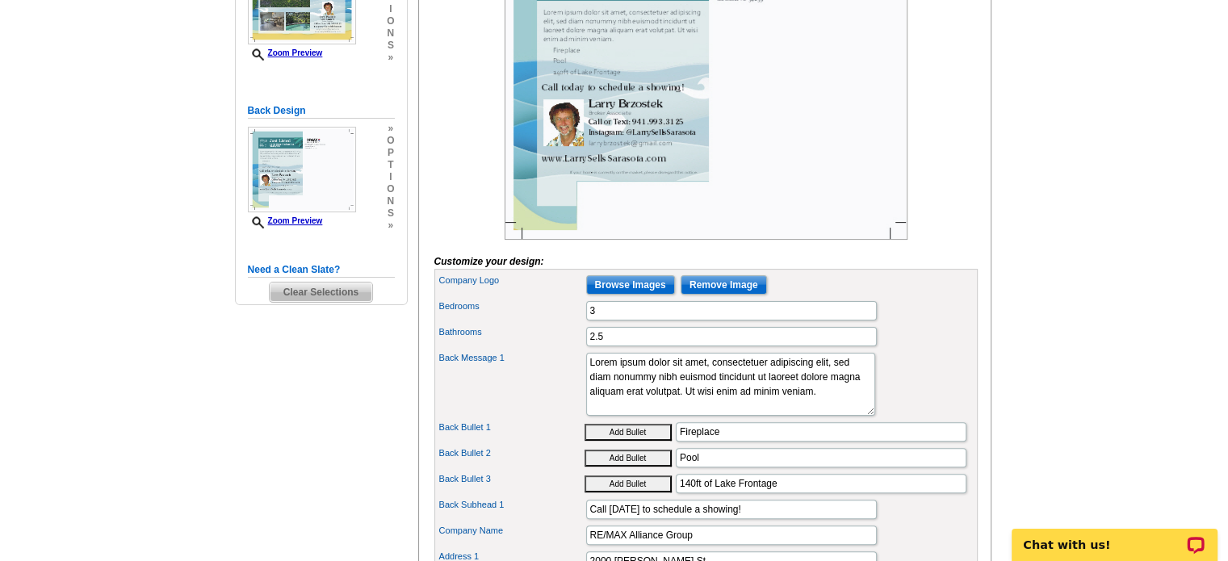
scroll to position [404, 0]
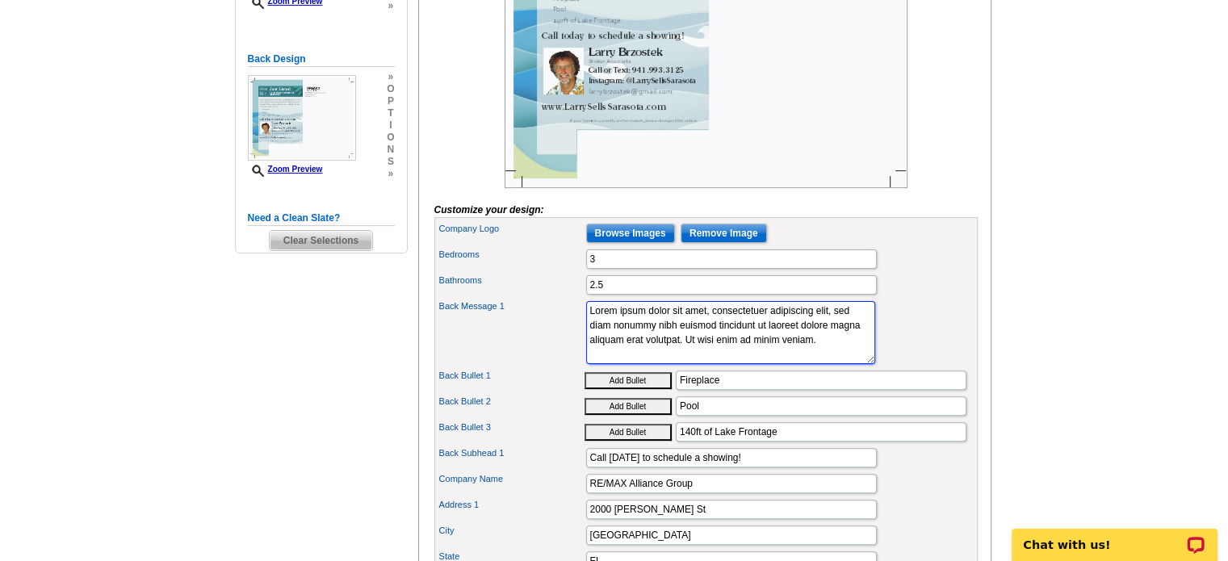
drag, startPoint x: 630, startPoint y: 378, endPoint x: 588, endPoint y: 332, distance: 61.7
click at [588, 332] on textarea "Lorem ipsum dolor sit amet, consectetuer adipiscing elit, sed diam nonummy nibh…" at bounding box center [730, 332] width 289 height 63
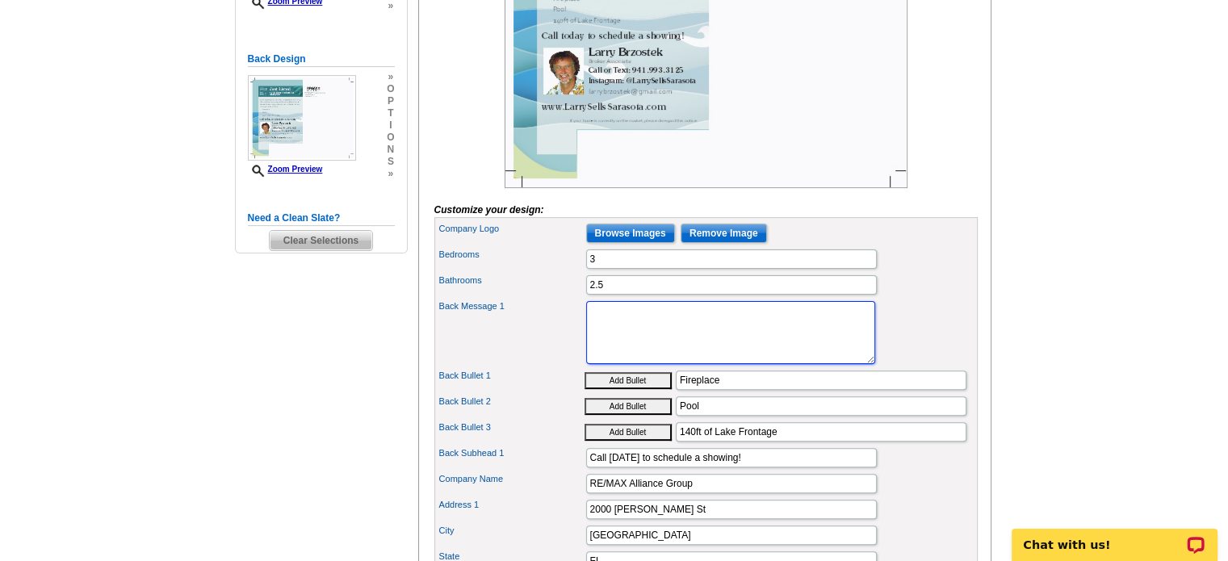
paste textarea "Vaulted ceilings, cozy fireplace, and a lakefront backdrop."
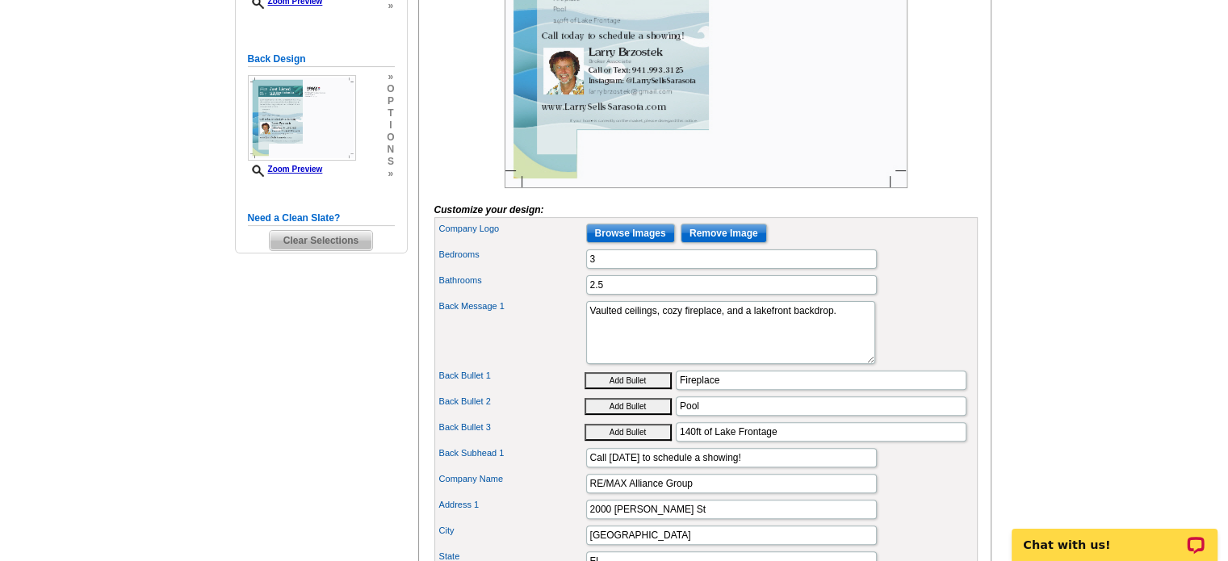
scroll to position [0, 0]
click at [588, 333] on textarea "Lorem ipsum dolor sit amet, consectetuer adipiscing elit, sed diam nonummy nibh…" at bounding box center [730, 332] width 289 height 63
click at [574, 350] on div "Back Message 1 Lorem ipsum dolor sit amet, consectetuer adipiscing elit, sed di…" at bounding box center [706, 332] width 537 height 69
click at [597, 340] on textarea "Lorem ipsum dolor sit amet, consectetuer adipiscing elit, sed diam nonummy nibh…" at bounding box center [730, 332] width 289 height 63
click at [571, 342] on div "Back Message 1 Lorem ipsum dolor sit amet, consectetuer adipiscing elit, sed di…" at bounding box center [706, 332] width 537 height 69
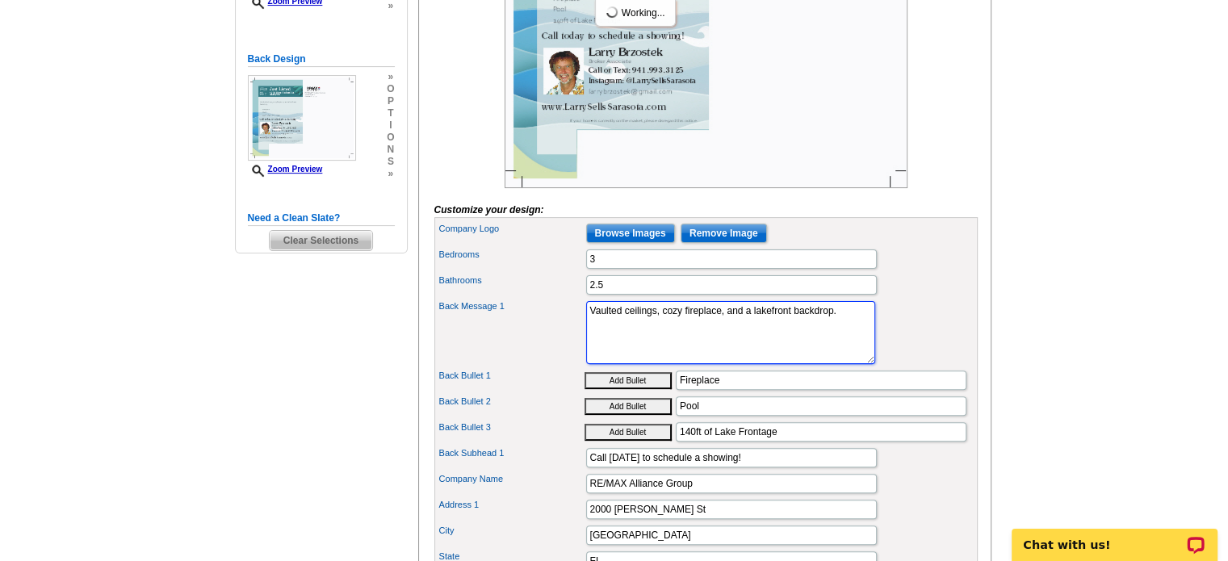
click at [595, 337] on textarea "Lorem ipsum dolor sit amet, consectetuer adipiscing elit, sed diam nonummy nibh…" at bounding box center [730, 332] width 289 height 63
paste textarea "Lakefront living in [GEOGRAPHIC_DATA]! 140 feet of sparkling water views await."
click at [655, 350] on textarea "Lorem ipsum dolor sit amet, consectetuer adipiscing elit, sed diam nonummy nibh…" at bounding box center [730, 332] width 289 height 63
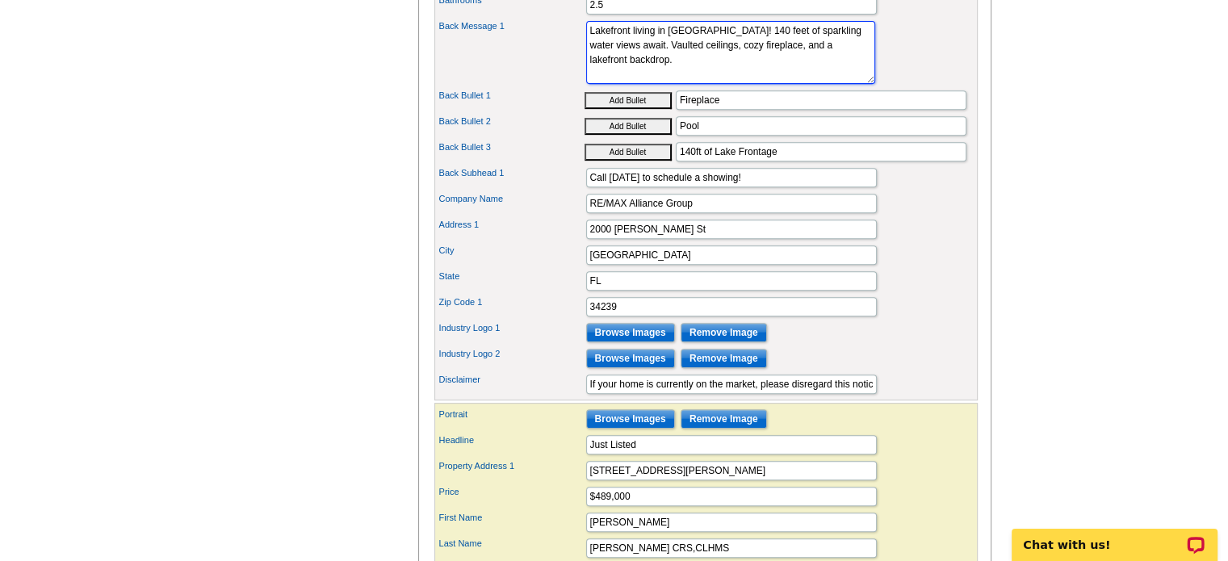
scroll to position [727, 0]
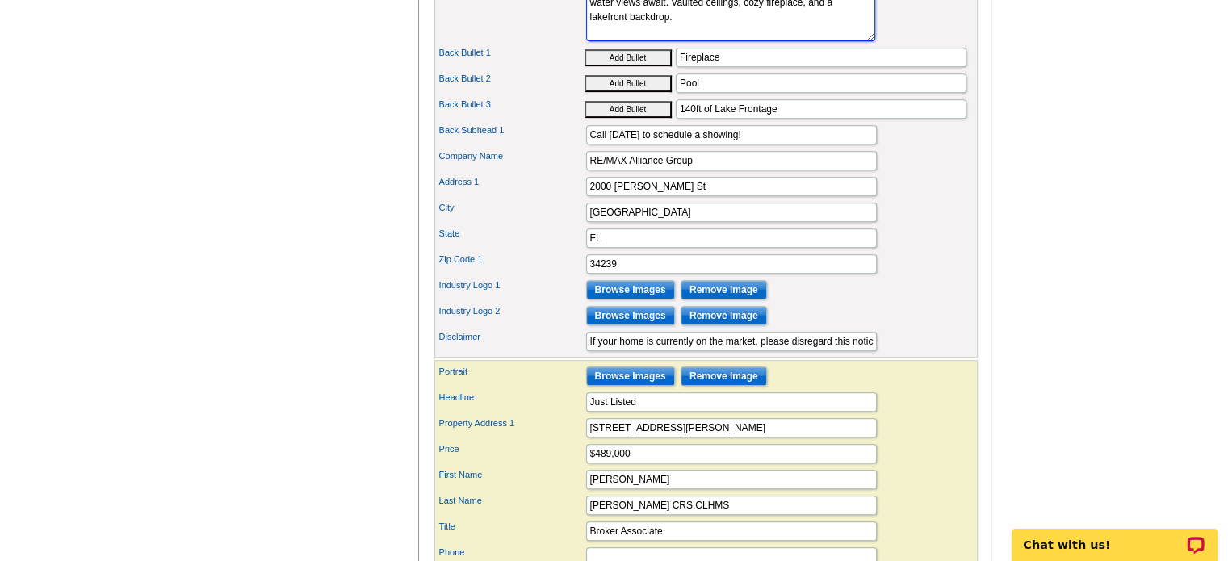
type textarea "Lakefront living in [GEOGRAPHIC_DATA]! 140 feet of sparkling water views await.…"
click at [632, 299] on input "Browse Images" at bounding box center [630, 289] width 89 height 19
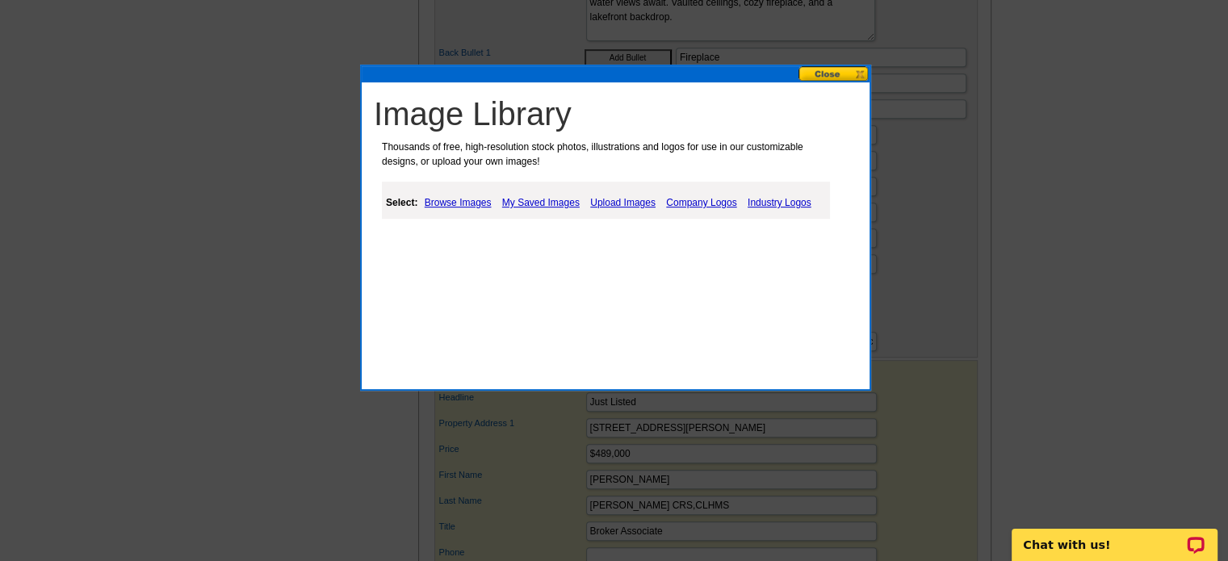
click at [773, 199] on link "Industry Logos" at bounding box center [779, 202] width 72 height 19
click at [773, 202] on link "Industry Logos" at bounding box center [779, 202] width 72 height 19
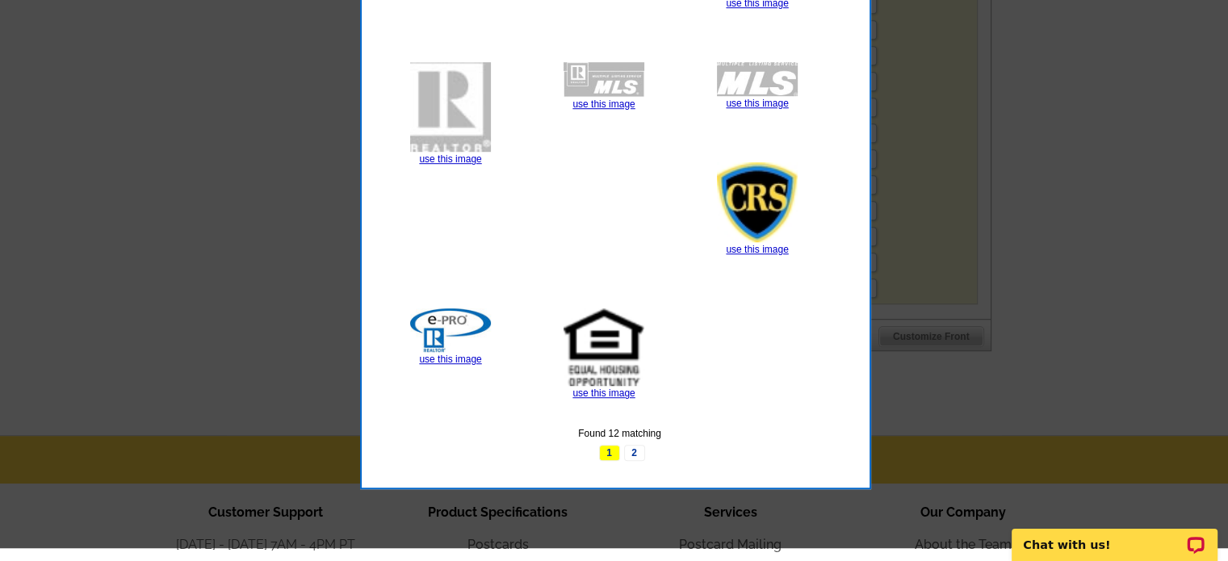
scroll to position [1130, 0]
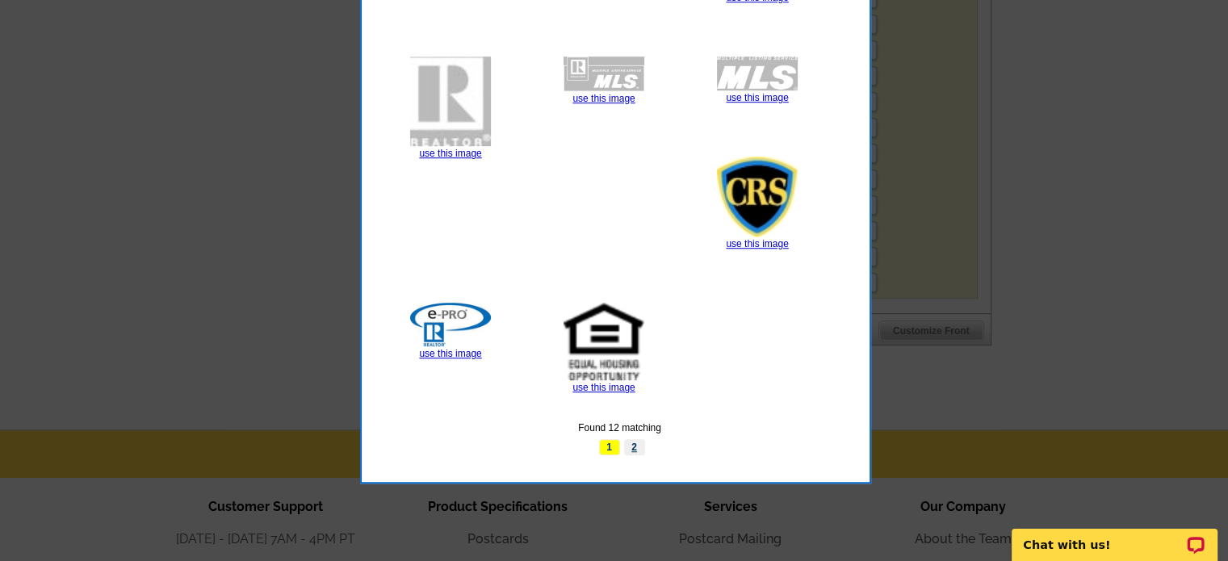
click at [633, 442] on link "2" at bounding box center [634, 447] width 21 height 16
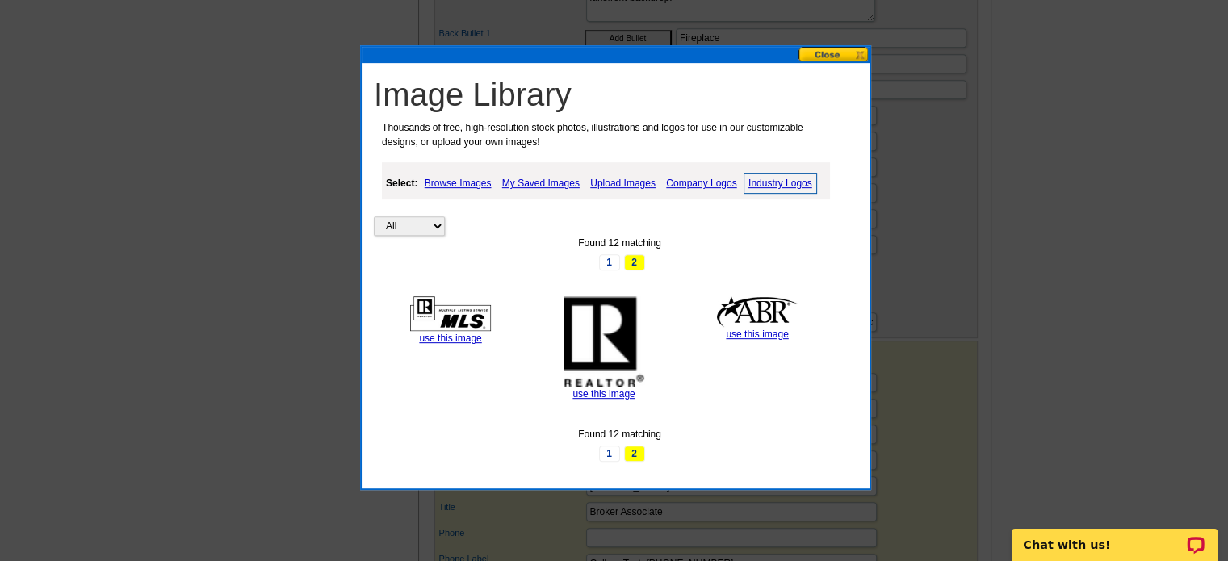
scroll to position [727, 0]
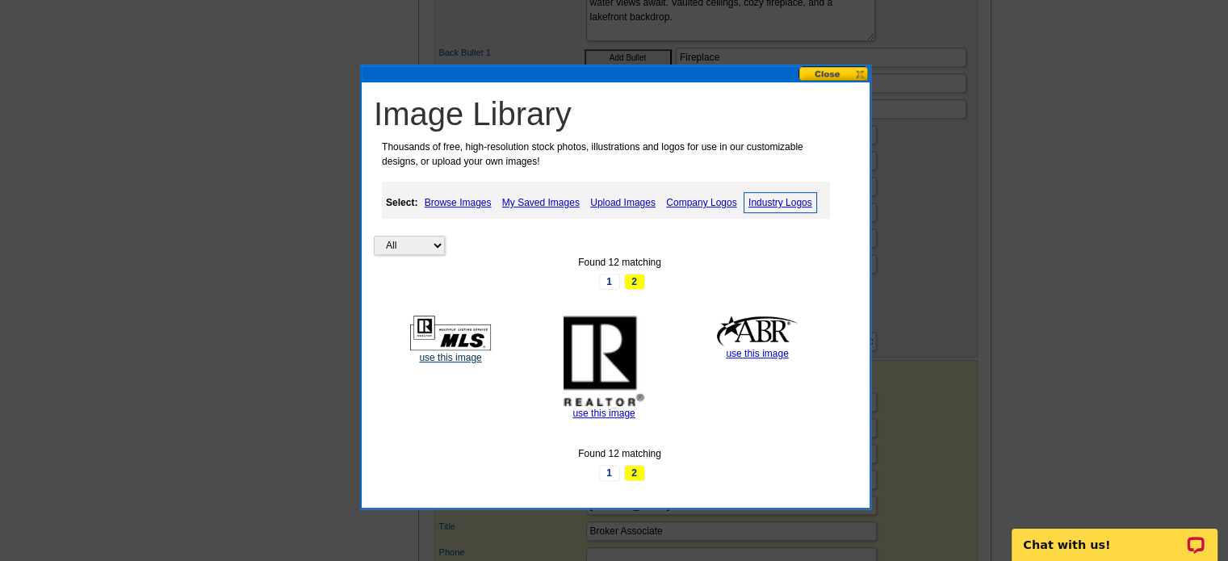
click at [444, 356] on link "use this image" at bounding box center [450, 357] width 62 height 11
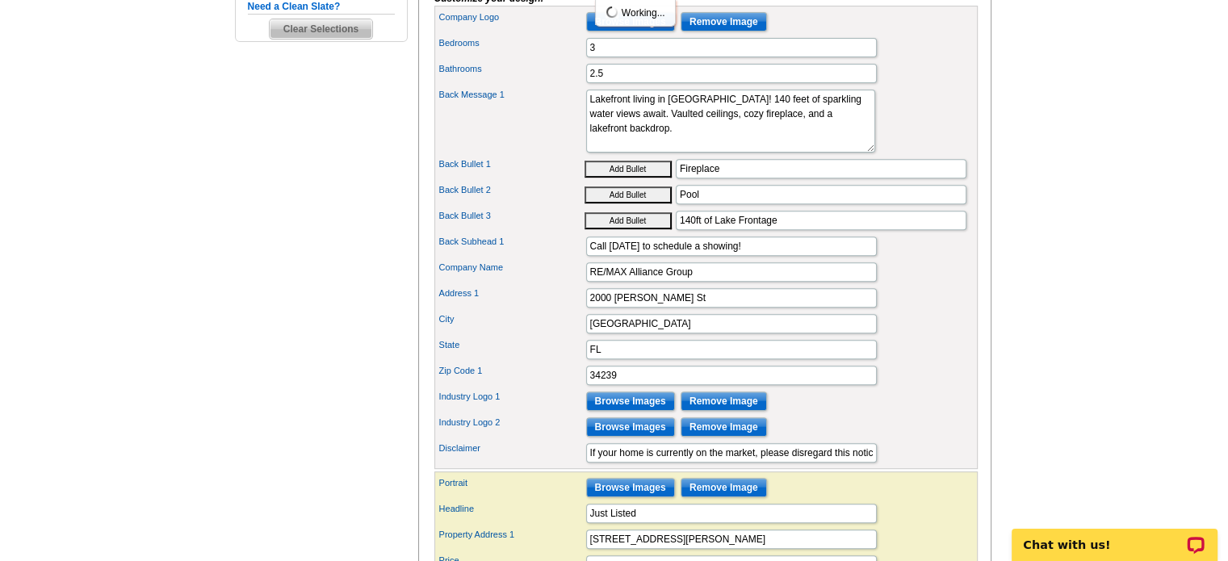
scroll to position [646, 0]
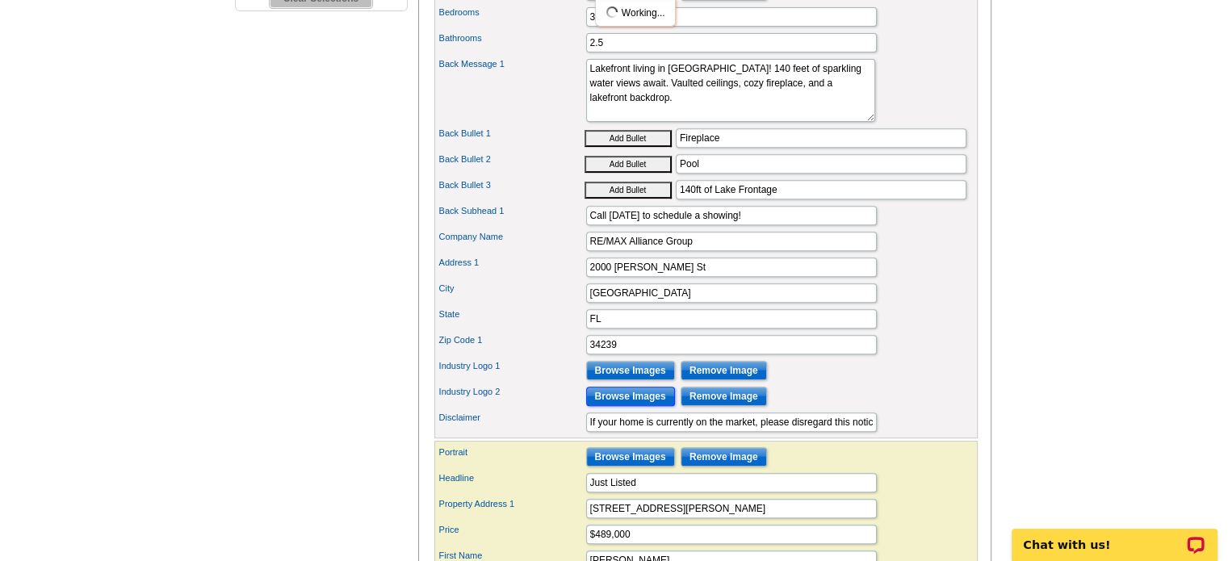
click at [629, 406] on input "Browse Images" at bounding box center [630, 396] width 89 height 19
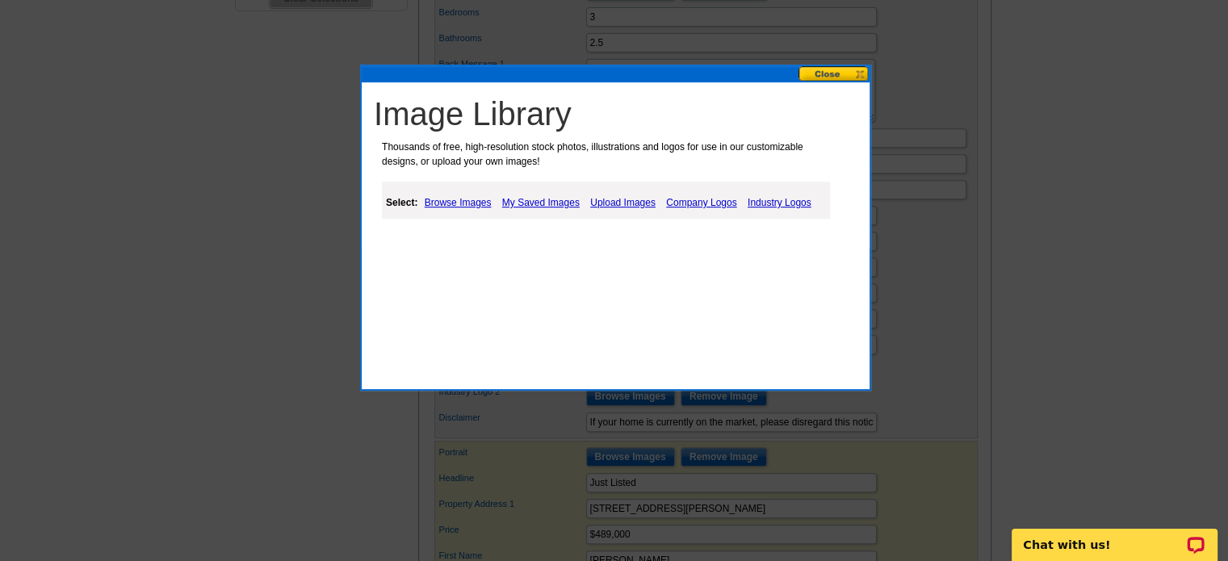
click at [776, 202] on link "Industry Logos" at bounding box center [779, 202] width 72 height 19
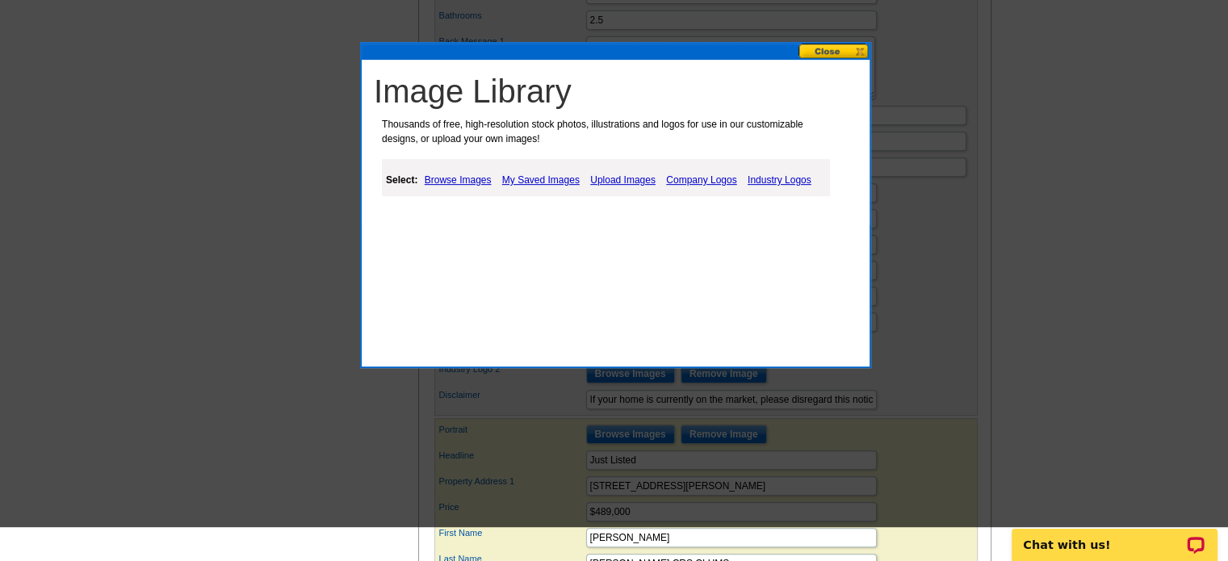
scroll to position [565, 0]
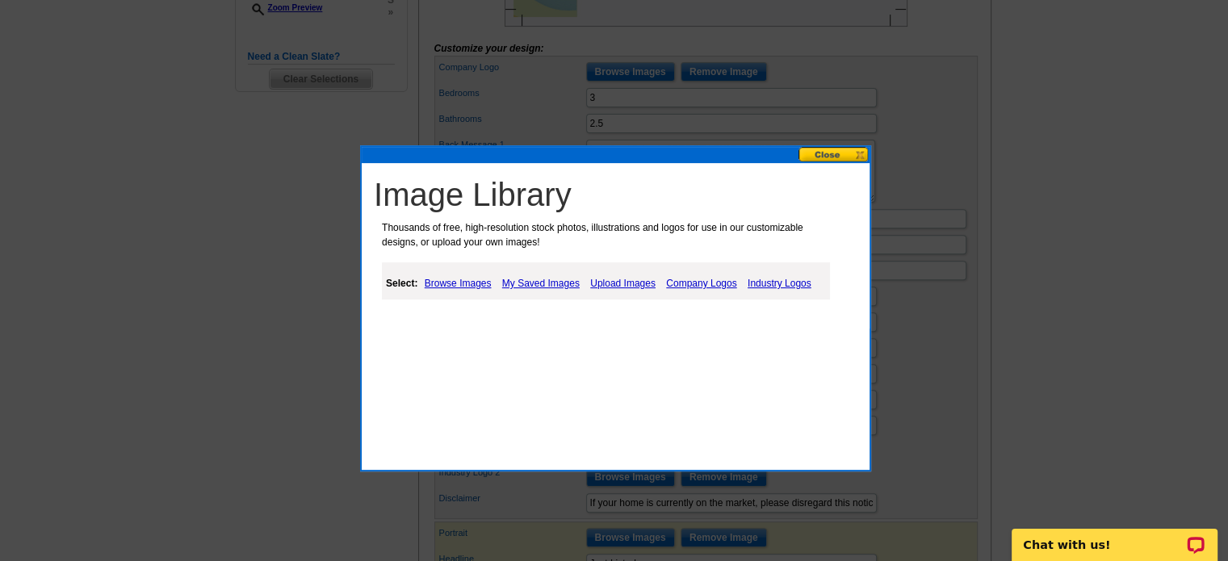
click at [782, 281] on link "Industry Logos" at bounding box center [779, 283] width 72 height 19
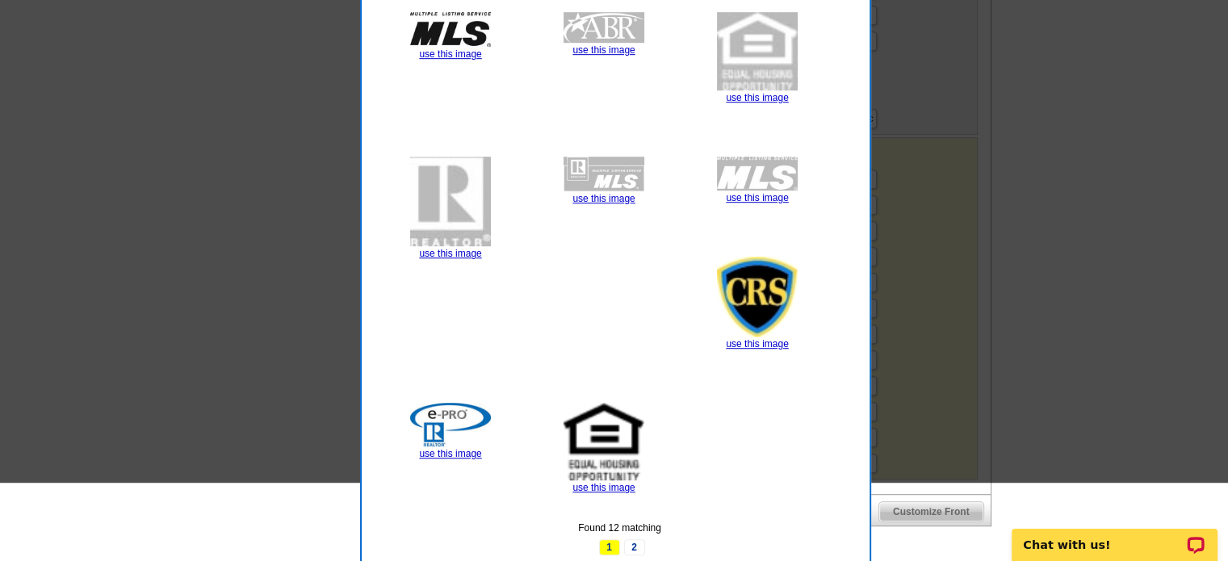
scroll to position [969, 0]
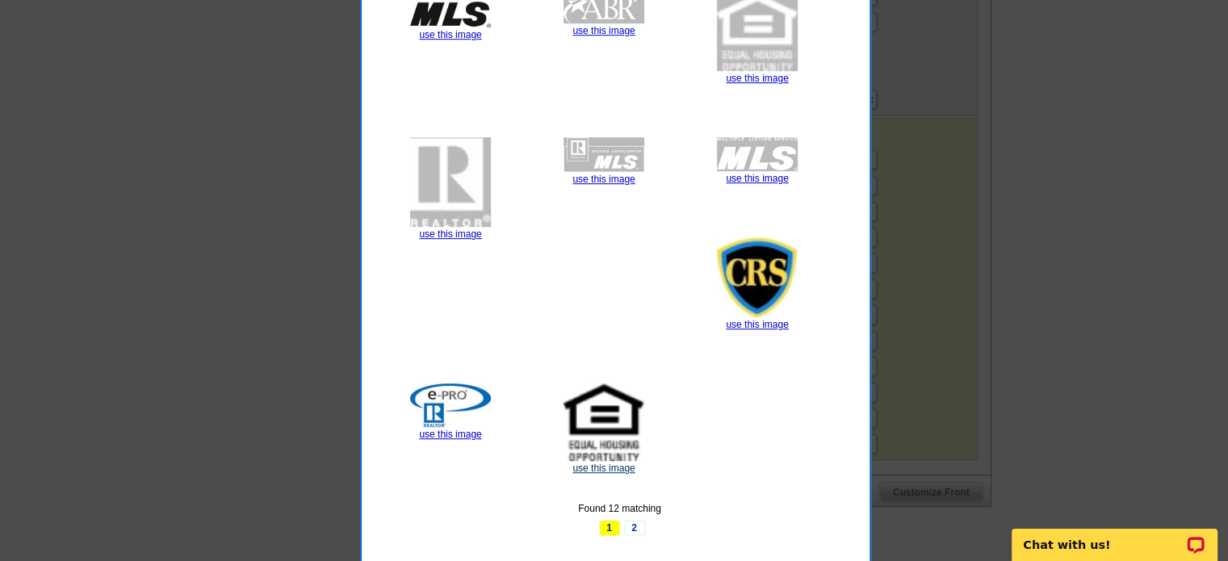
click at [601, 466] on link "use this image" at bounding box center [603, 468] width 62 height 11
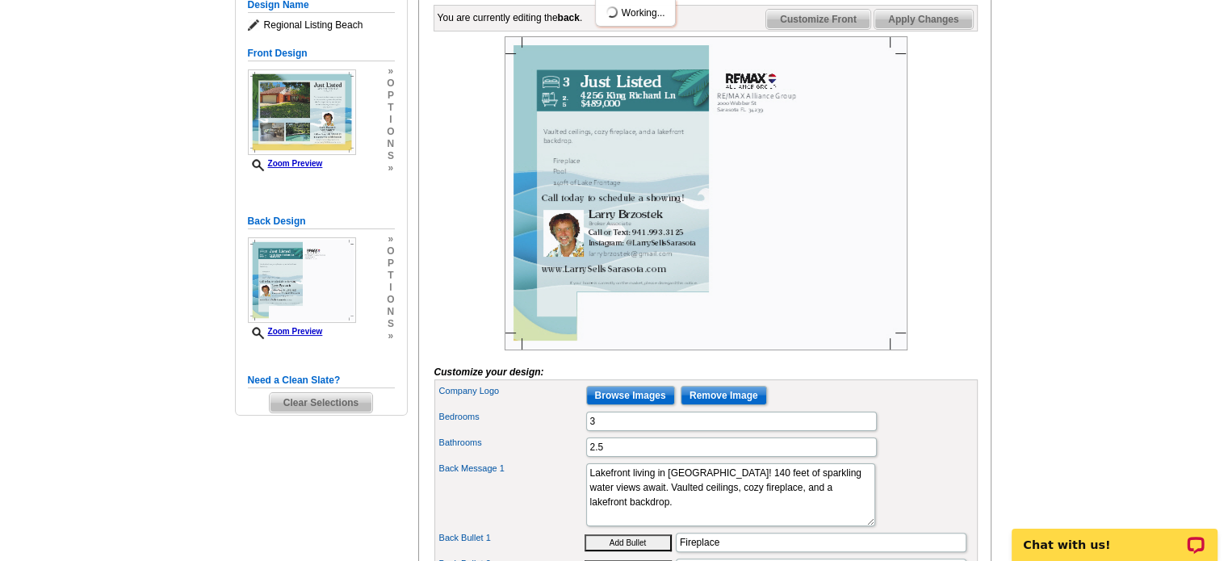
scroll to position [242, 0]
